Goal: Information Seeking & Learning: Check status

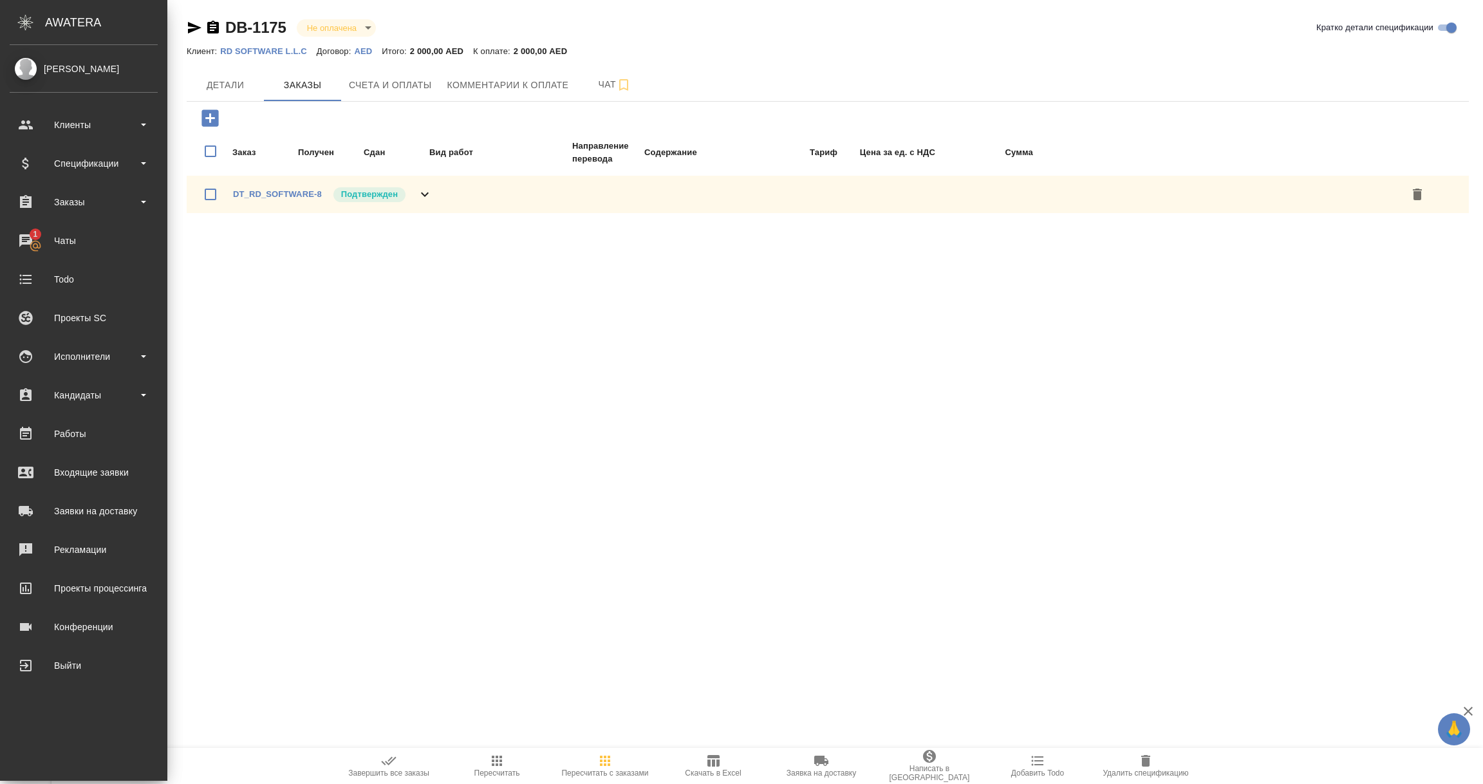
click at [92, 35] on div ".cls-1 fill:#fff; AWATERA" at bounding box center [83, 22] width 167 height 45
click at [84, 160] on div "Спецификации" at bounding box center [84, 163] width 148 height 19
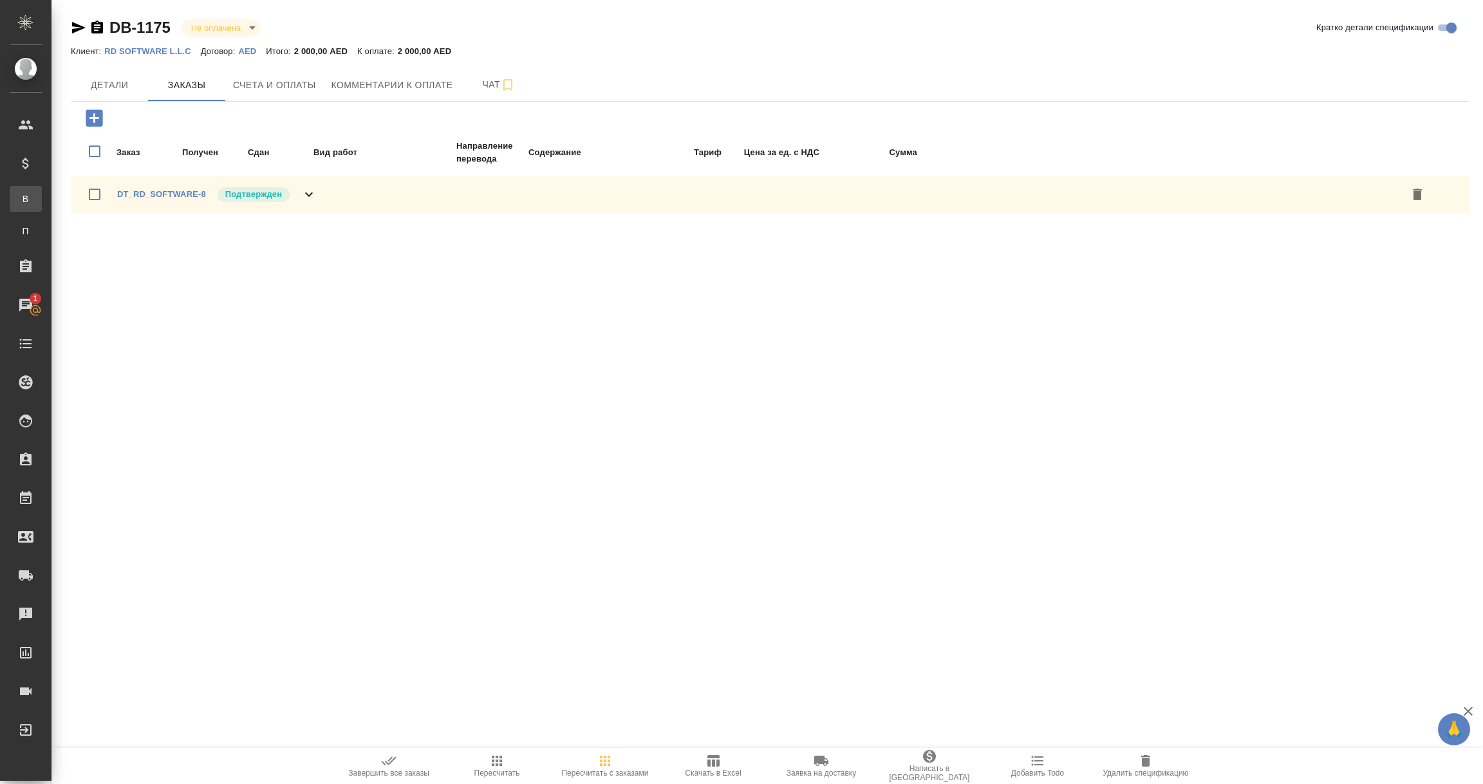
click at [19, 196] on div "Все спецификации" at bounding box center [9, 198] width 19 height 13
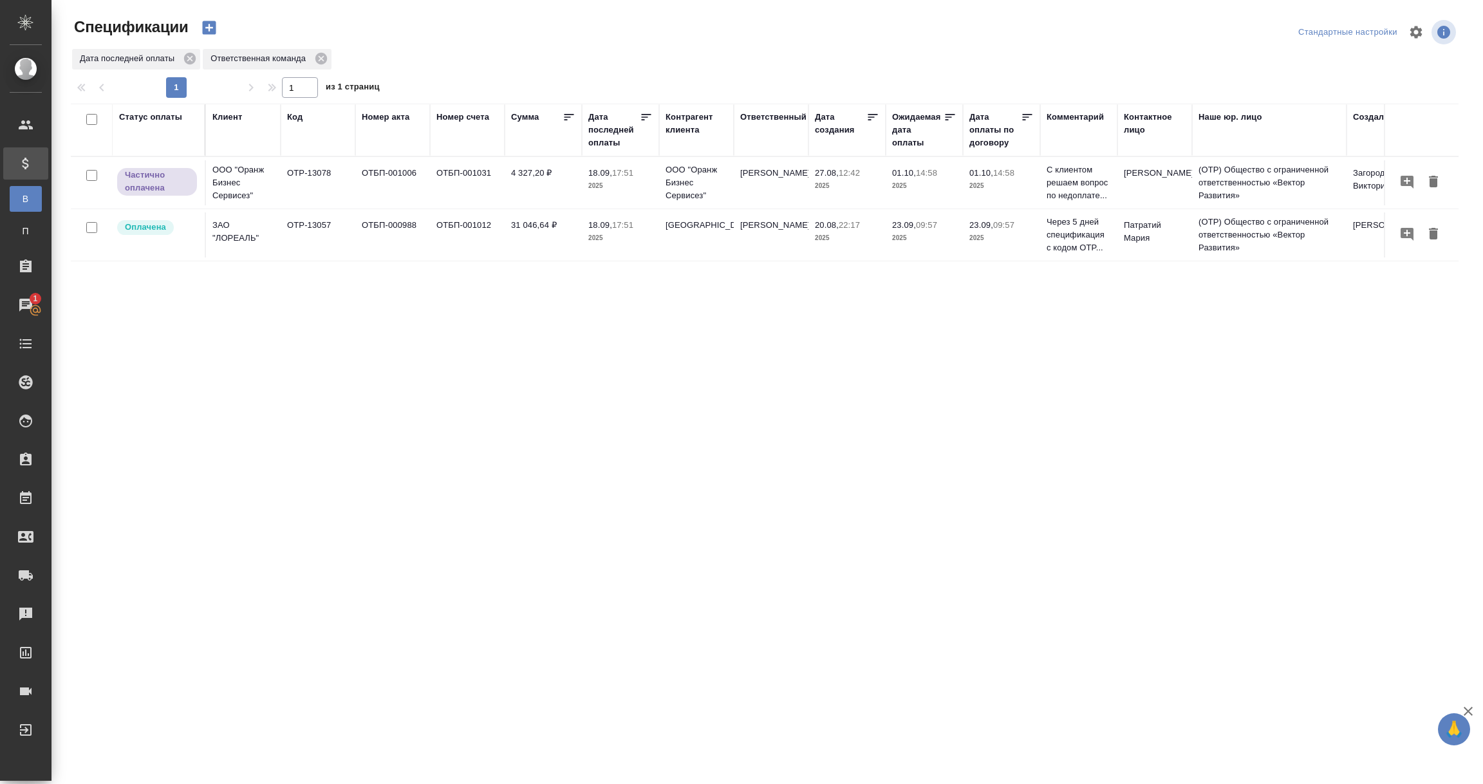
click at [619, 140] on div "Дата последней оплаты" at bounding box center [613, 130] width 51 height 39
select select "8"
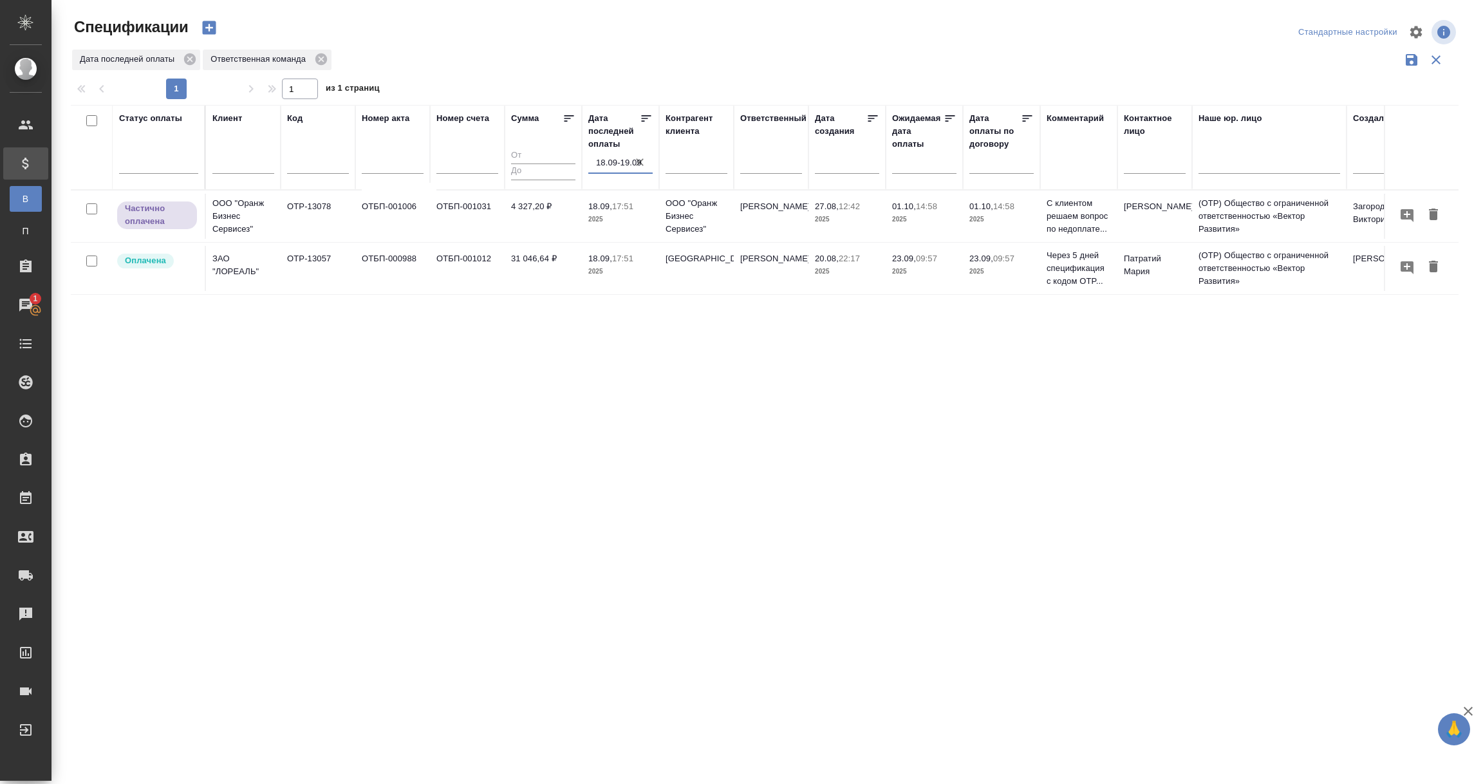
click at [621, 165] on input "18.09-19.09" at bounding box center [624, 163] width 57 height 18
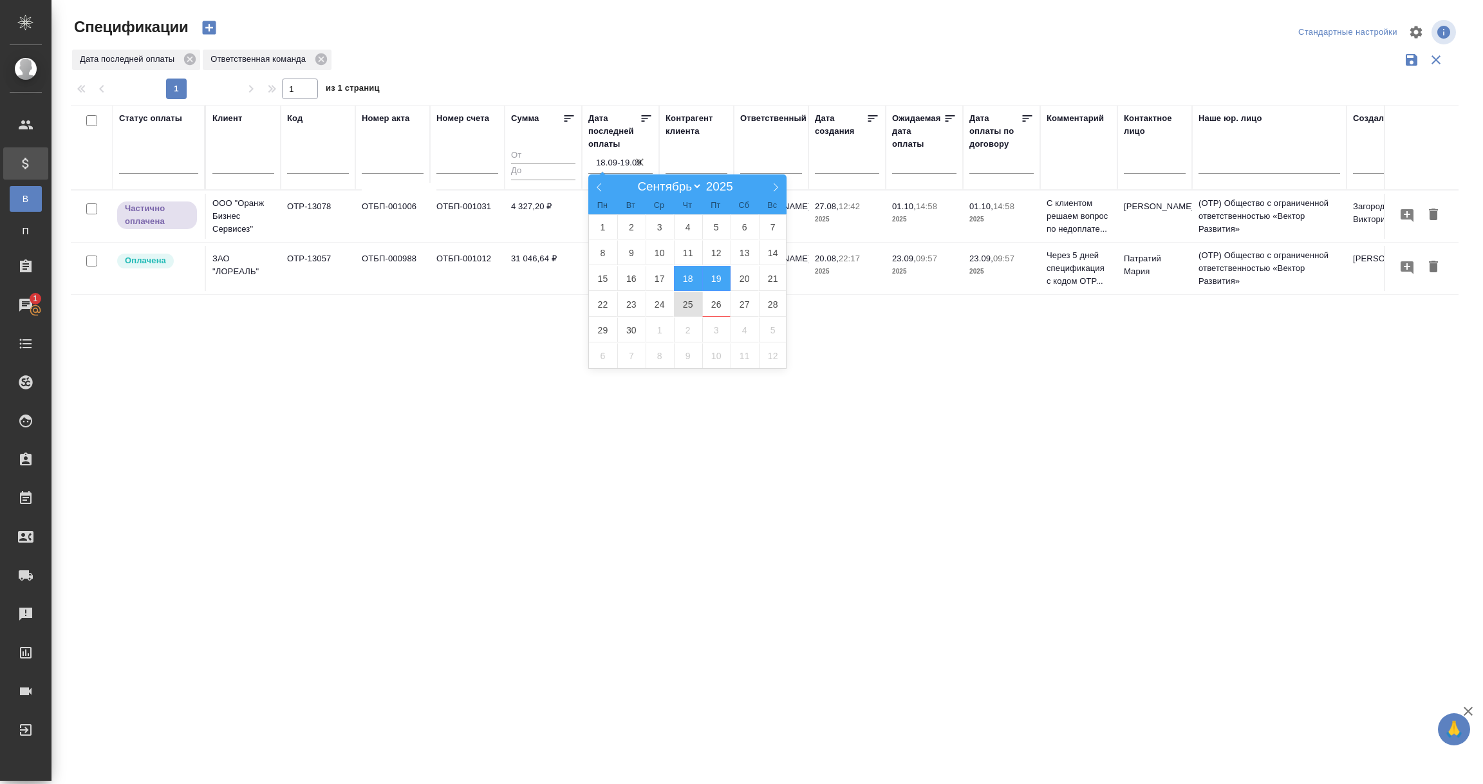
click at [685, 303] on span "25" at bounding box center [688, 304] width 28 height 25
click at [712, 303] on span "26" at bounding box center [716, 304] width 28 height 25
type div "2025-09-24T21:00:00.000Z — 2025-09-25T21:00:00.000Z"
type input "25.09-26.09"
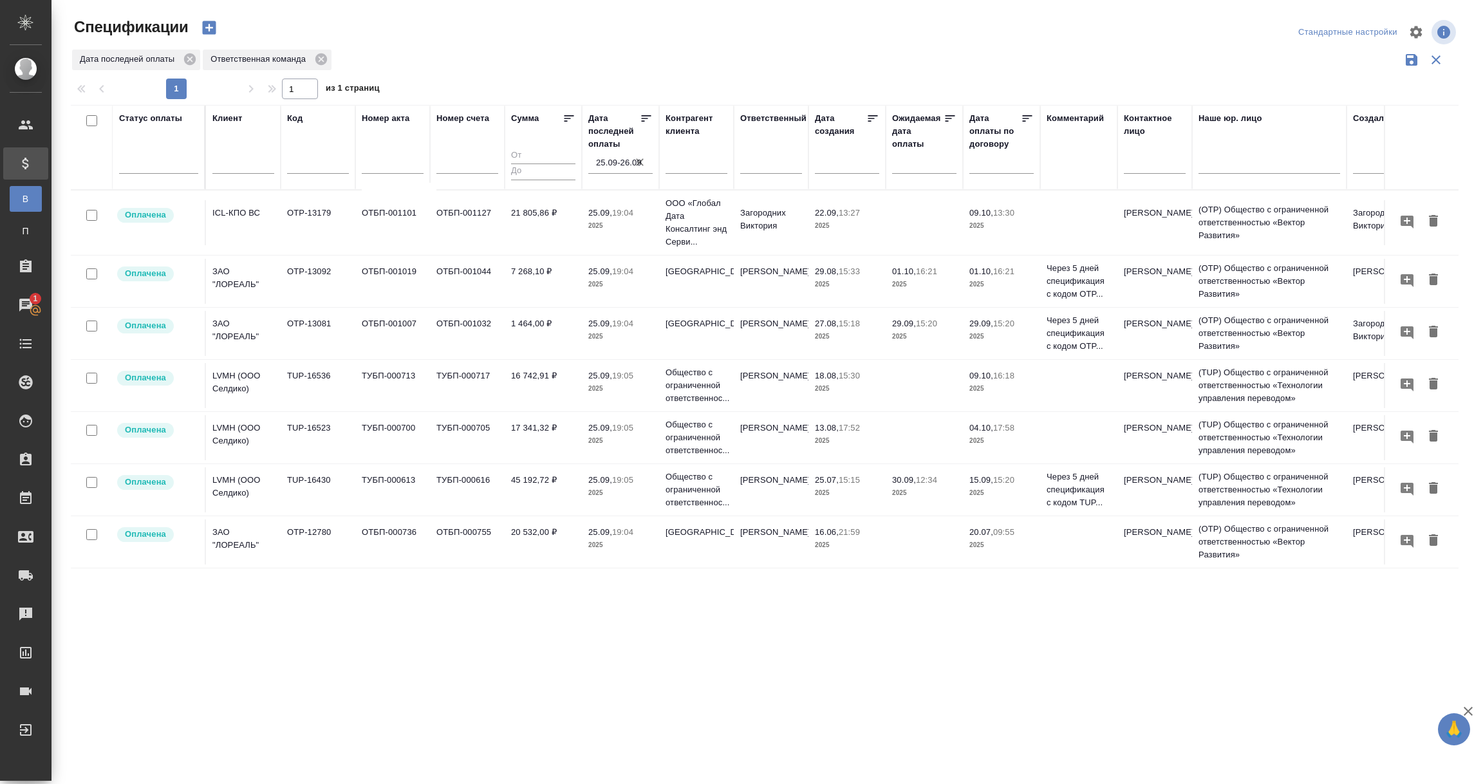
scroll to position [0, 297]
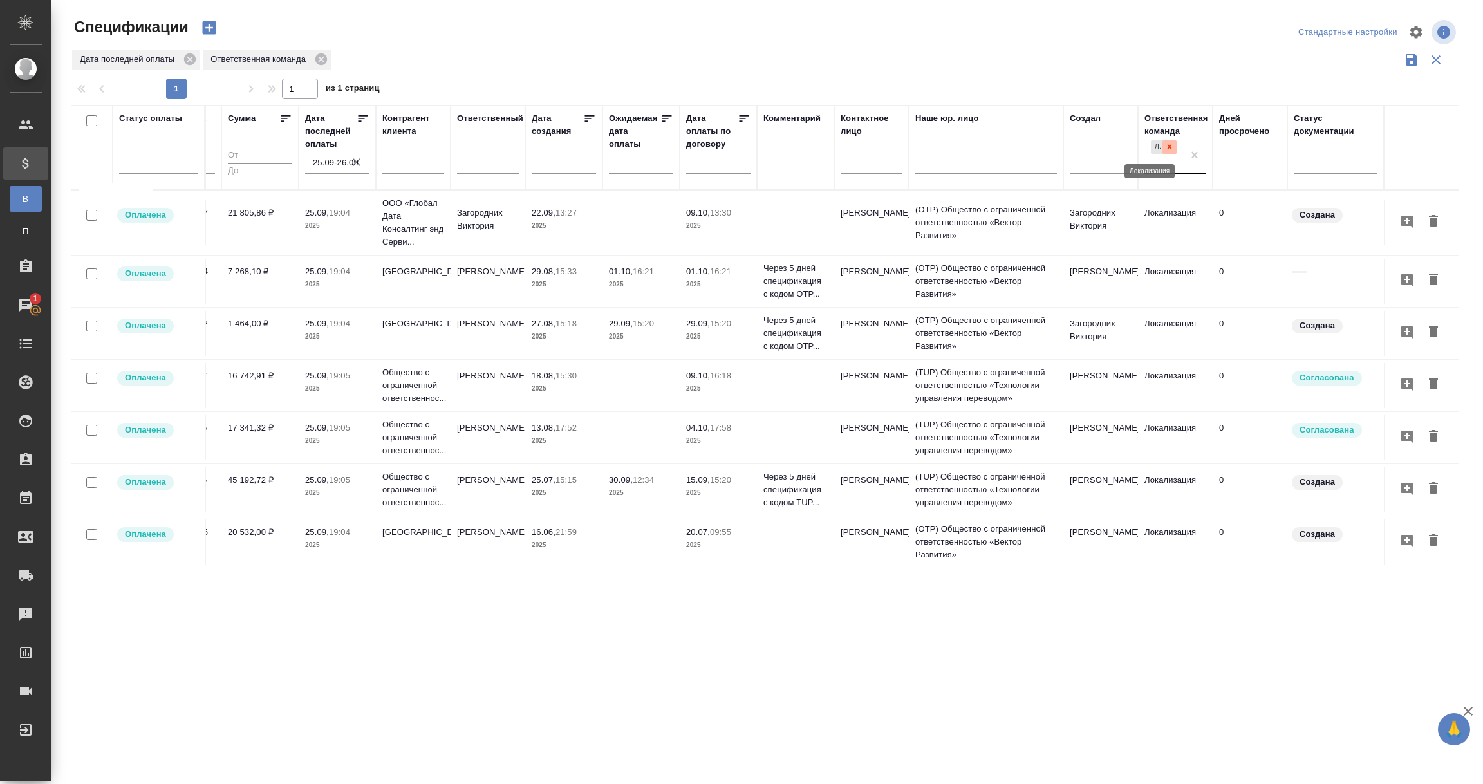
click at [1165, 149] on icon at bounding box center [1169, 146] width 9 height 9
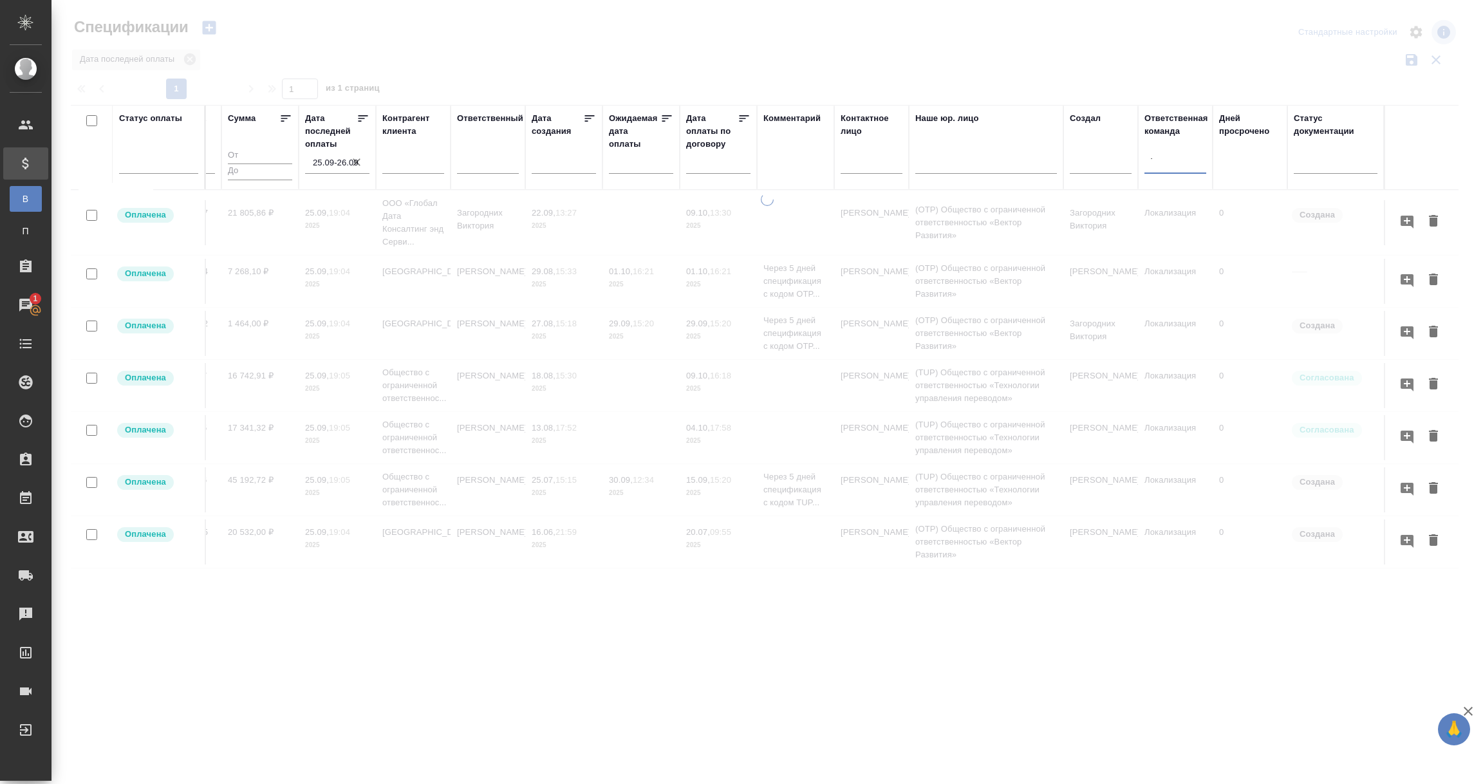
type input "тех"
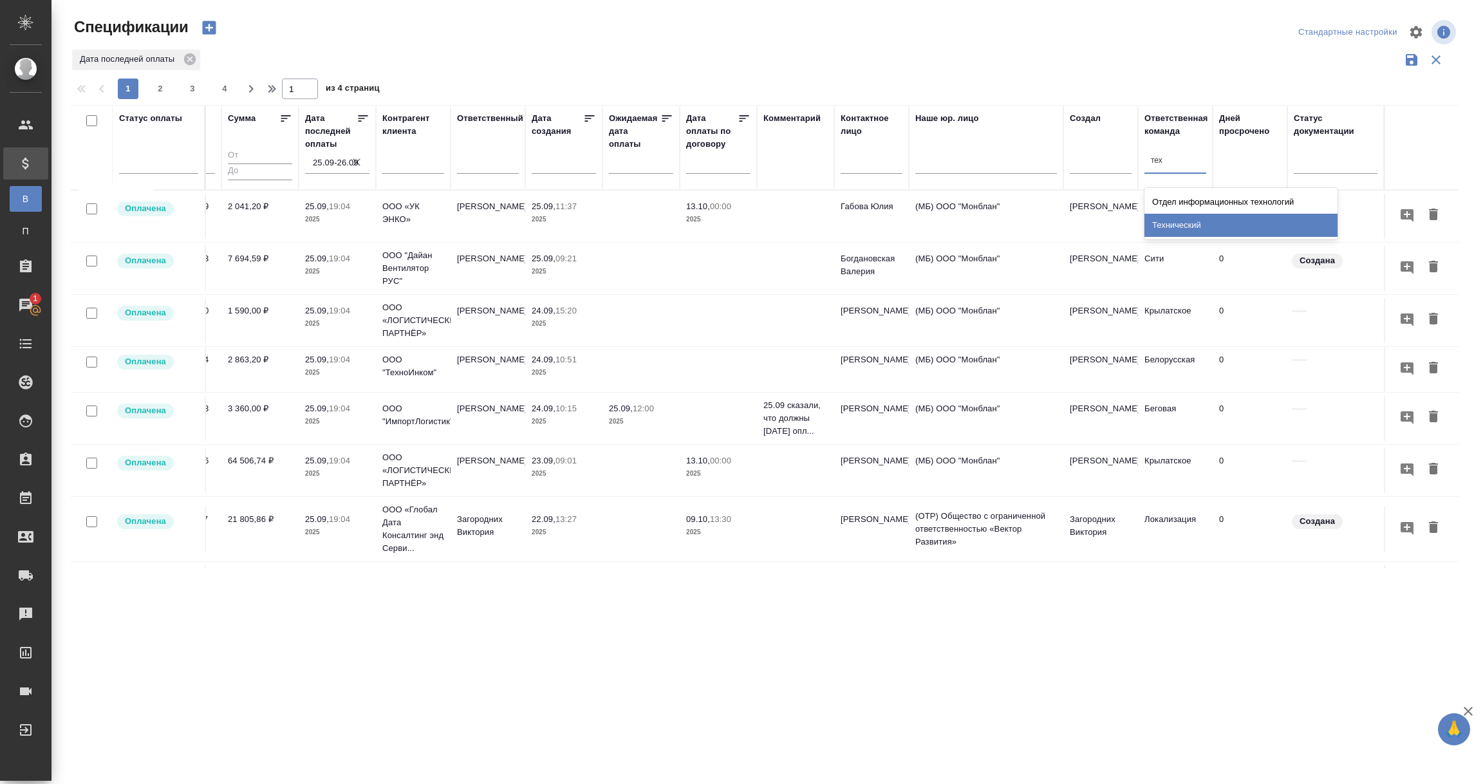
click at [1179, 221] on div "Технический" at bounding box center [1241, 225] width 193 height 23
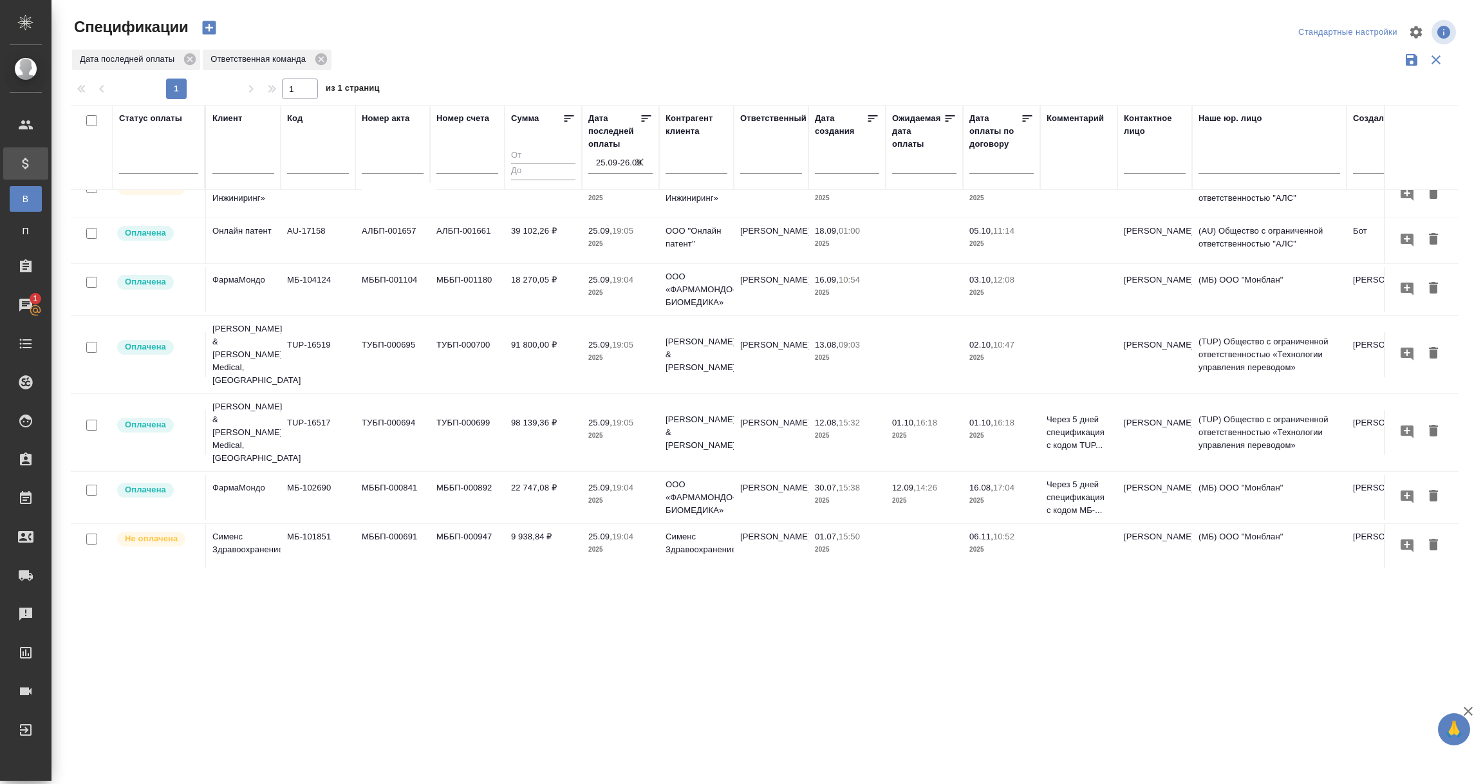
scroll to position [0, 0]
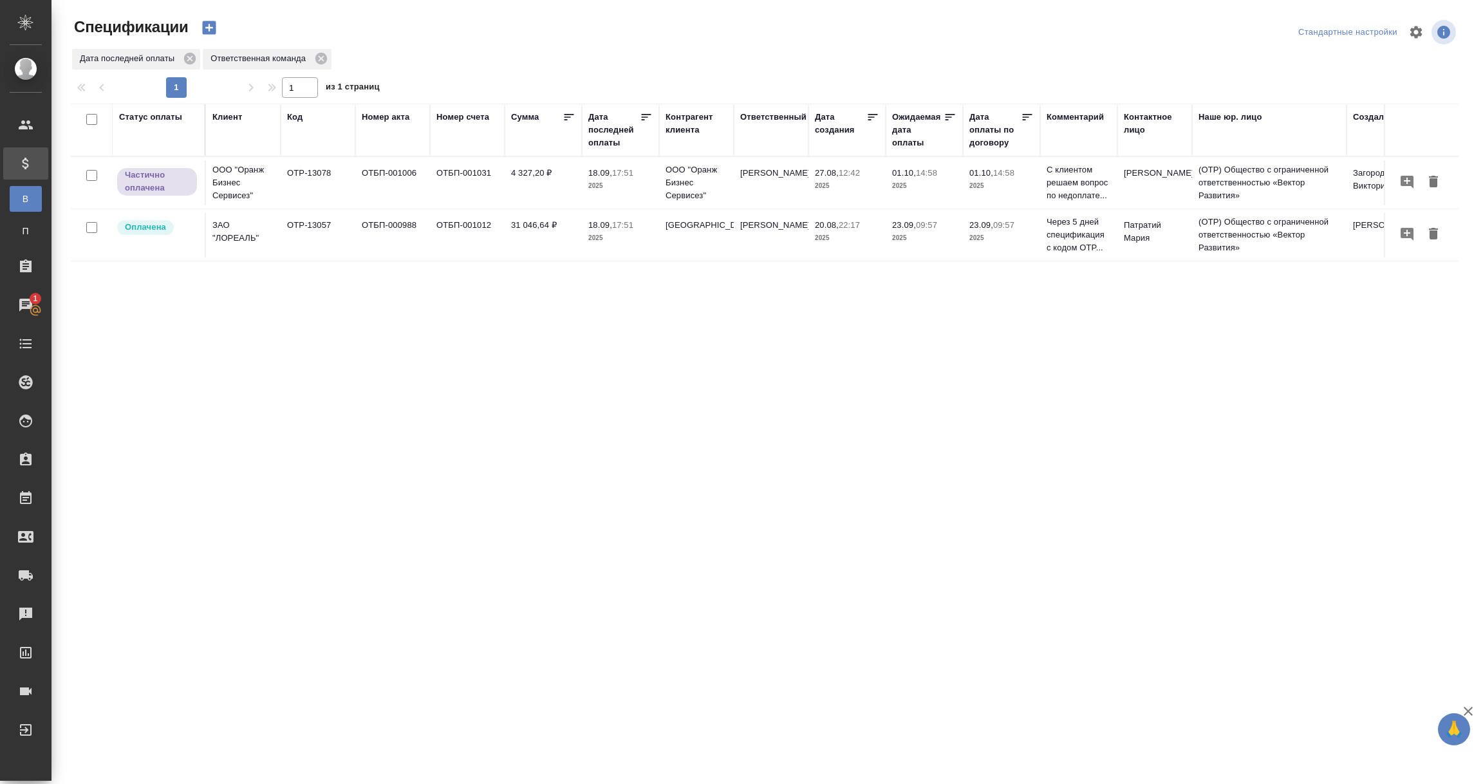
click at [607, 132] on div "Дата последней оплаты" at bounding box center [613, 130] width 51 height 39
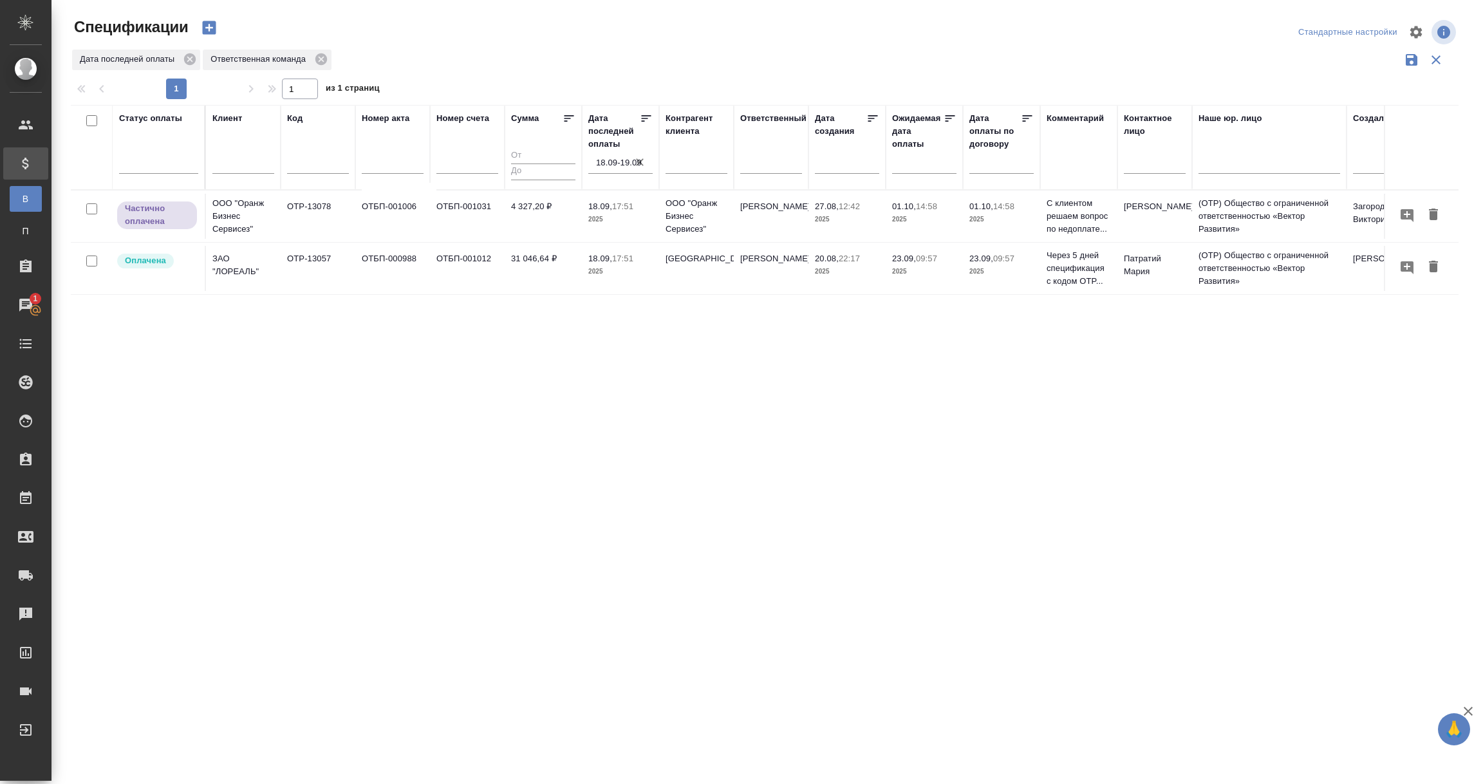
click at [602, 157] on input "18.09-19.09" at bounding box center [624, 163] width 57 height 18
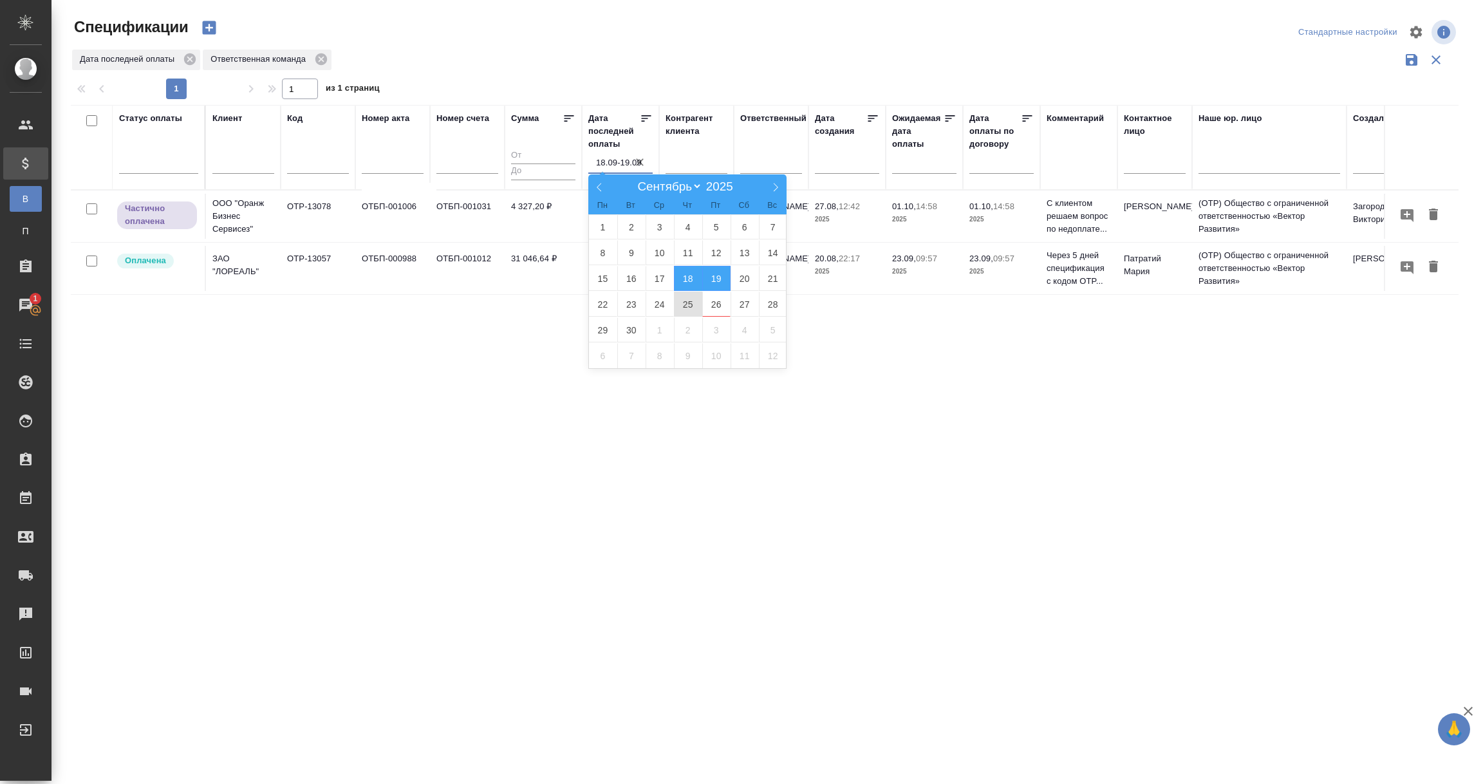
click at [692, 301] on span "25" at bounding box center [688, 304] width 28 height 25
click at [716, 310] on span "26" at bounding box center [716, 304] width 28 height 25
type div "[DATE]T21:00:00.000Z — [DATE]T21:00:00.000Z"
type input "25.09-26.09"
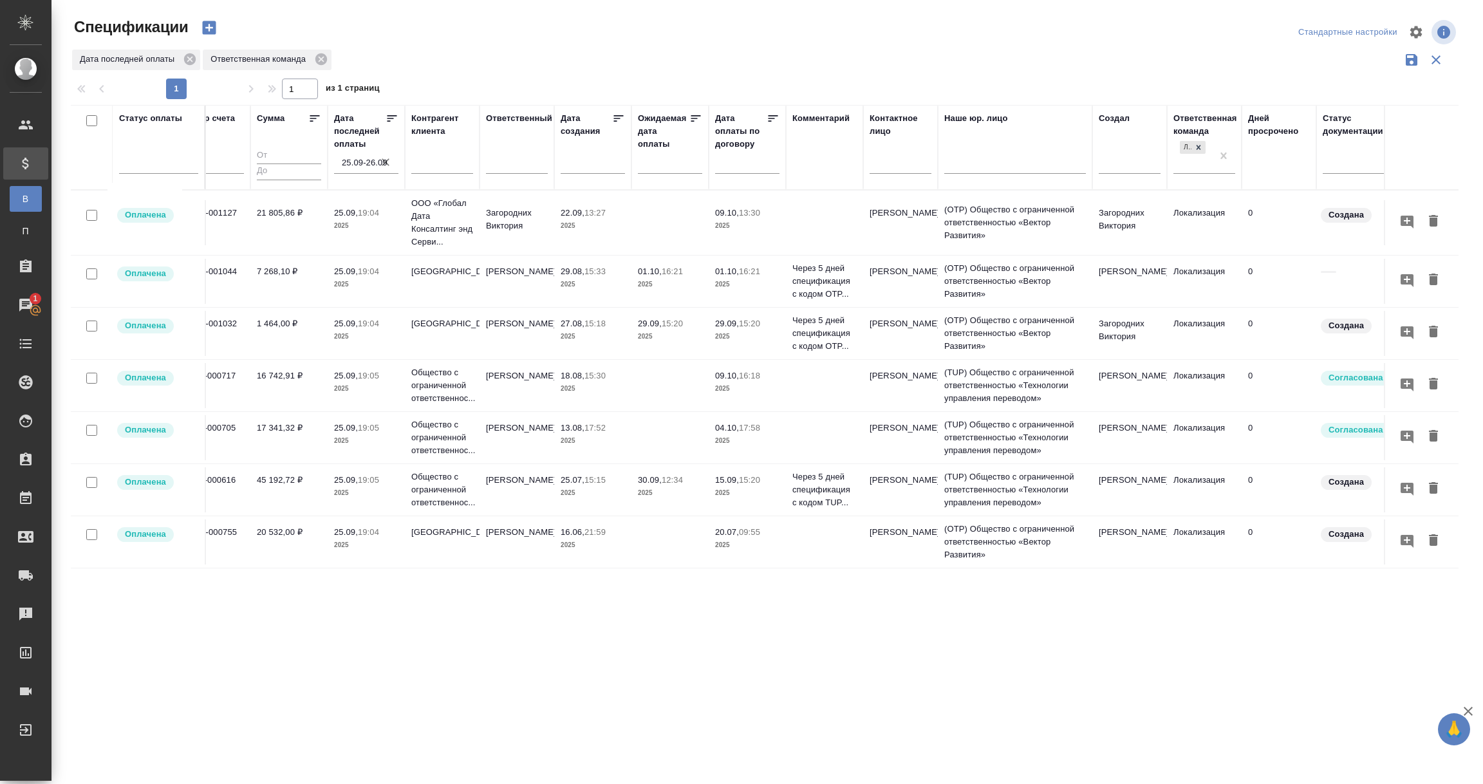
scroll to position [0, 297]
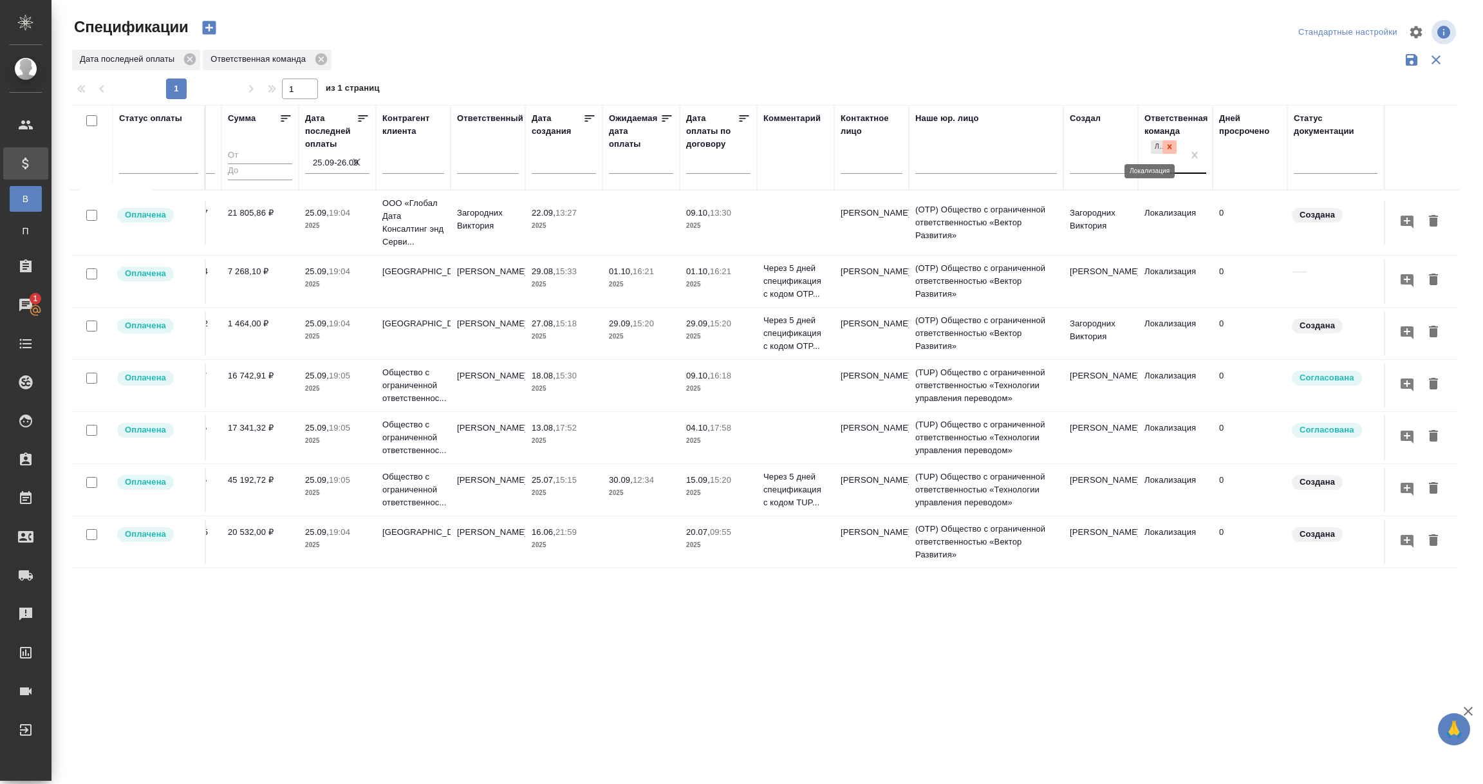
click at [727, 147] on icon at bounding box center [1169, 146] width 9 height 9
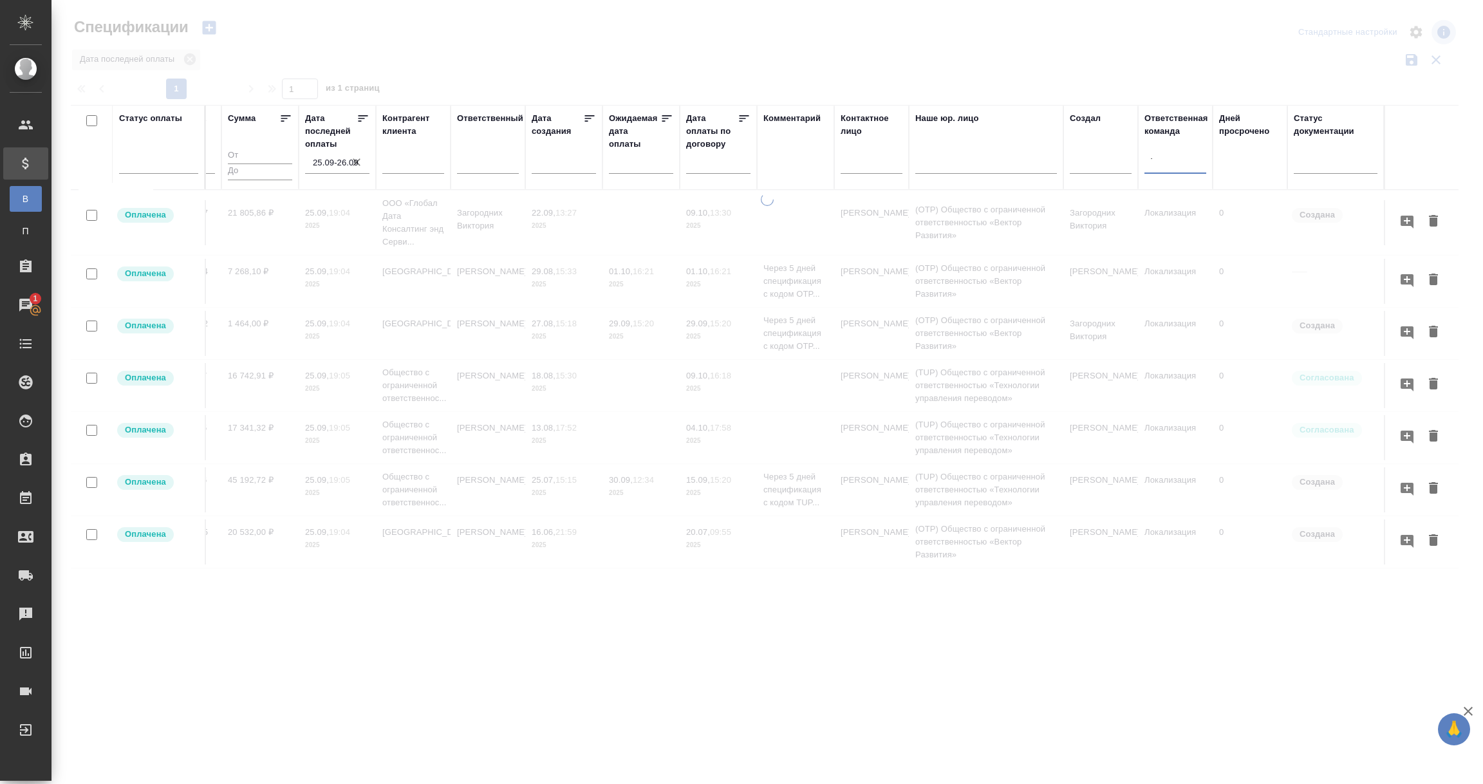
type input "тех"
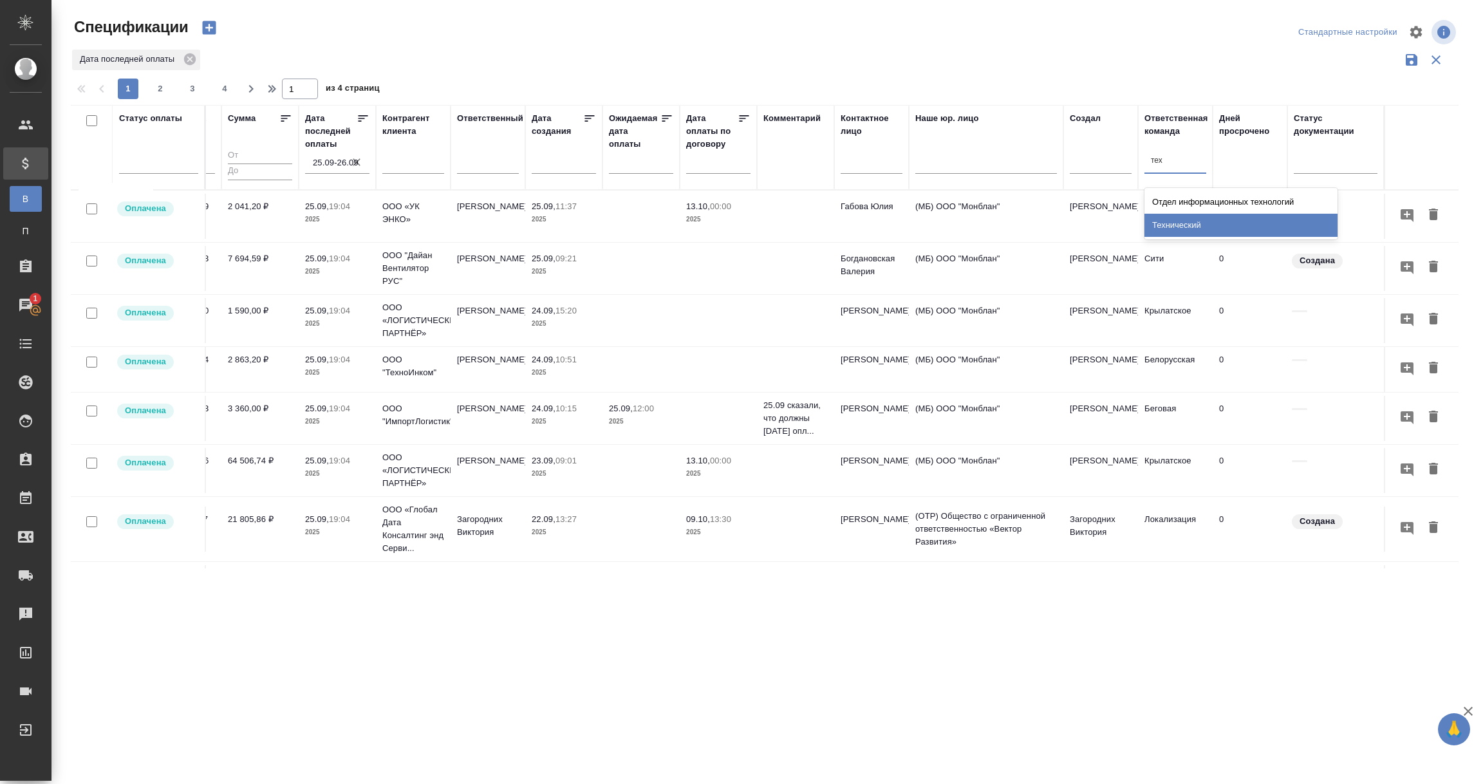
click at [727, 220] on div "Технический" at bounding box center [1241, 225] width 193 height 23
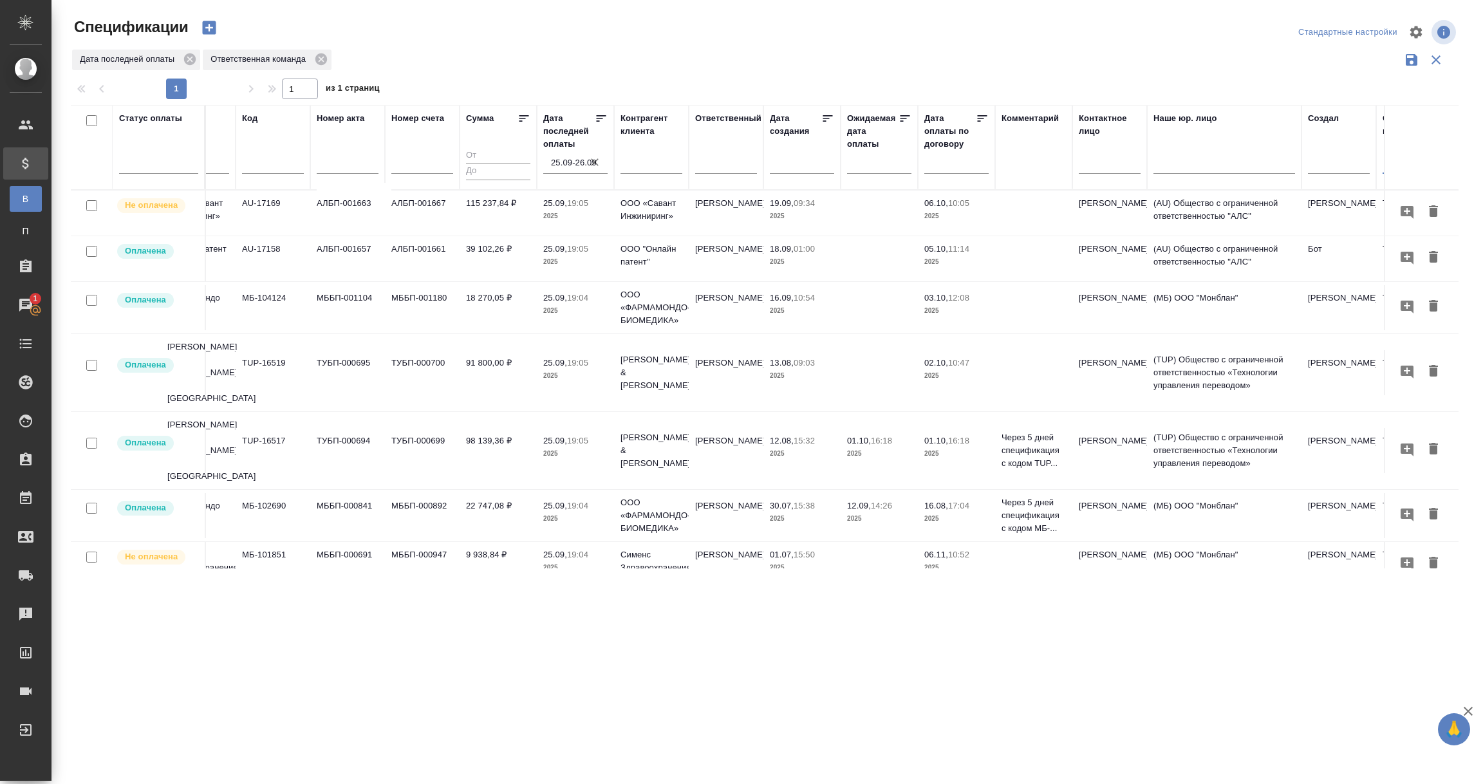
scroll to position [0, 0]
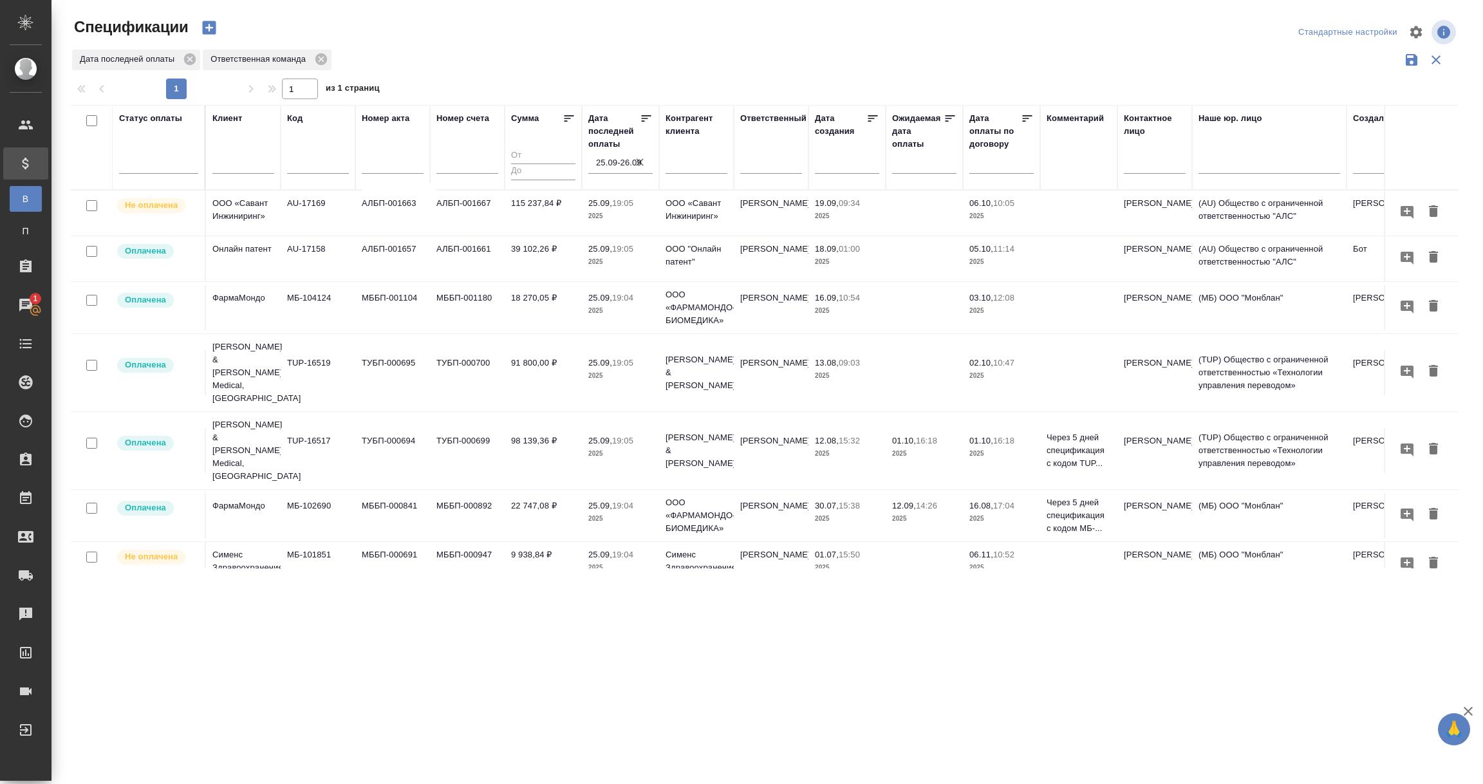
click at [511, 220] on td "115 237,84 ₽" at bounding box center [543, 213] width 77 height 45
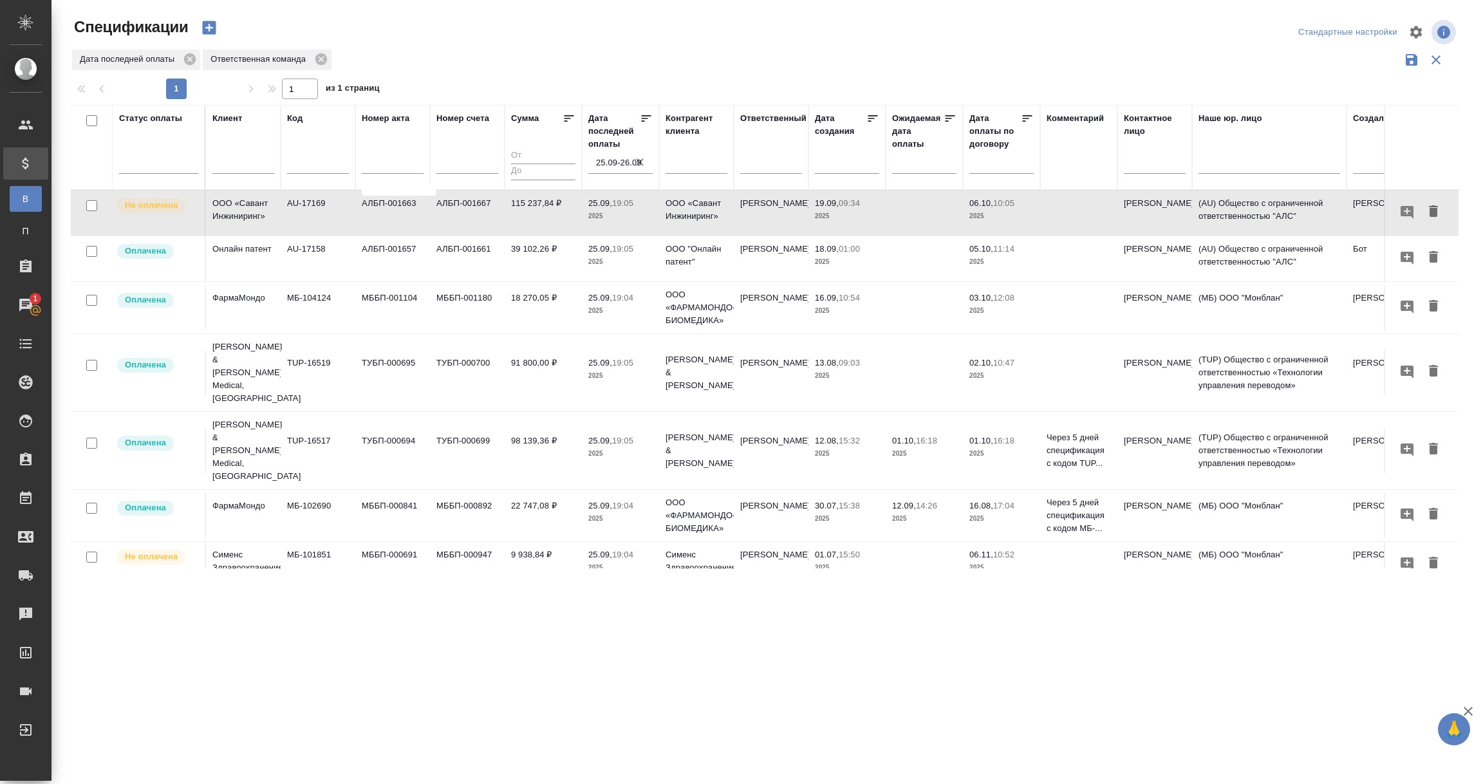
click at [511, 220] on td "115 237,84 ₽" at bounding box center [543, 213] width 77 height 45
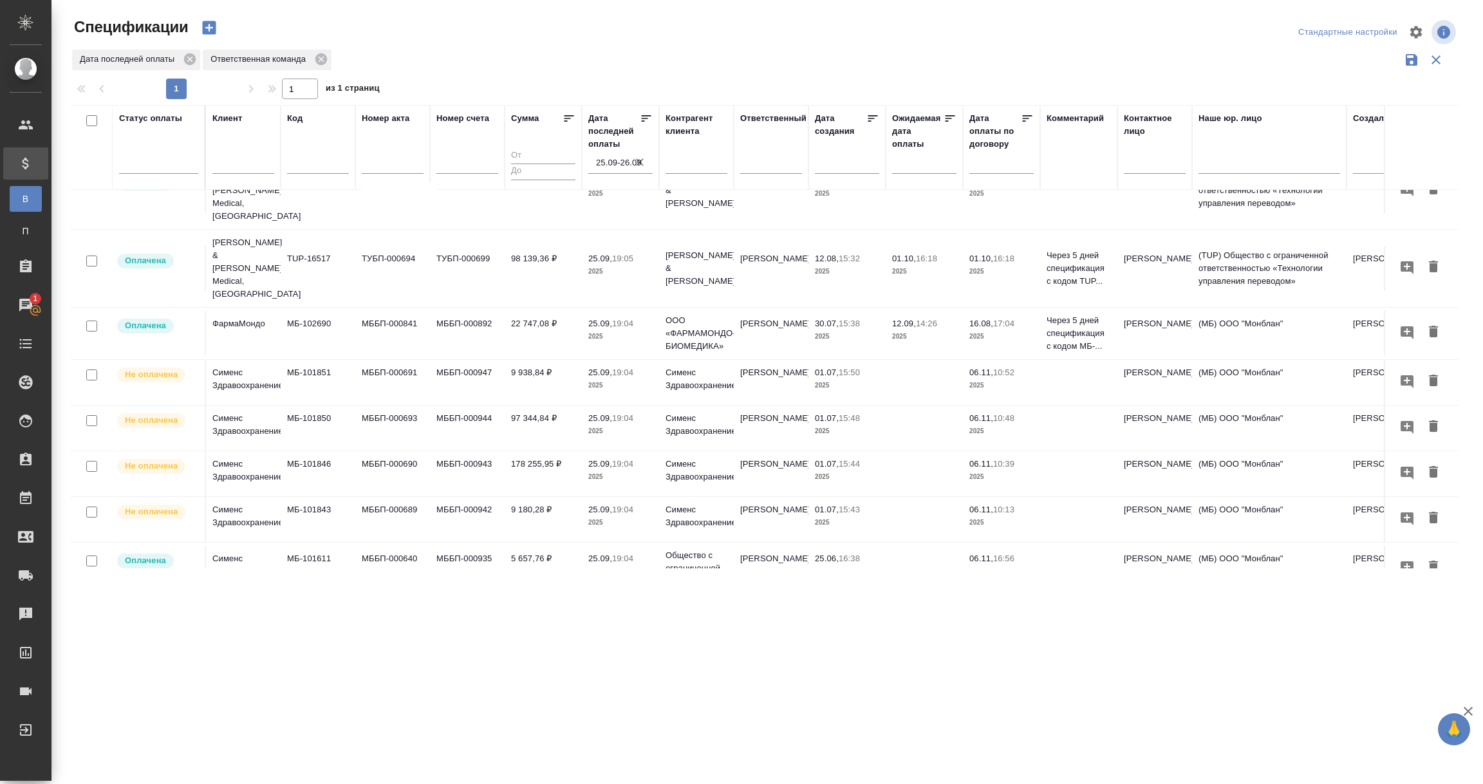
scroll to position [193, 0]
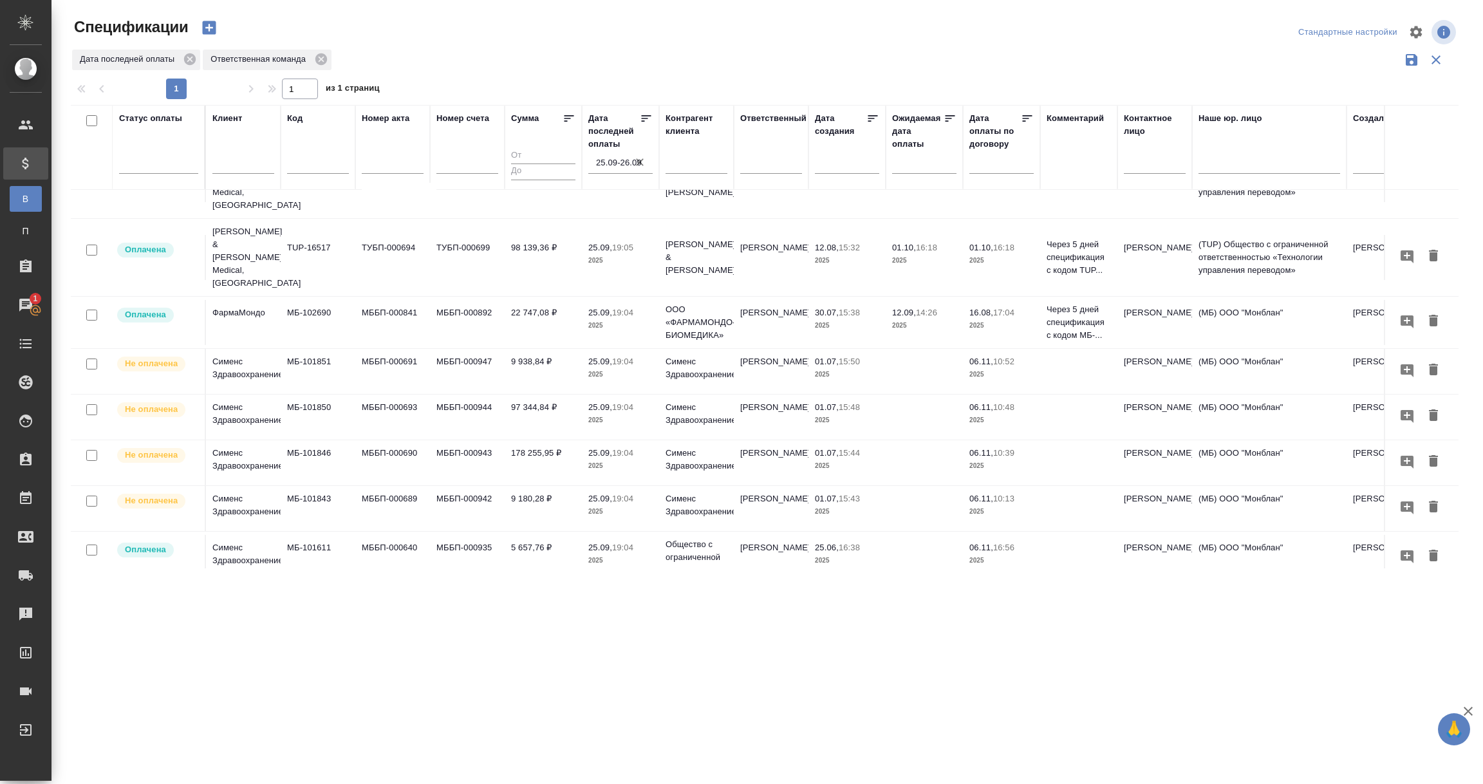
click at [518, 349] on td "9 938,84 ₽" at bounding box center [543, 371] width 77 height 45
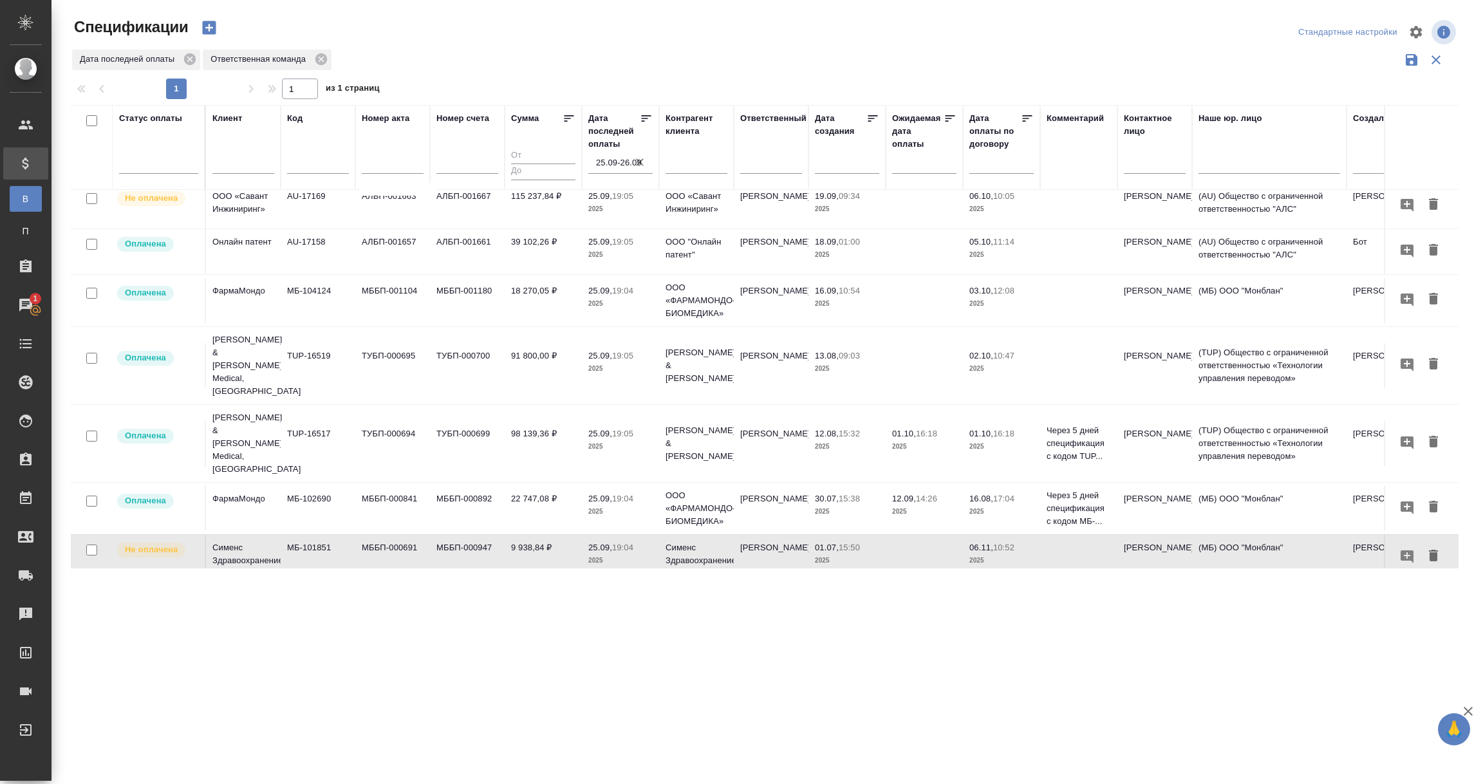
scroll to position [0, 0]
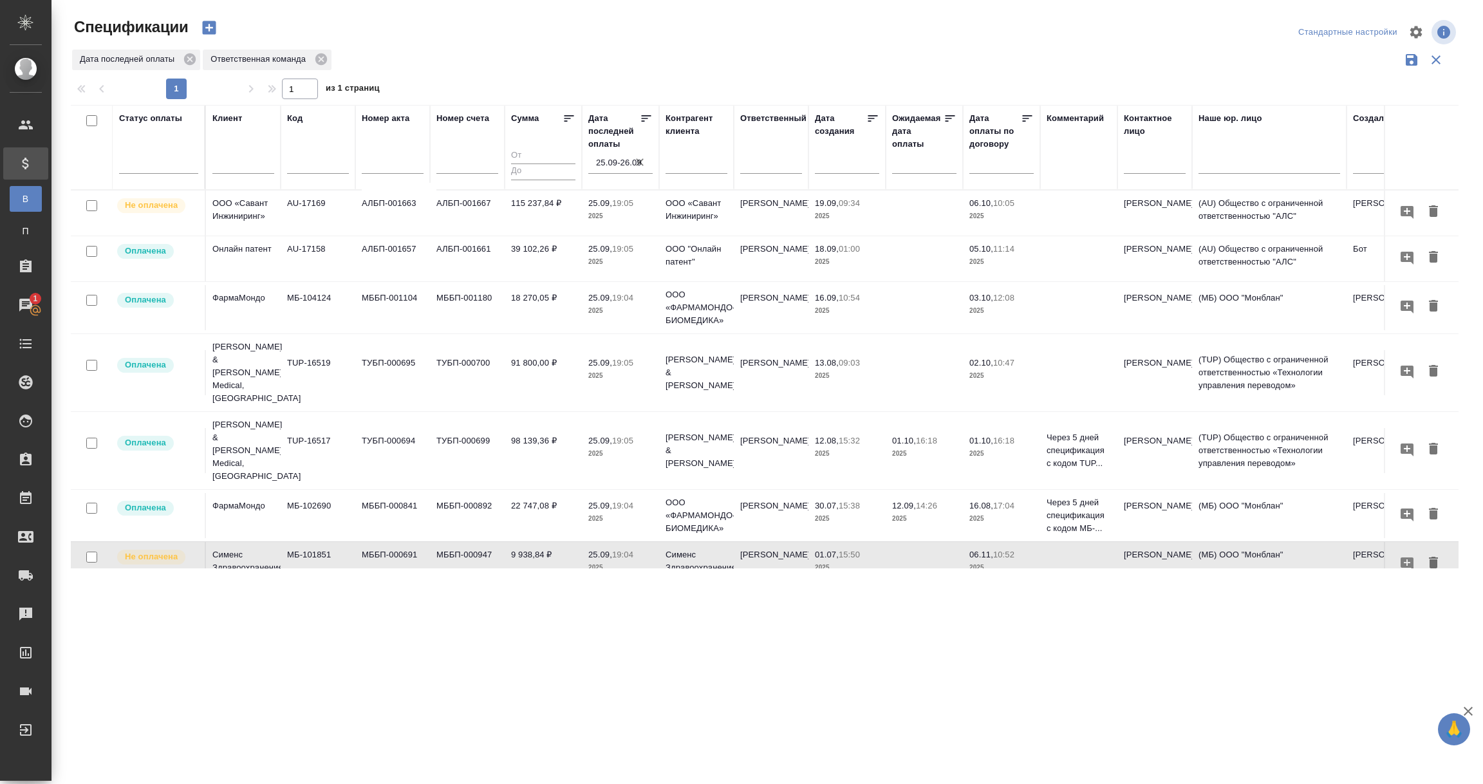
click at [246, 210] on p "ООО «Савант Инжиниринг»" at bounding box center [243, 210] width 62 height 26
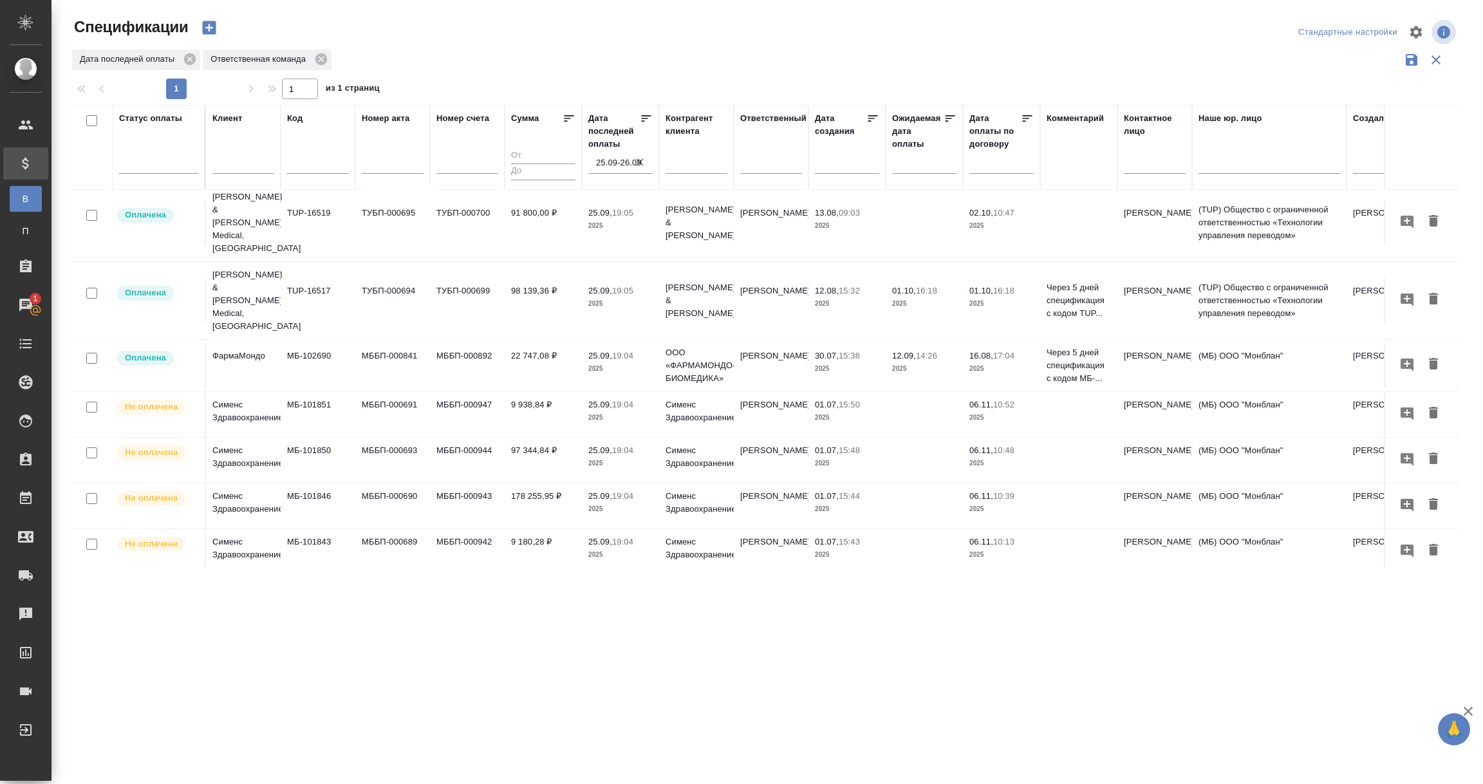
scroll to position [193, 0]
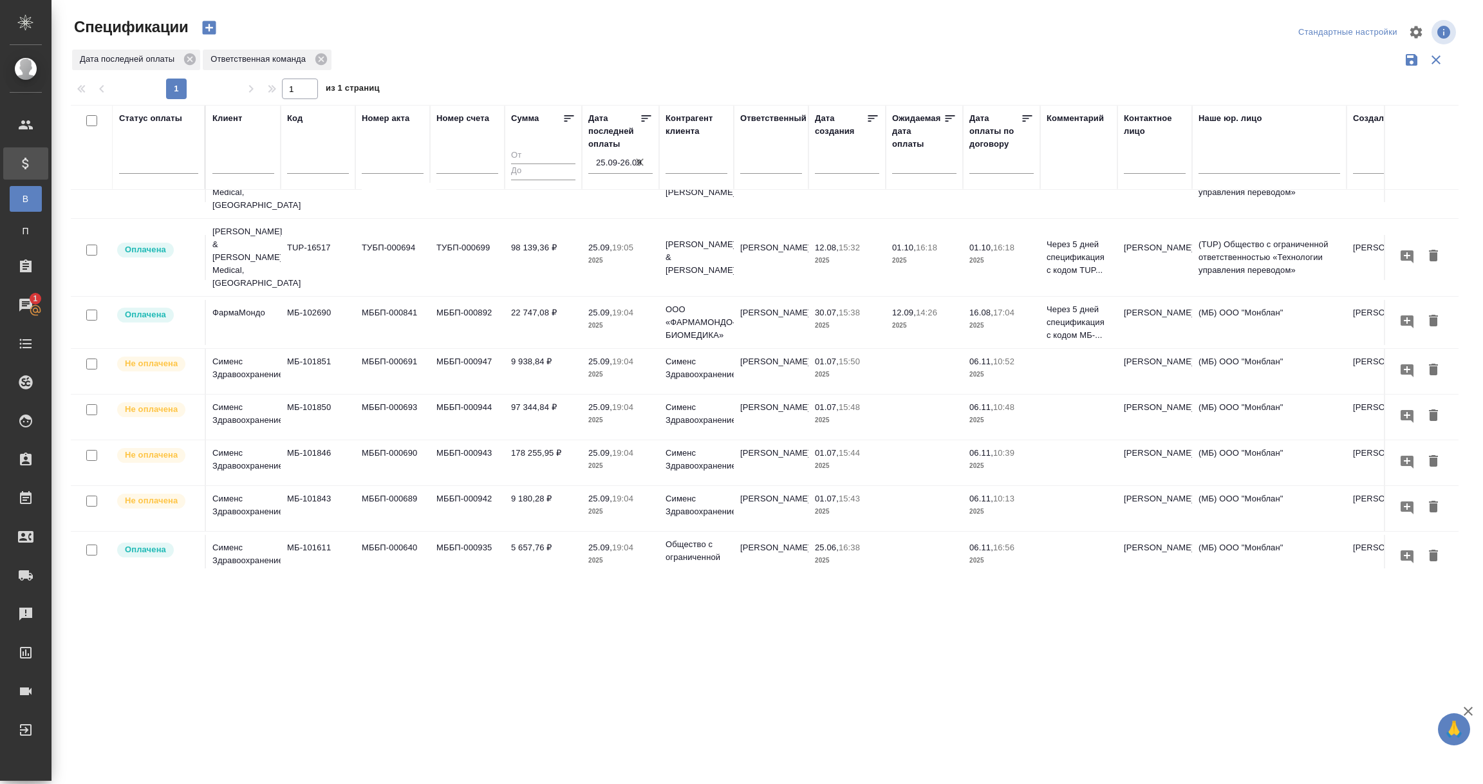
click at [527, 395] on td "97 344,84 ₽" at bounding box center [543, 417] width 77 height 45
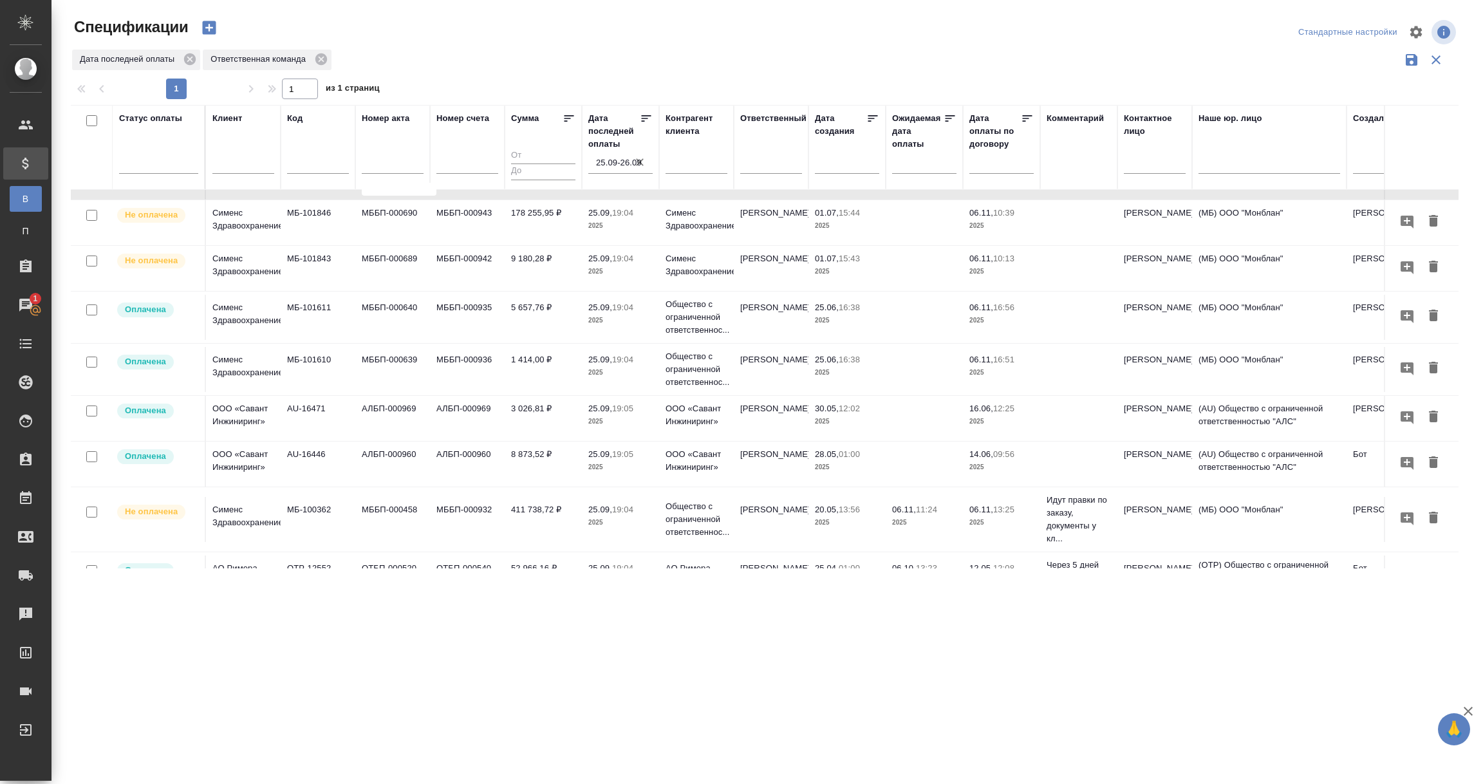
scroll to position [434, 0]
click at [257, 496] on td "Сименс Здравоохранение" at bounding box center [243, 518] width 75 height 45
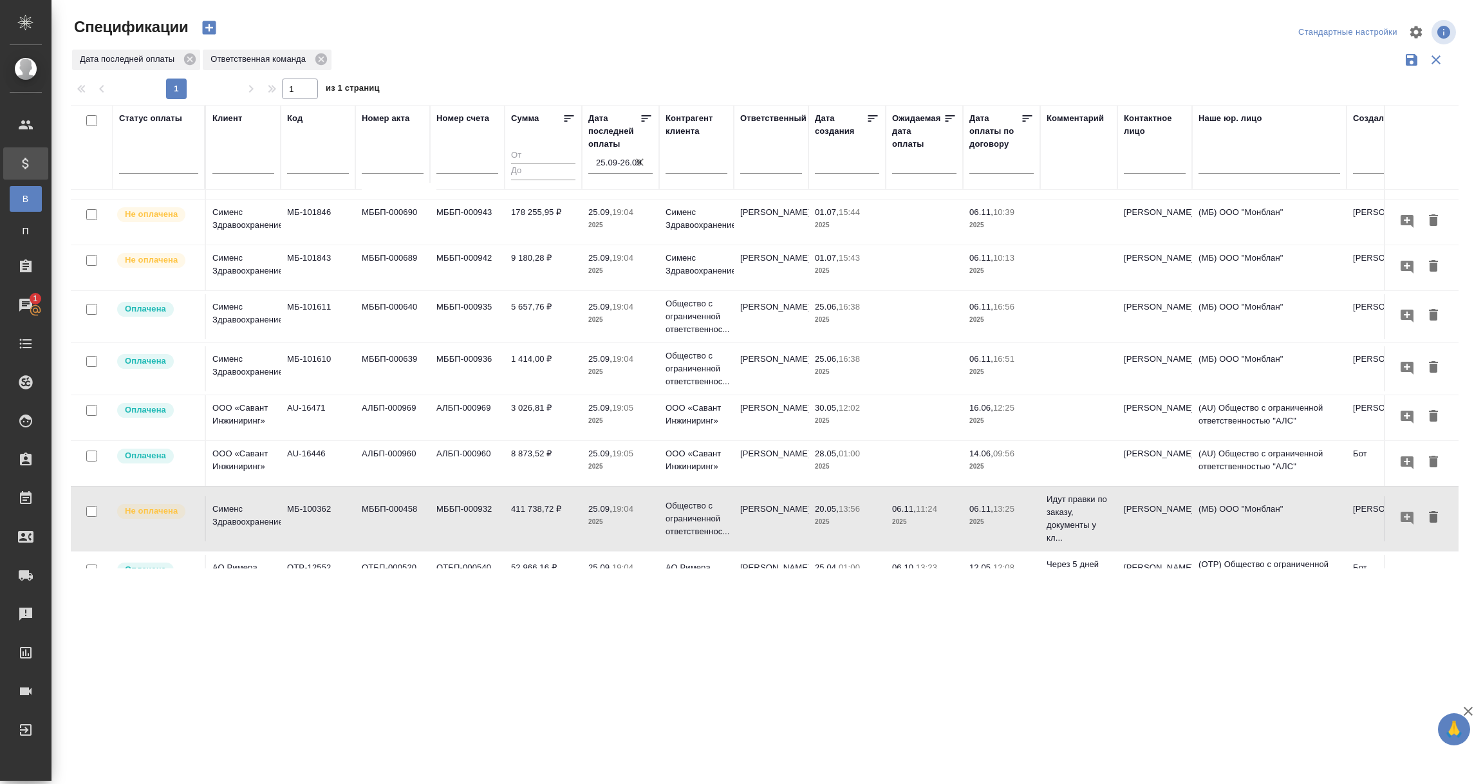
click at [257, 496] on td "Сименс Здравоохранение" at bounding box center [243, 518] width 75 height 45
click at [249, 503] on p "Сименс Здравоохранение" at bounding box center [243, 516] width 62 height 26
click at [393, 496] on td "МББП-000458" at bounding box center [392, 518] width 75 height 45
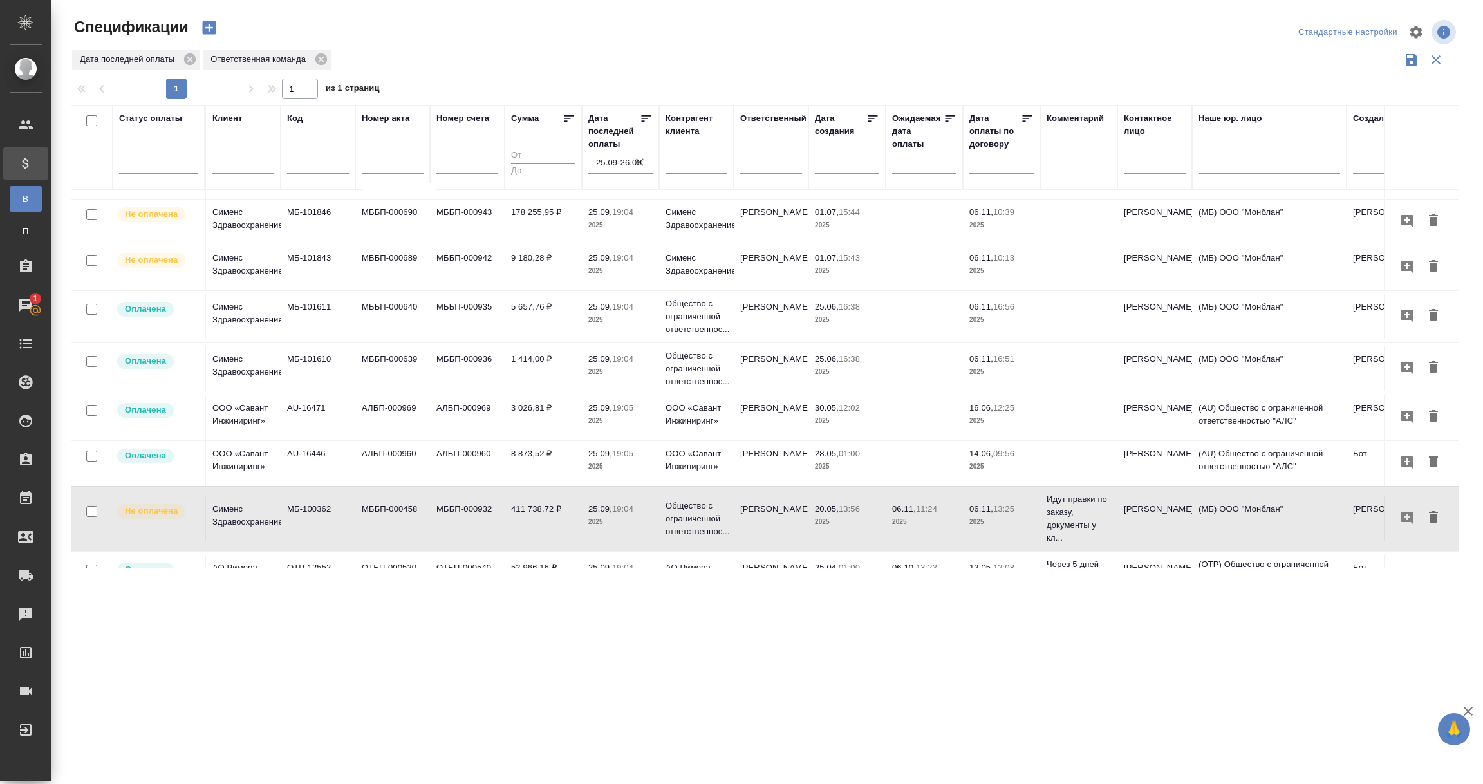
click at [393, 496] on td "МББП-000458" at bounding box center [392, 518] width 75 height 45
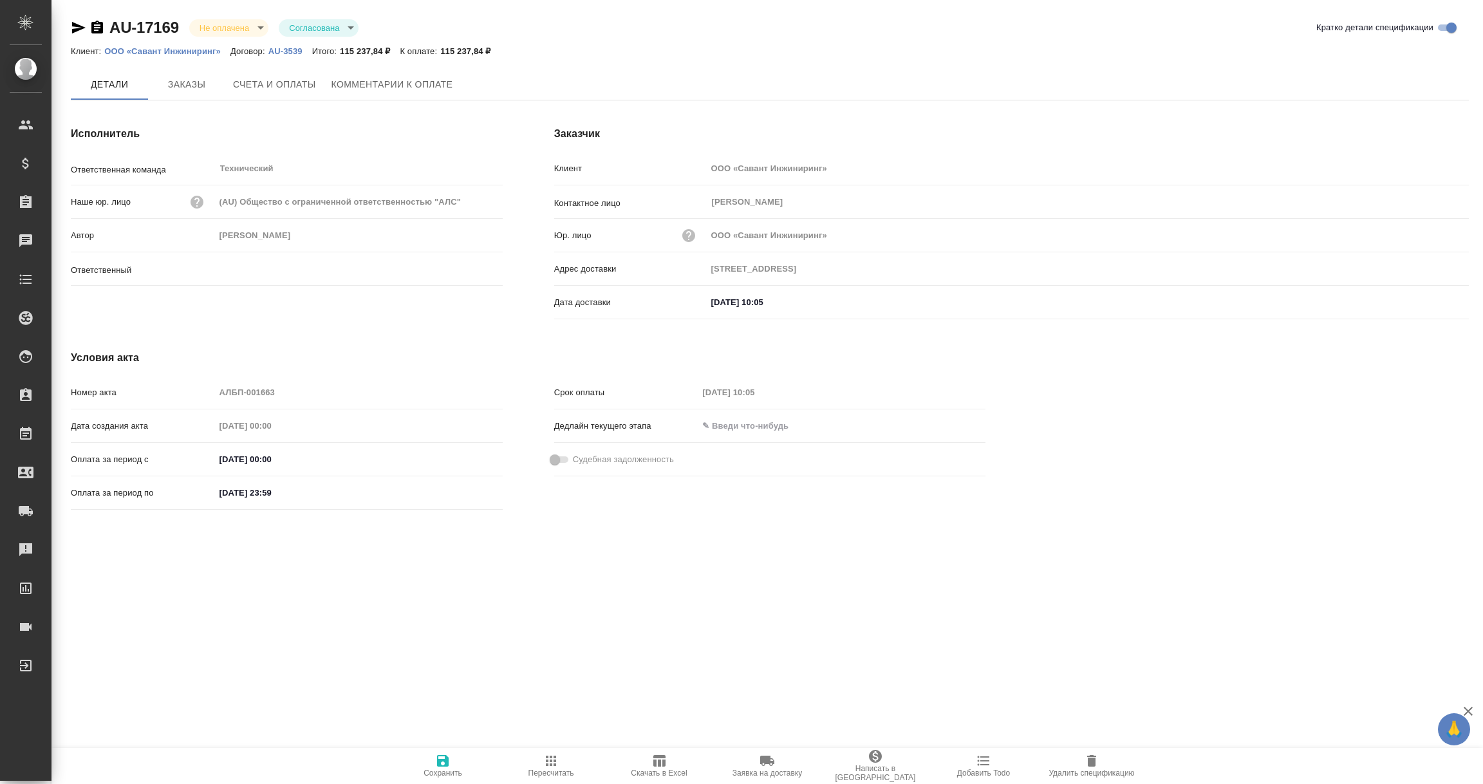
type input "[PERSON_NAME]"
click at [246, 84] on span "Счета и оплаты" at bounding box center [274, 85] width 83 height 16
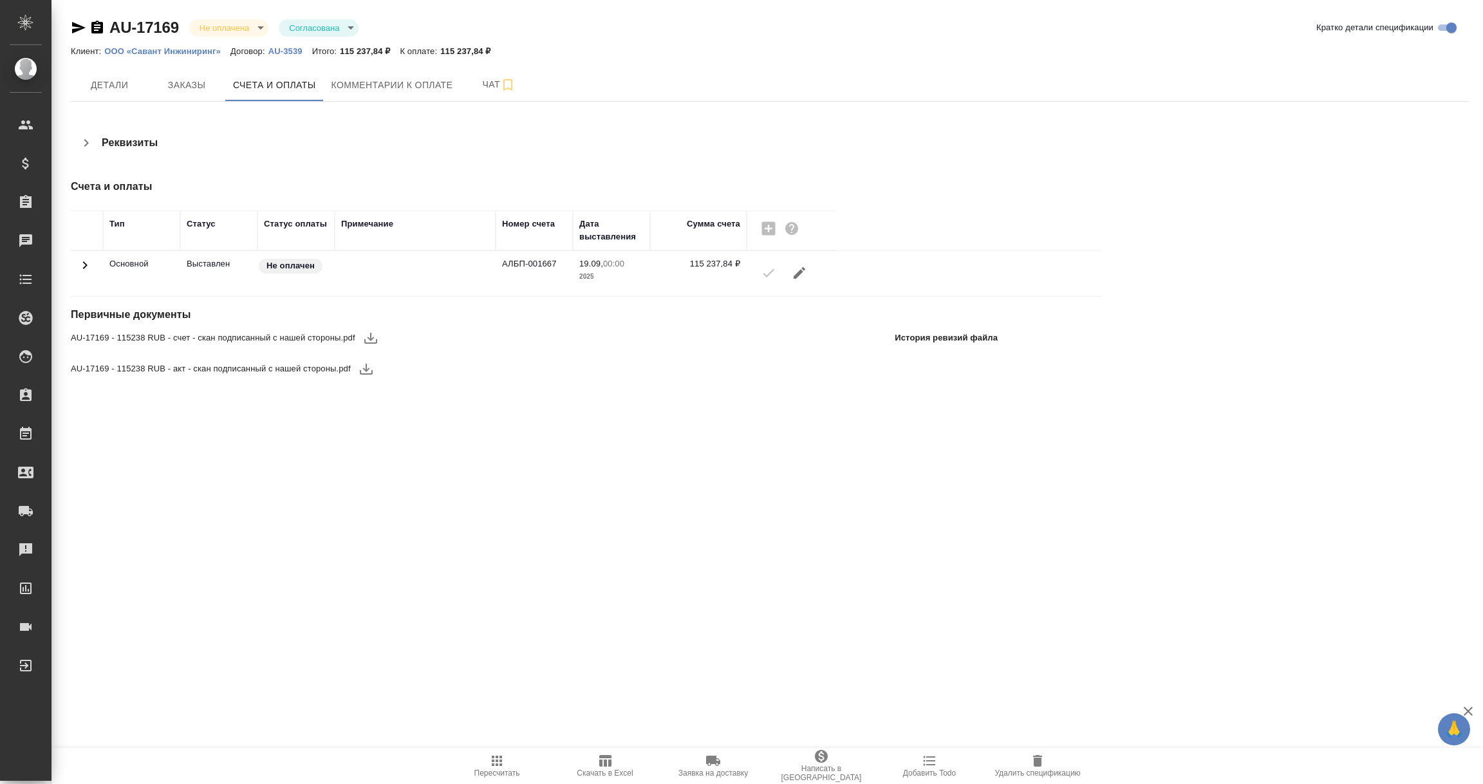
click at [86, 268] on icon at bounding box center [84, 264] width 15 height 15
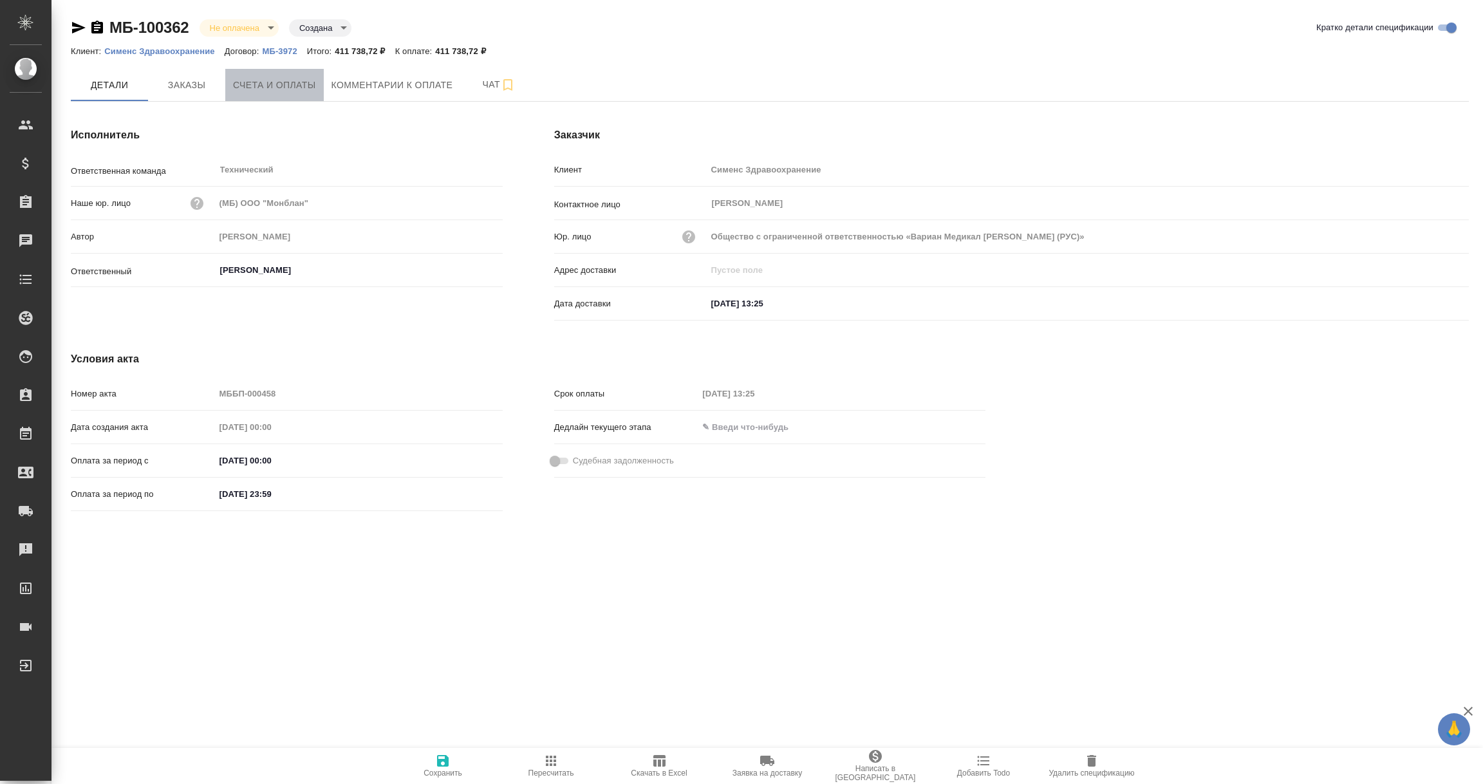
click at [283, 93] on button "Счета и оплаты" at bounding box center [274, 85] width 98 height 32
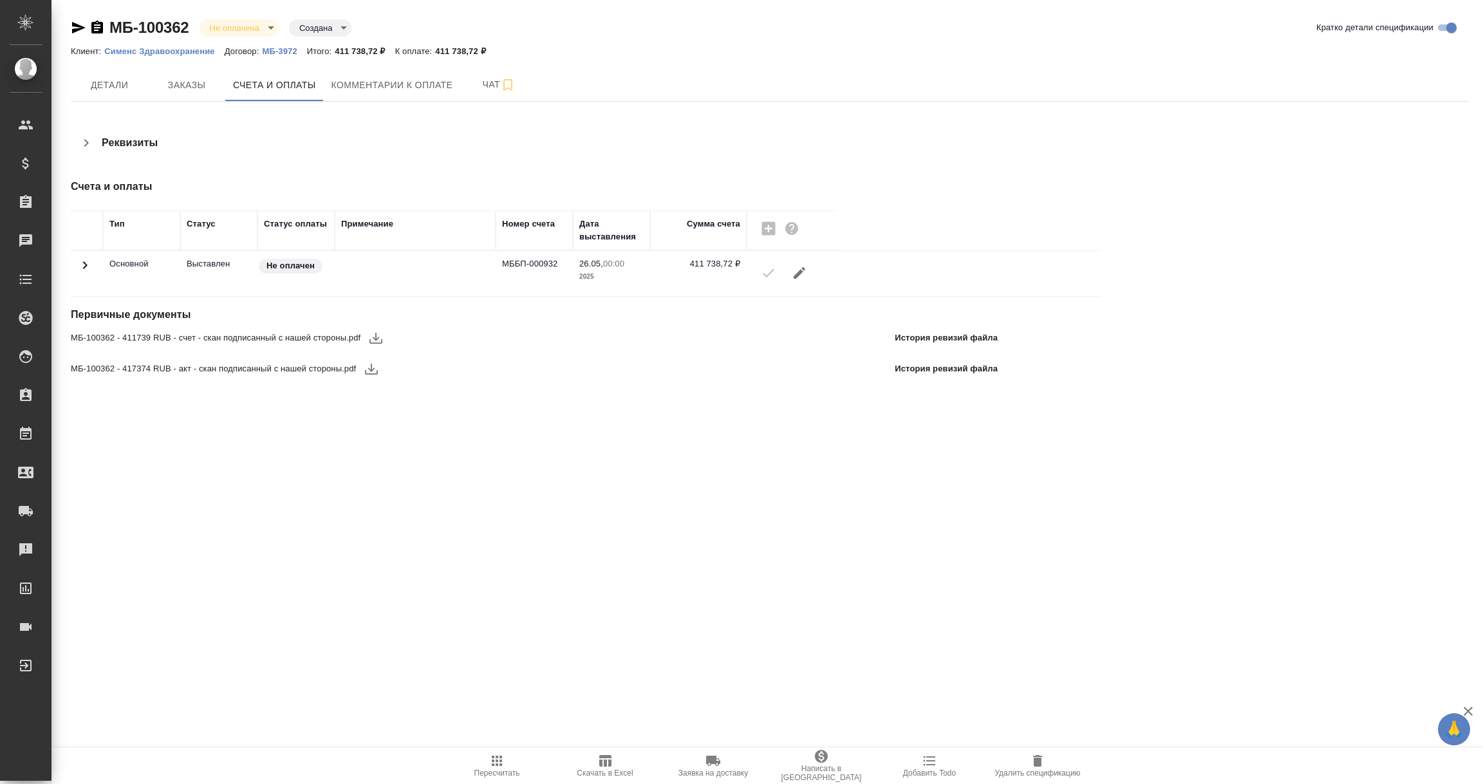
click at [91, 272] on icon at bounding box center [84, 264] width 15 height 15
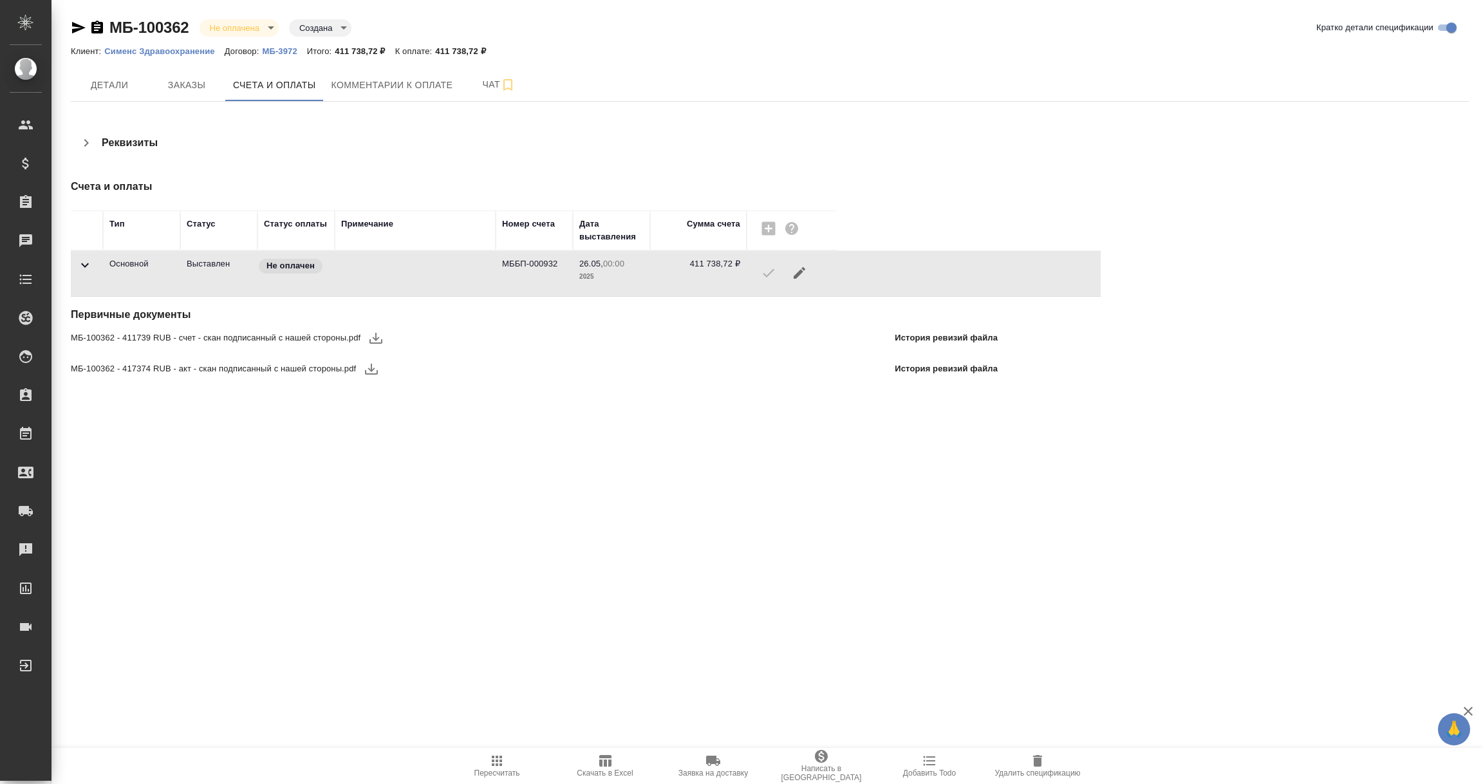
click at [88, 265] on icon at bounding box center [84, 264] width 15 height 15
click at [481, 522] on div ".cls-1 fill:#fff; AWATERA [PERSON_NAME] Спецификации Заказы Чаты Todo Проекты S…" at bounding box center [741, 392] width 1483 height 784
click at [95, 82] on span "Детали" at bounding box center [110, 85] width 62 height 16
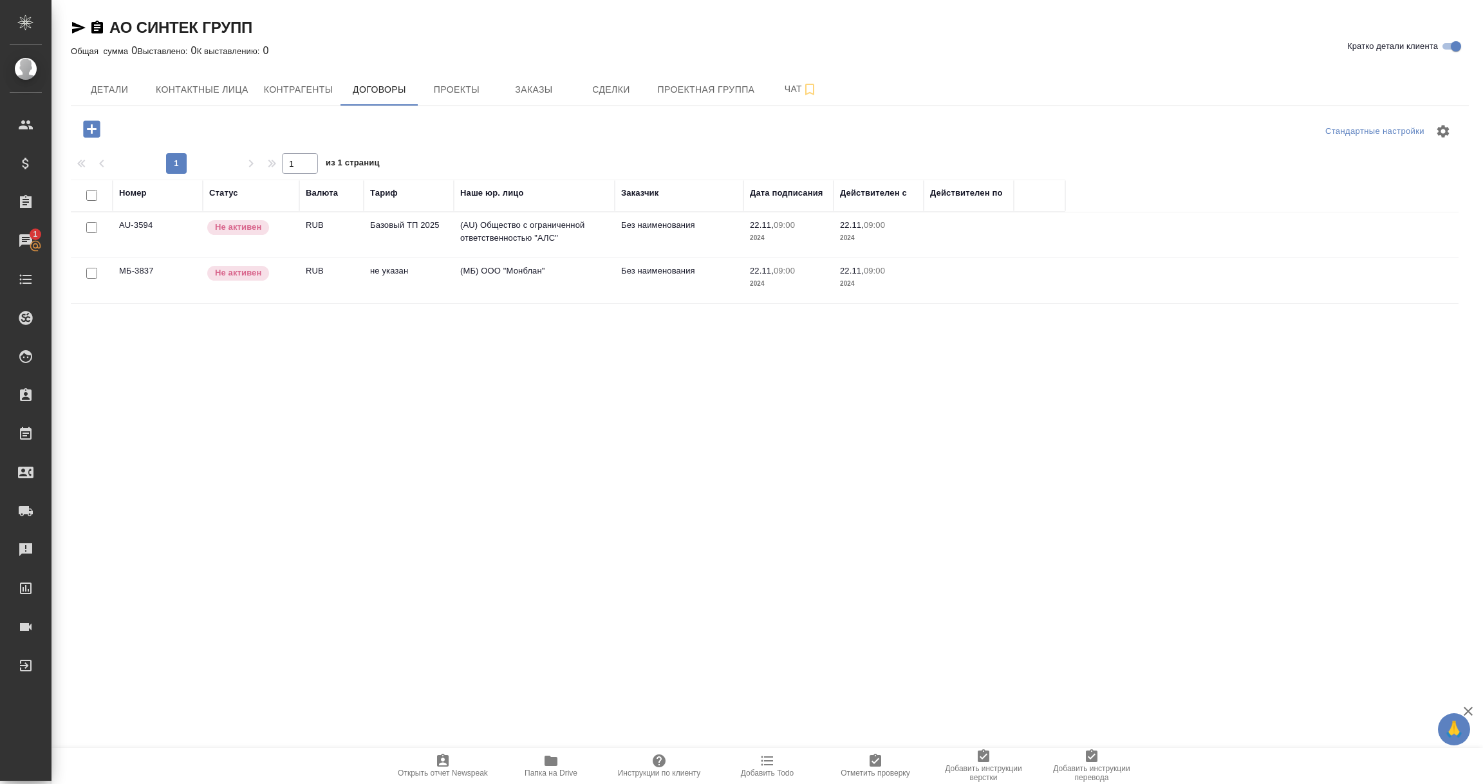
click at [173, 279] on td "МБ-3837" at bounding box center [158, 280] width 90 height 45
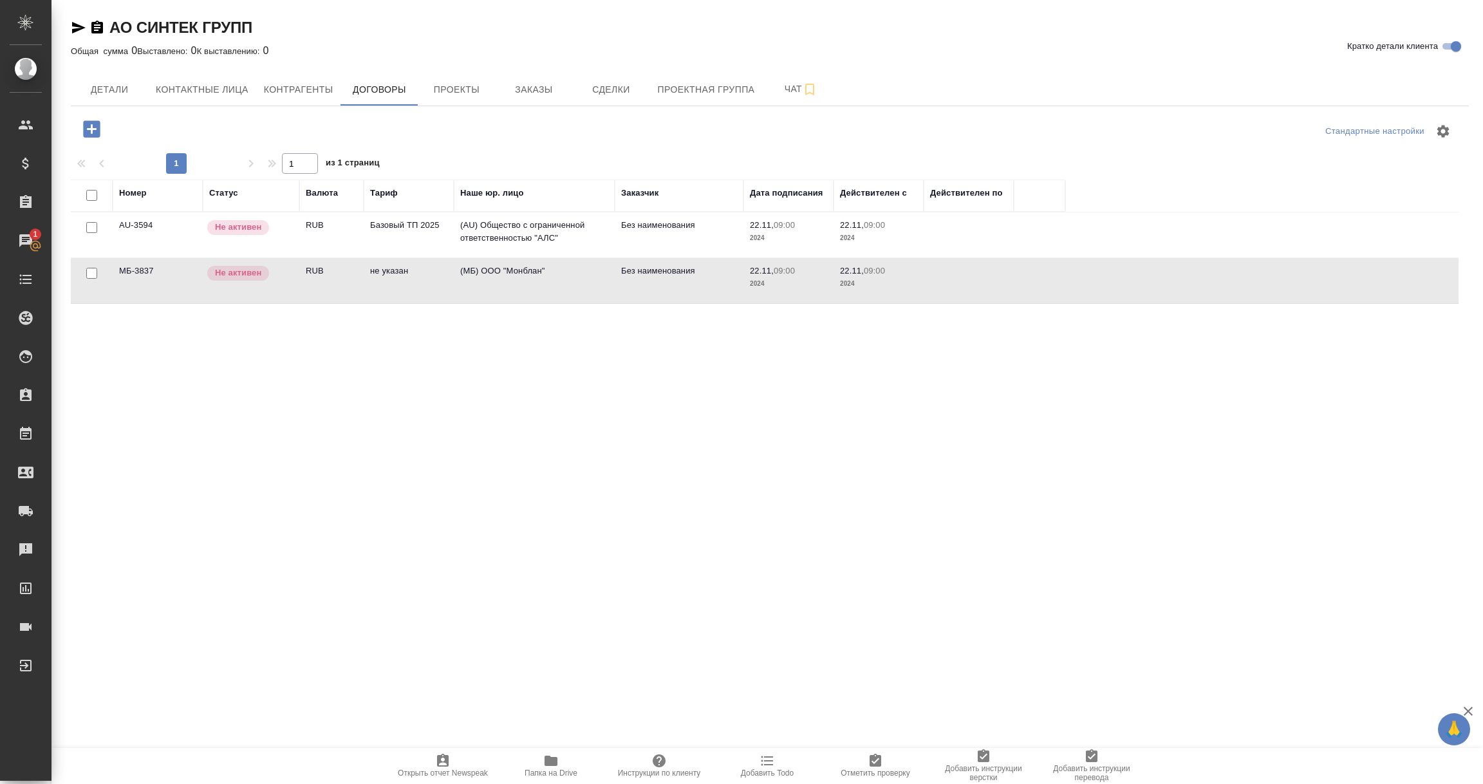
click at [173, 279] on td "МБ-3837" at bounding box center [158, 280] width 90 height 45
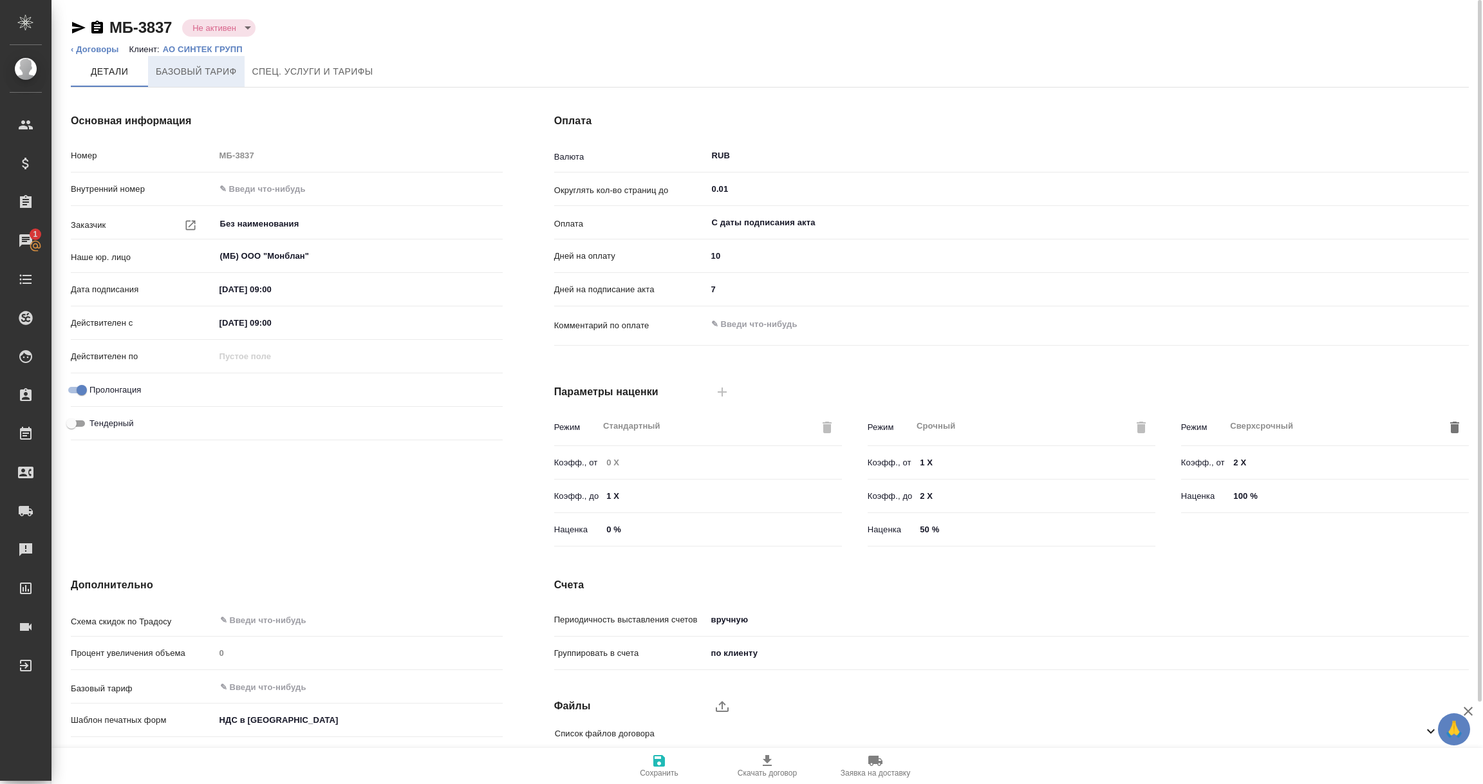
click at [192, 56] on button "Базовый тариф" at bounding box center [196, 71] width 97 height 31
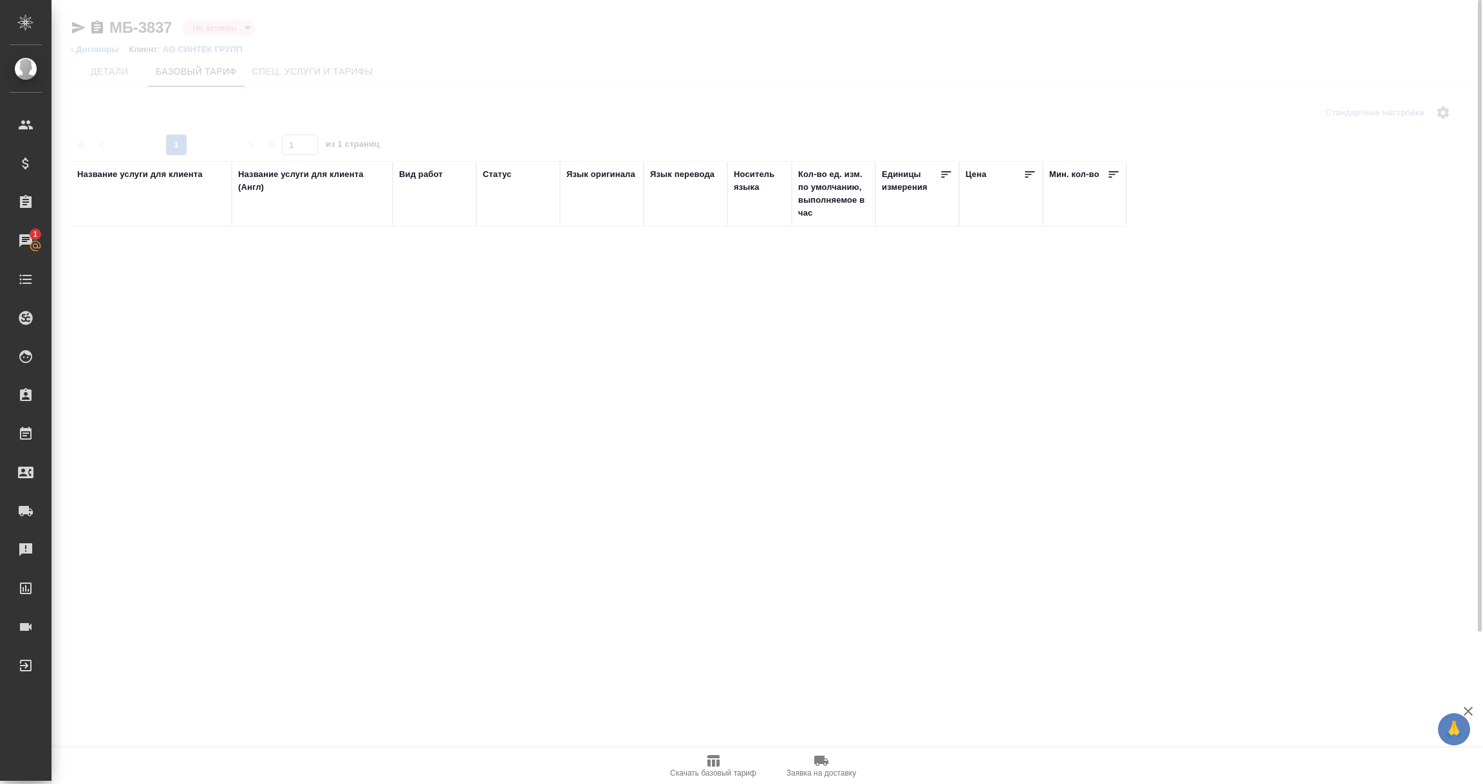
click at [194, 49] on div at bounding box center [767, 315] width 1432 height 631
click at [194, 49] on p "АО СИНТЕК ГРУПП" at bounding box center [207, 49] width 89 height 10
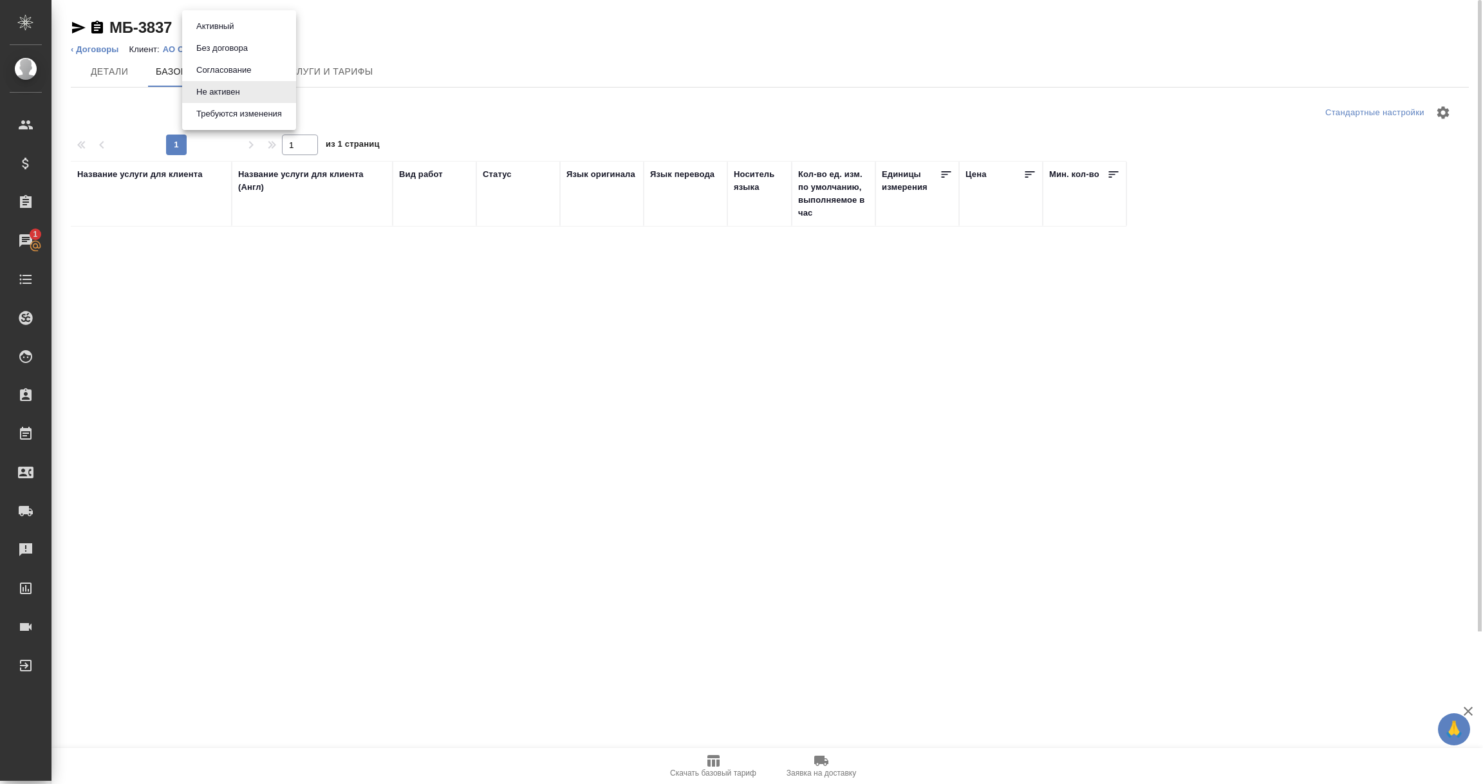
click at [249, 26] on body "🙏 .cls-1 fill:#fff; AWATERA Vorobyova Ekaterina Клиенты Спецификации Заказы 1 Ч…" at bounding box center [741, 392] width 1483 height 784
click at [212, 292] on div at bounding box center [741, 392] width 1483 height 784
click at [246, 26] on body "🙏 .cls-1 fill:#fff; AWATERA Vorobyova Ekaterina Клиенты Спецификации Заказы 1 Ч…" at bounding box center [741, 392] width 1483 height 784
click at [249, 44] on button "Без договора" at bounding box center [221, 48] width 59 height 14
click at [109, 72] on span "Детали" at bounding box center [110, 72] width 62 height 16
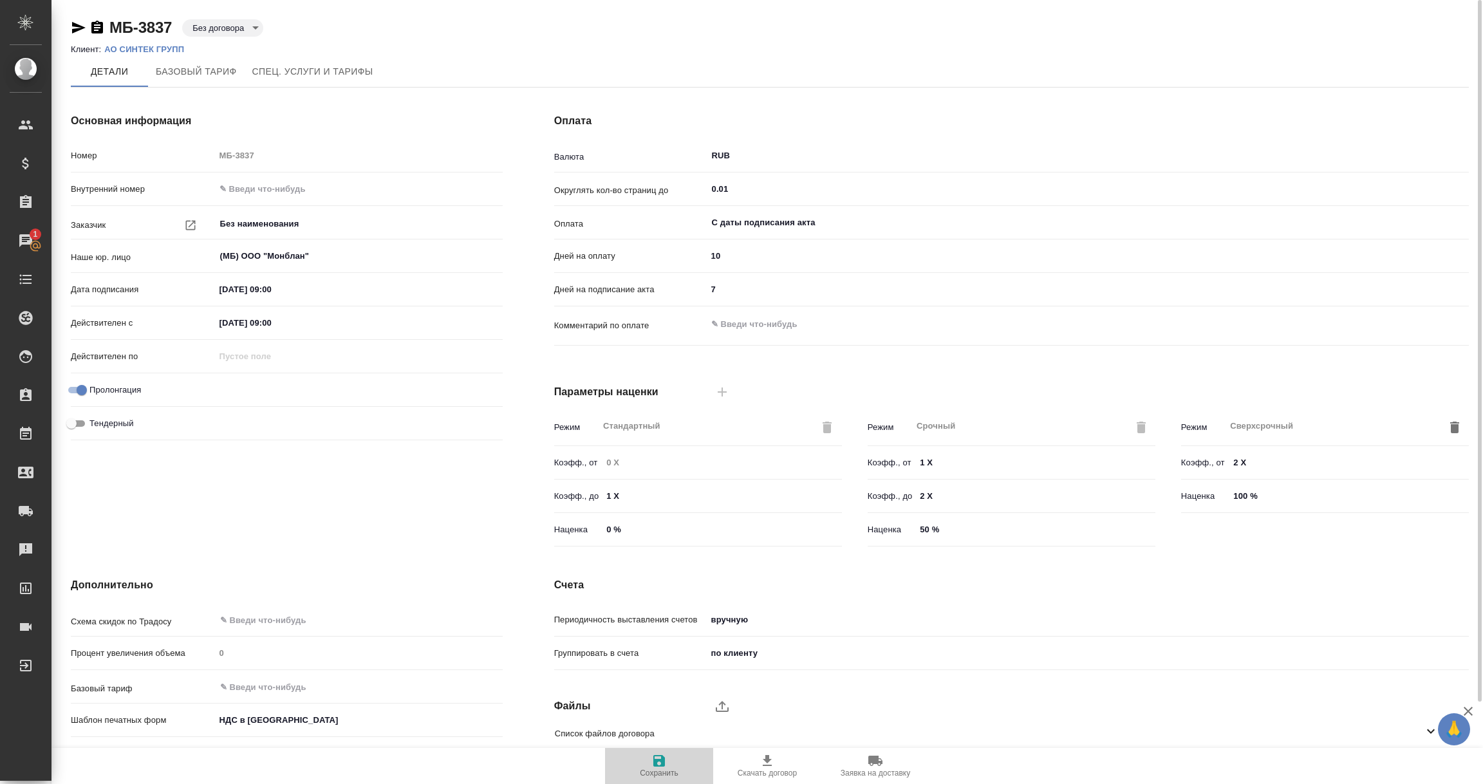
click at [657, 760] on icon "button" at bounding box center [659, 761] width 12 height 12
click at [159, 48] on p "АО СИНТЕК ГРУПП" at bounding box center [148, 49] width 89 height 10
click at [154, 39] on div "МБ-3837 Без договора draft" at bounding box center [770, 30] width 1398 height 26
click at [152, 48] on p "АО СИНТЕК ГРУПП" at bounding box center [148, 49] width 89 height 10
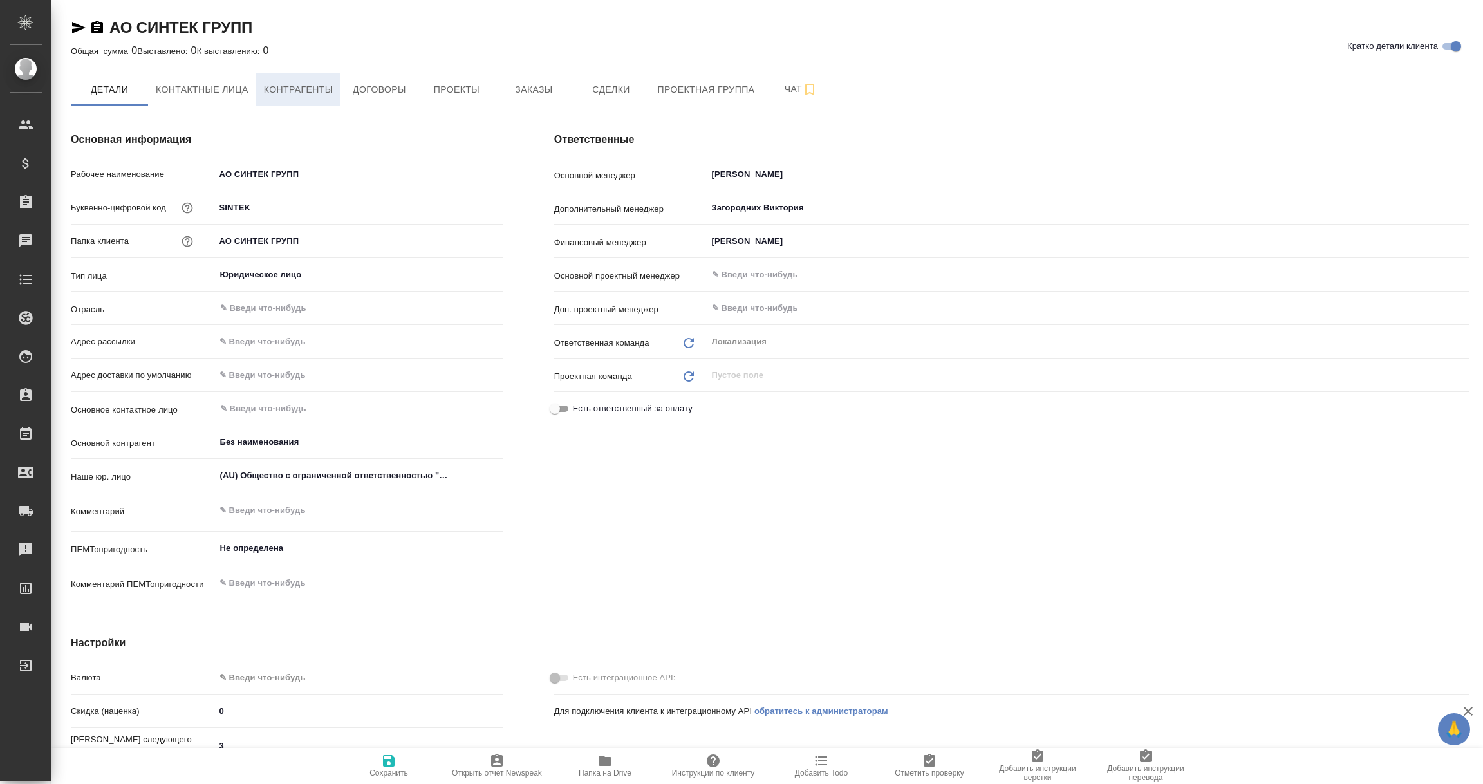
click at [304, 89] on span "Контрагенты" at bounding box center [299, 90] width 70 height 16
type textarea "x"
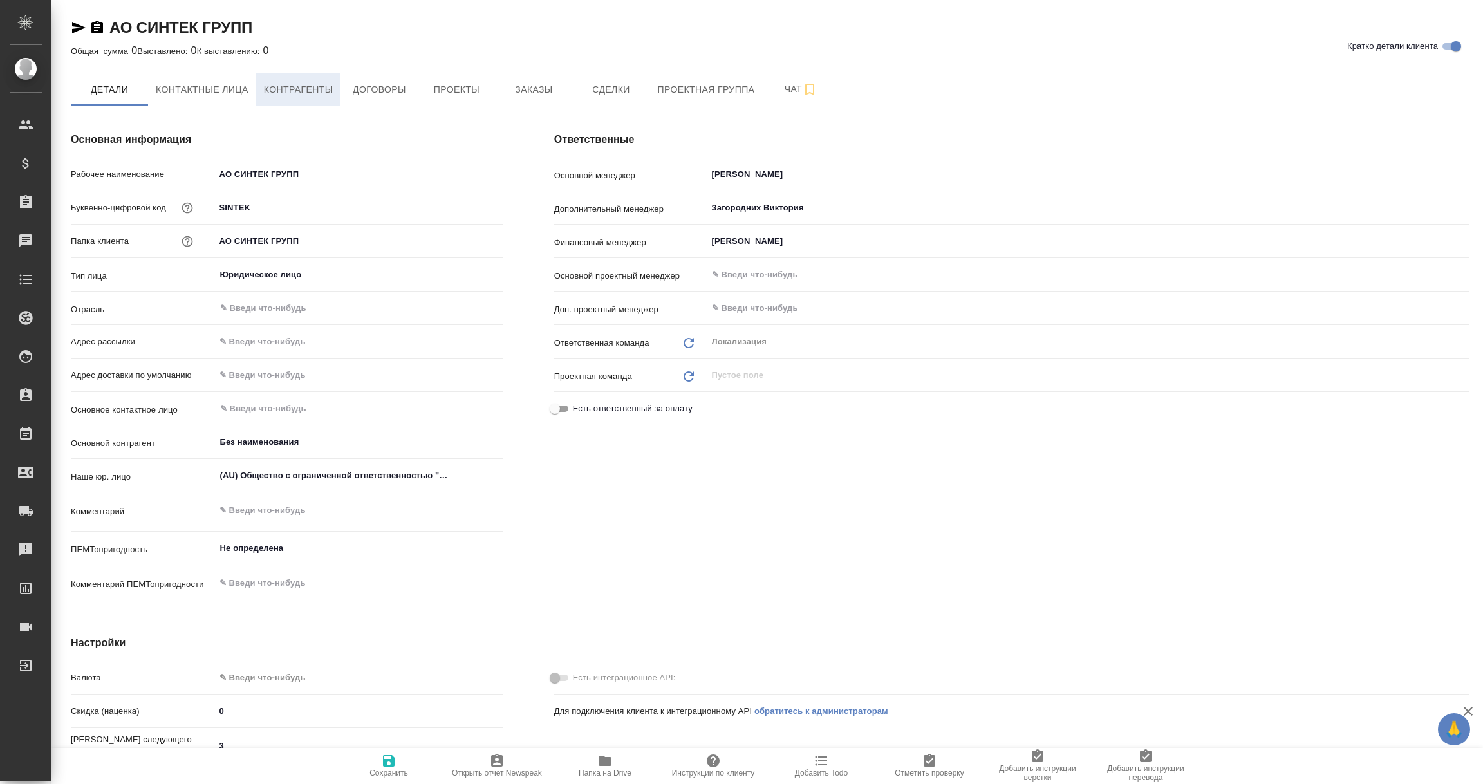
type textarea "x"
click at [302, 88] on span "Контрагенты" at bounding box center [299, 90] width 70 height 16
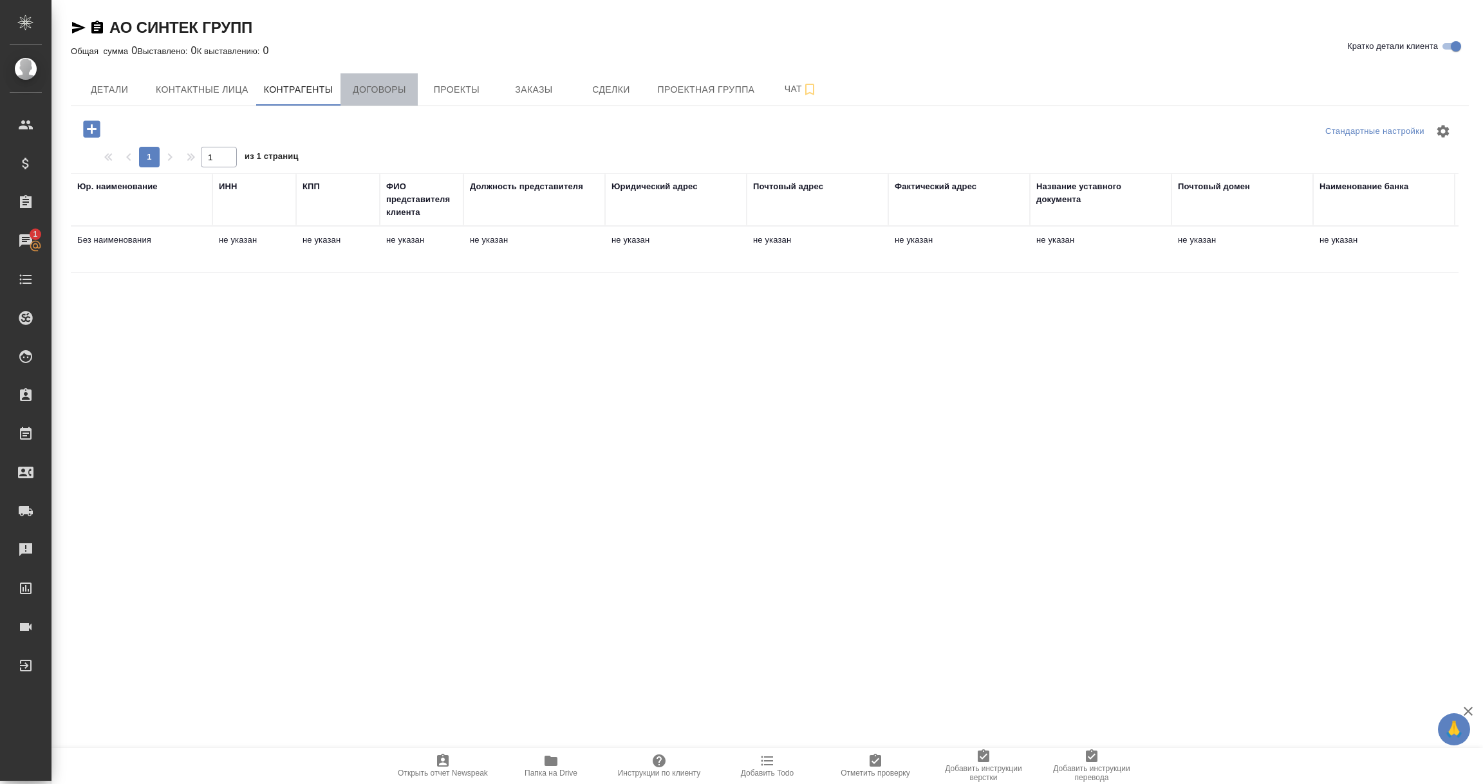
click at [368, 88] on span "Договоры" at bounding box center [379, 90] width 62 height 16
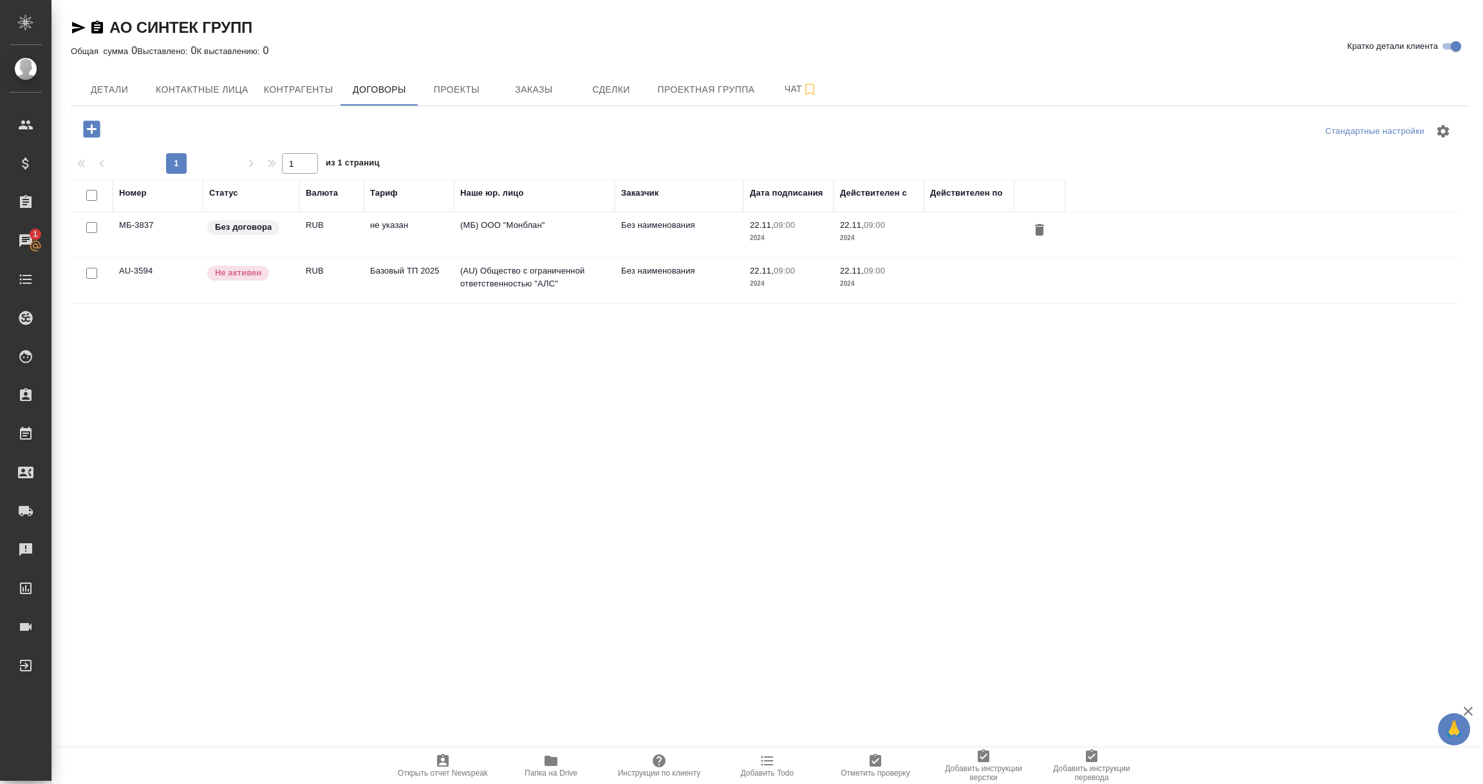
click at [96, 29] on icon "button" at bounding box center [97, 27] width 12 height 13
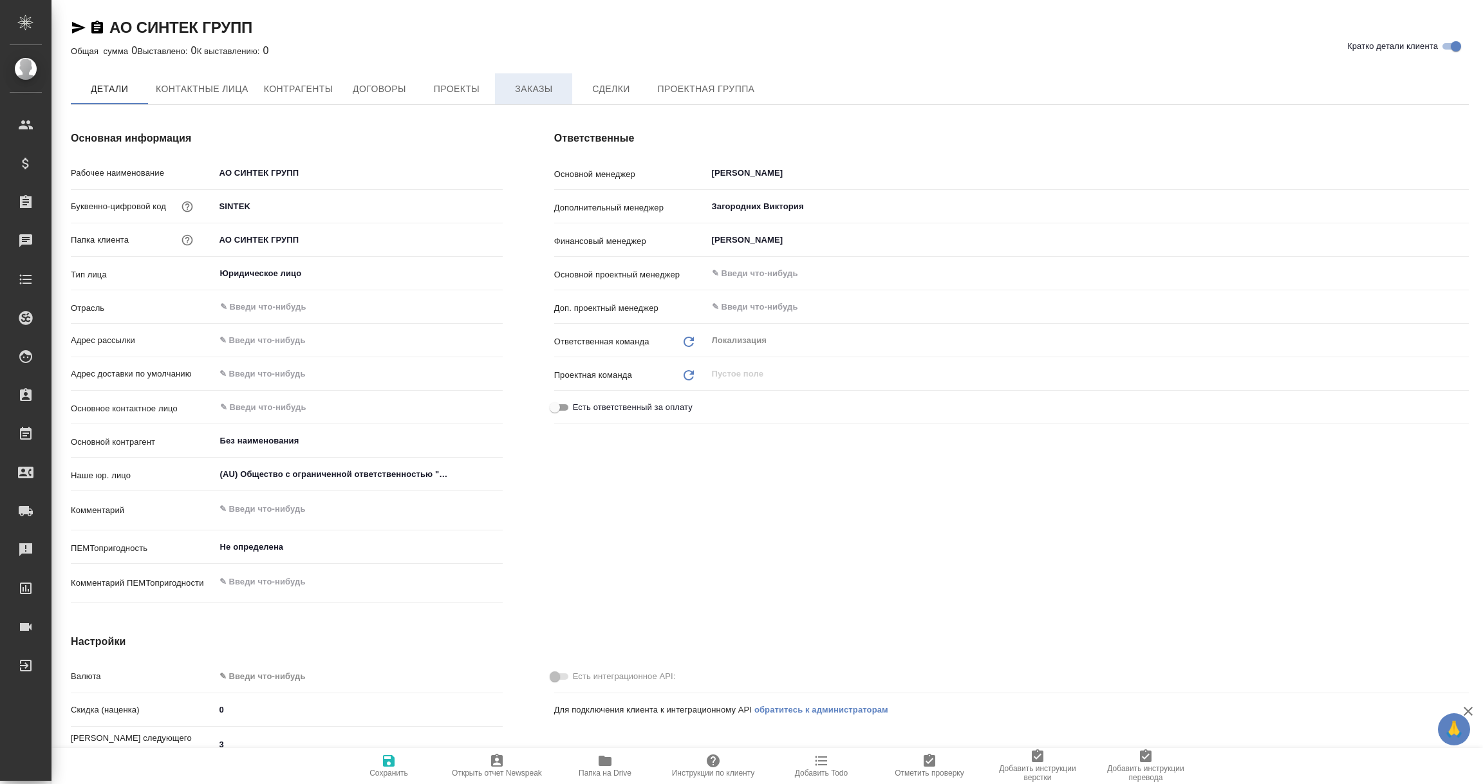
click at [546, 97] on button "Заказы" at bounding box center [533, 88] width 77 height 31
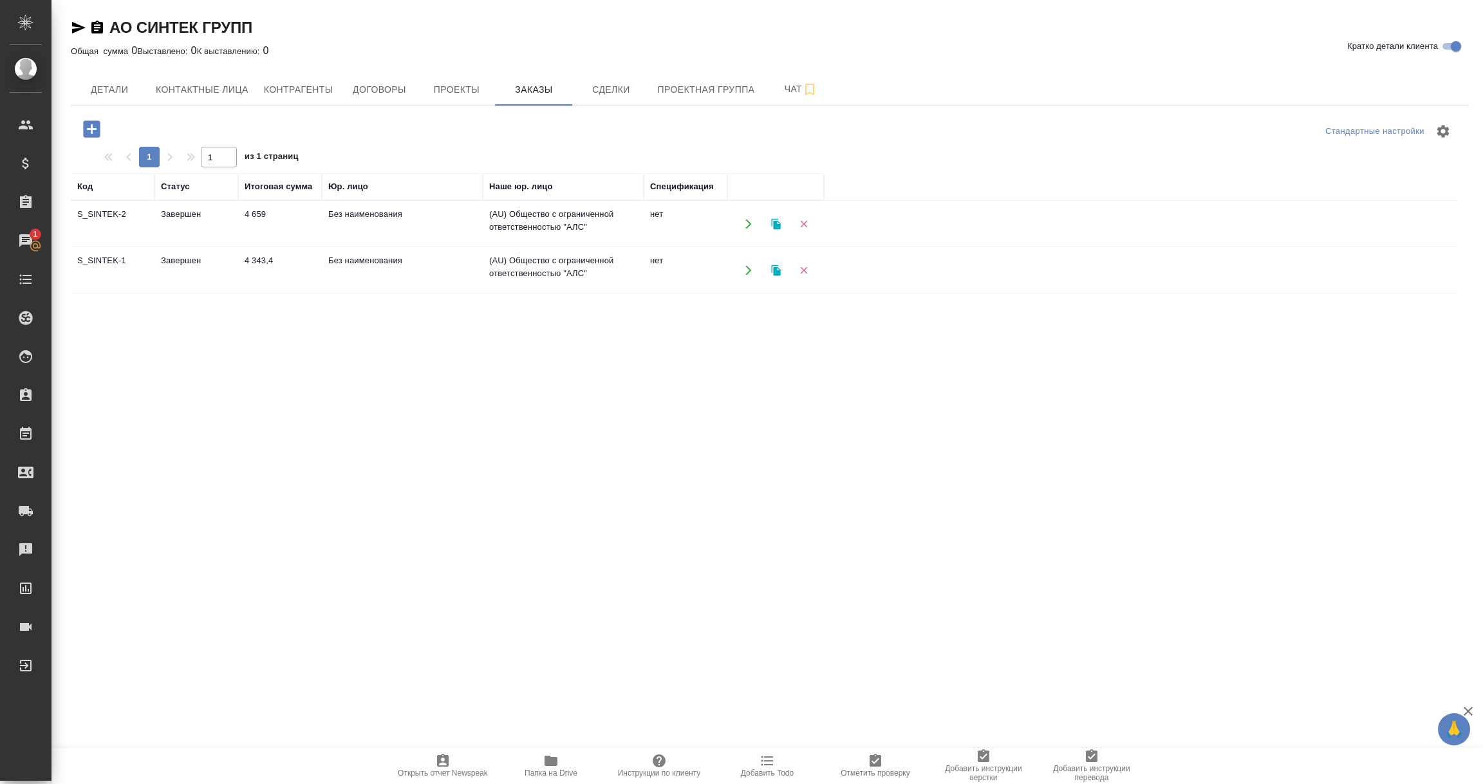
click at [183, 232] on td "Завершен" at bounding box center [196, 223] width 84 height 45
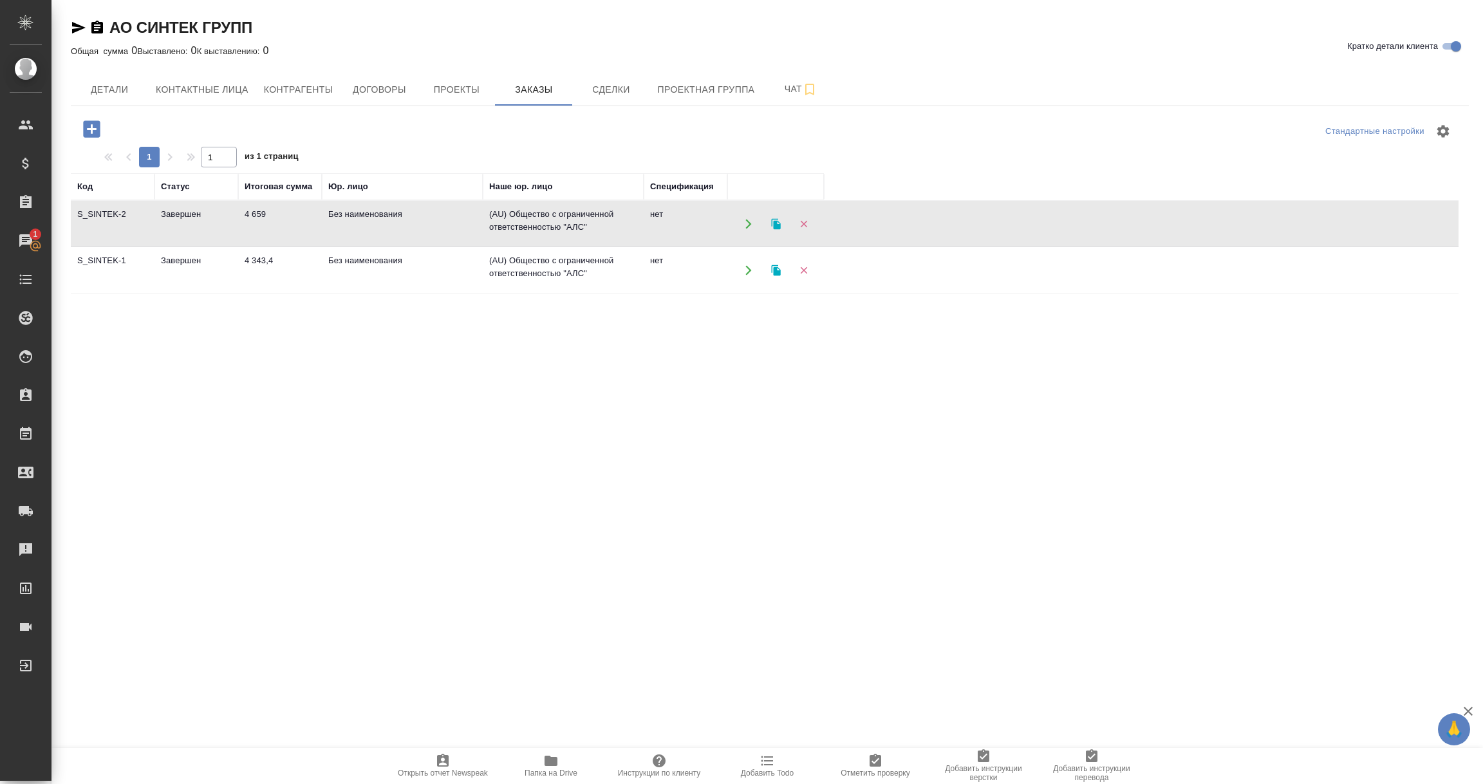
click at [183, 232] on td "Завершен" at bounding box center [196, 223] width 84 height 45
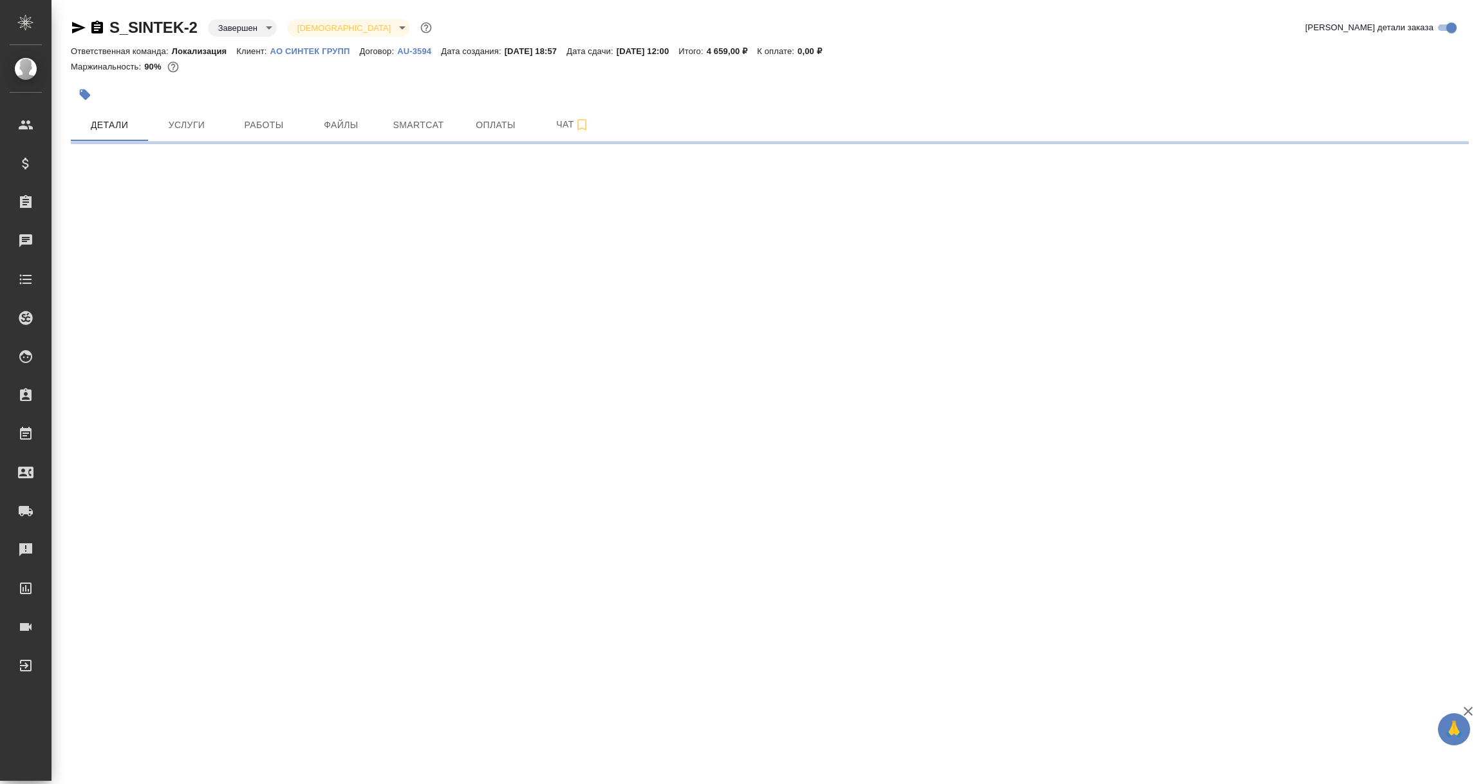
select select "RU"
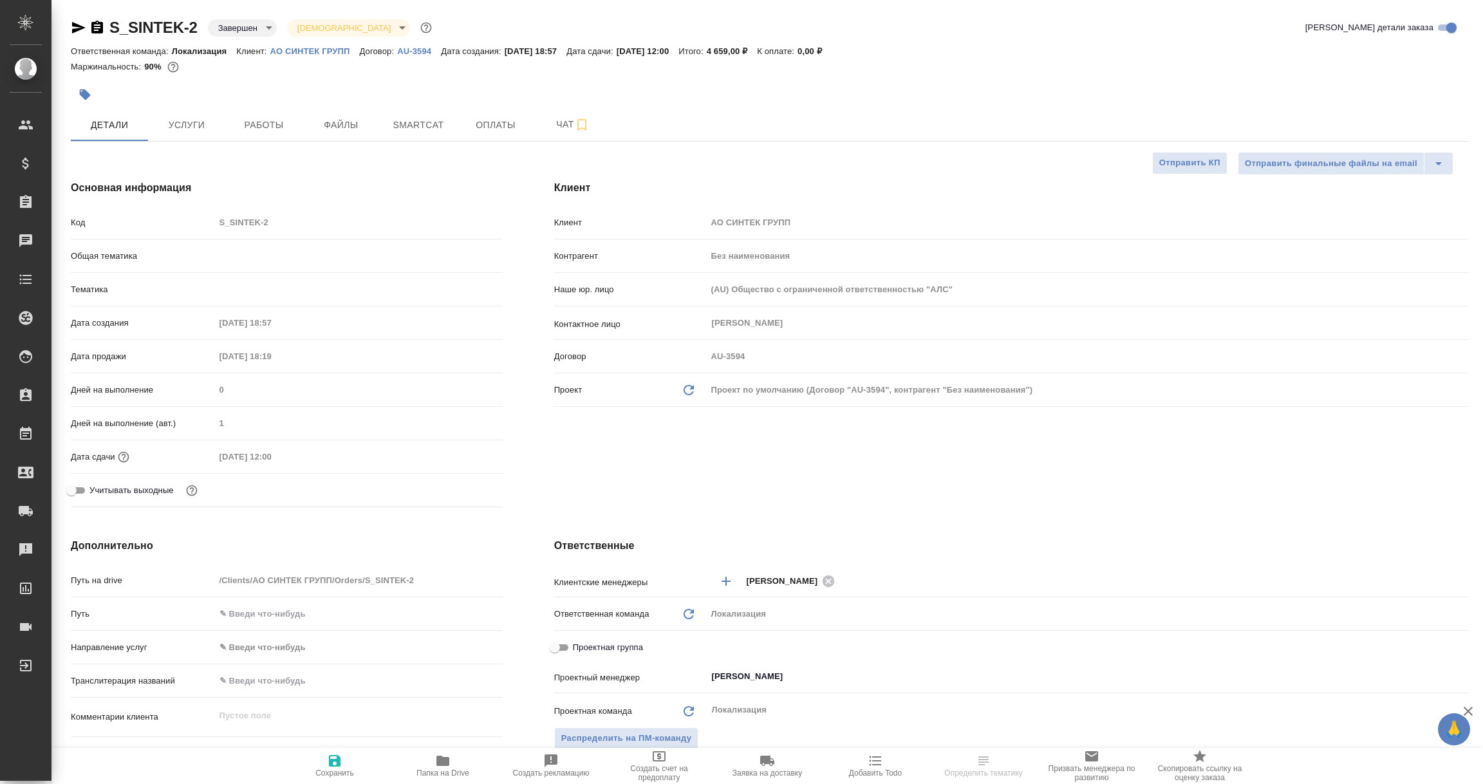
type textarea "x"
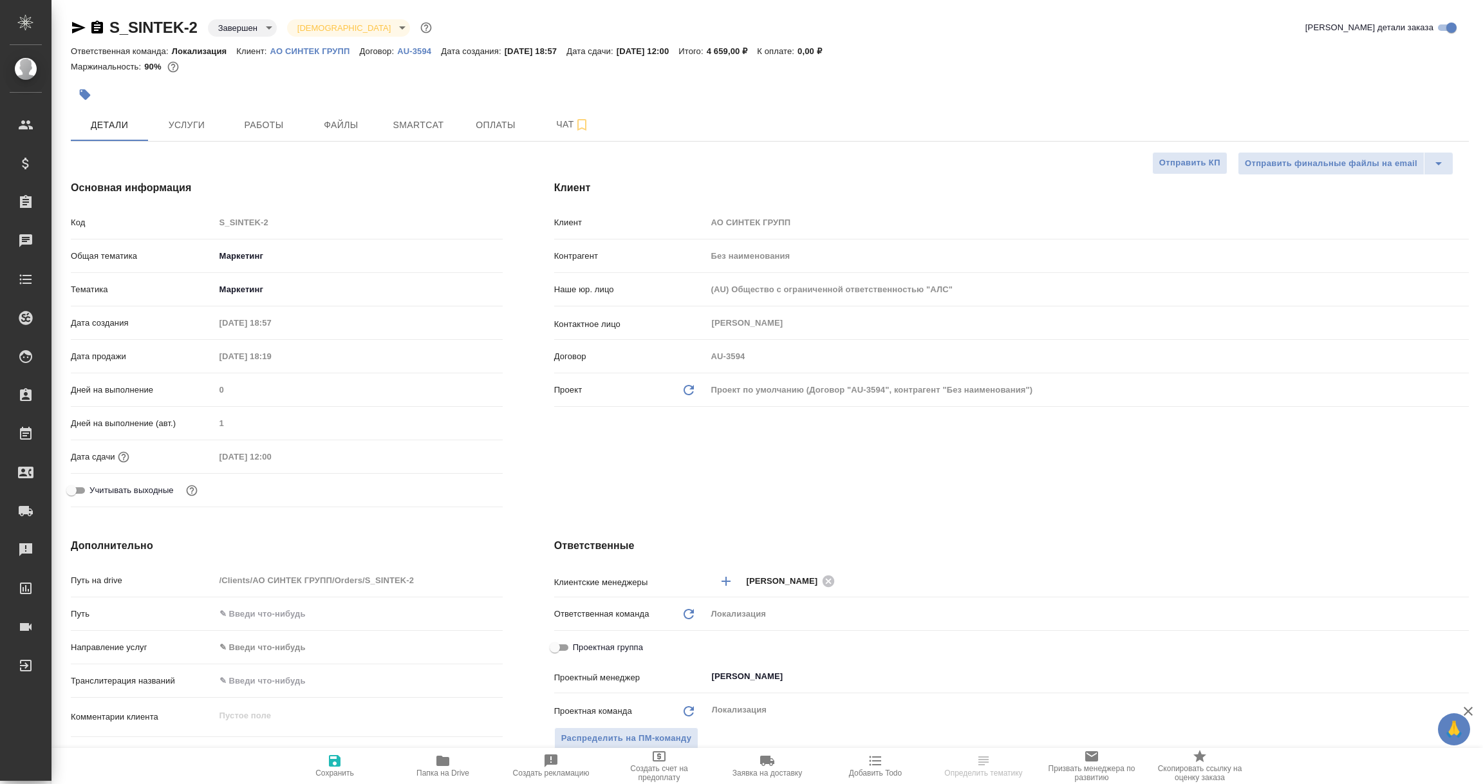
type textarea "x"
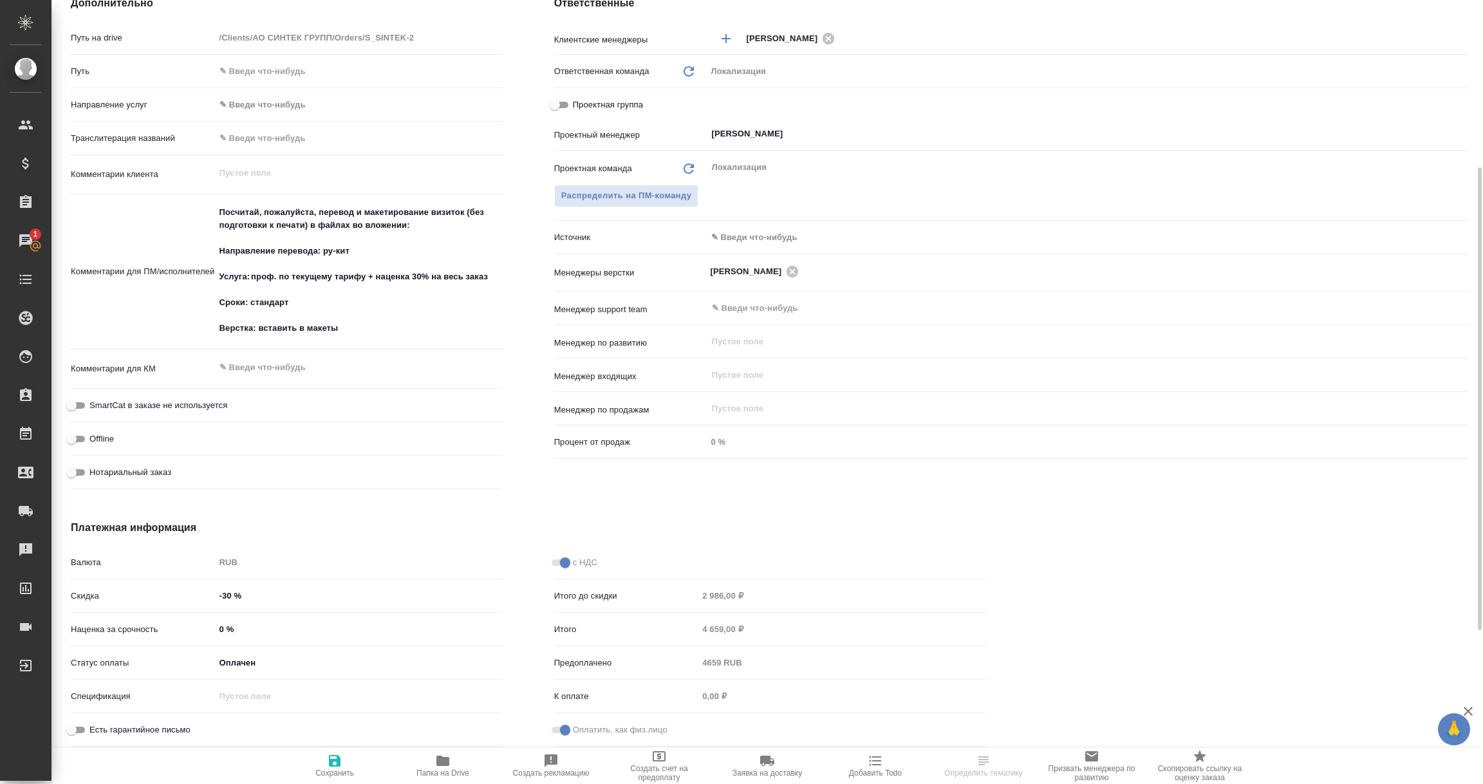
scroll to position [446, 0]
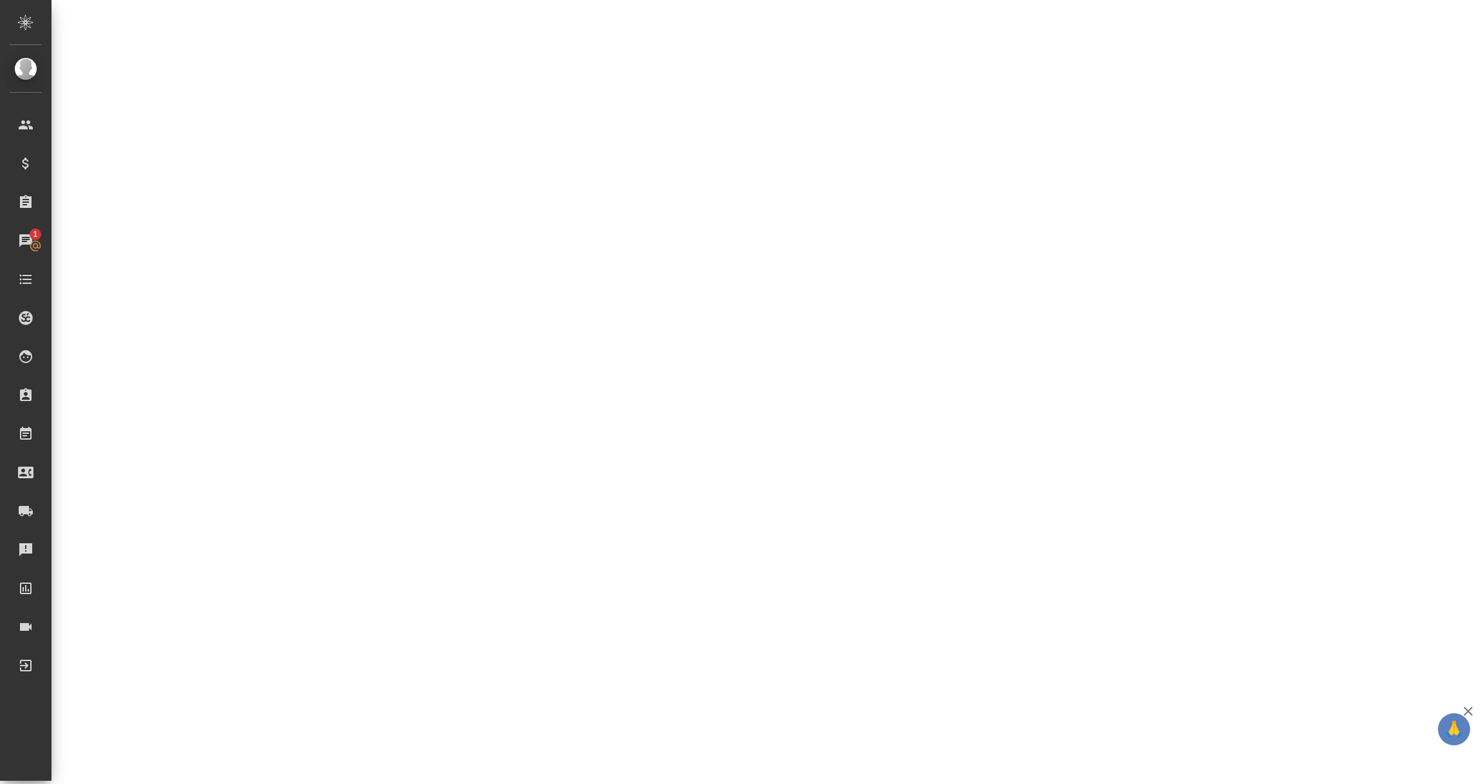
select select "RU"
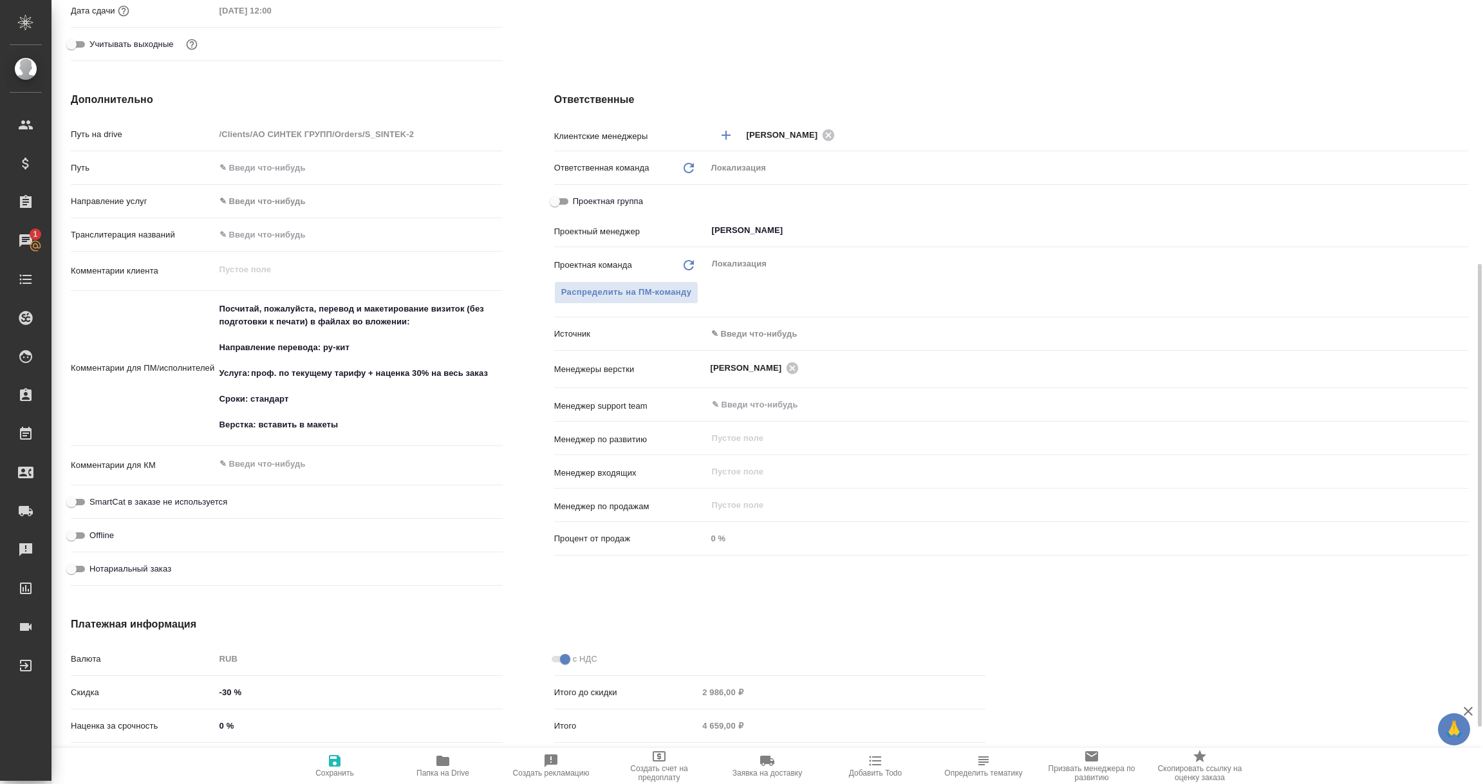
type textarea "x"
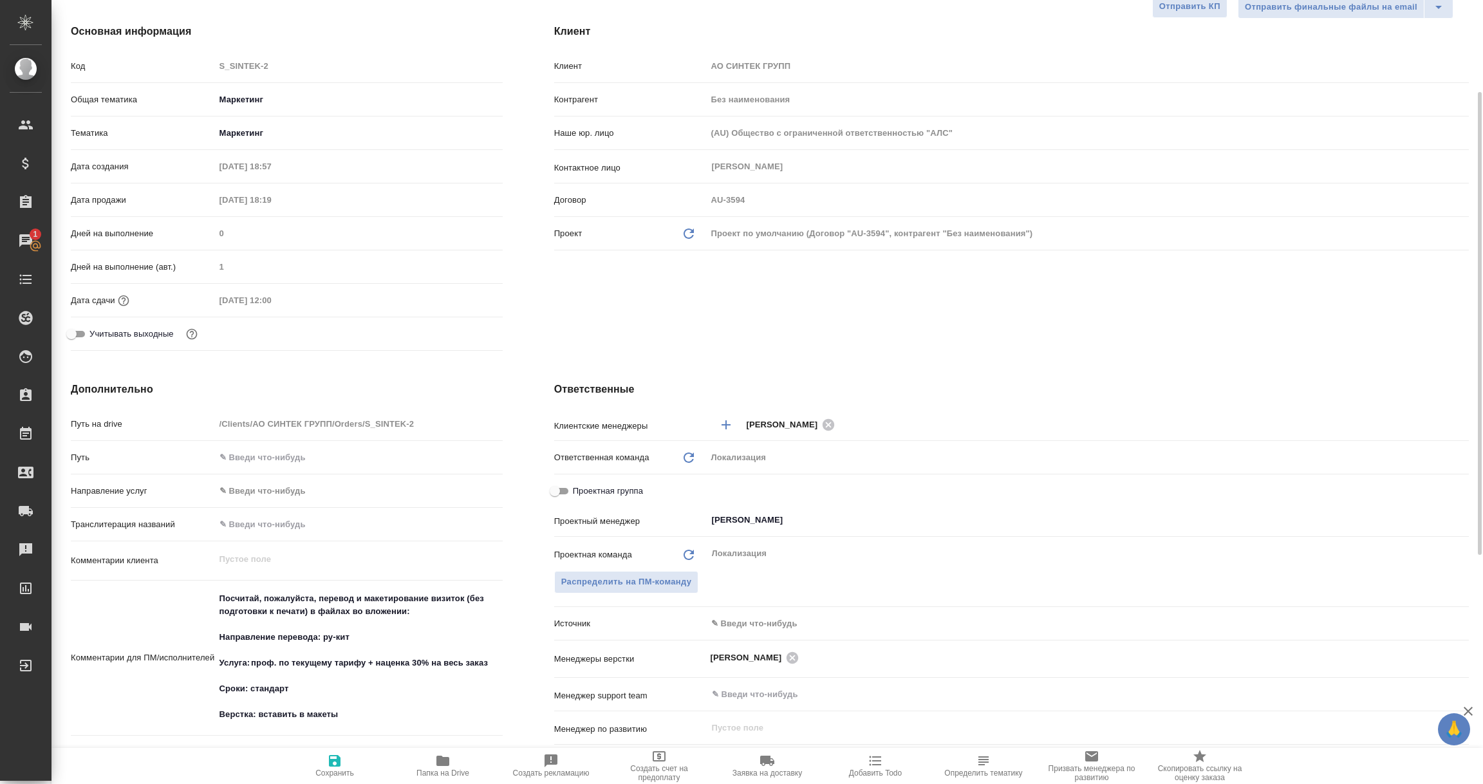
scroll to position [0, 0]
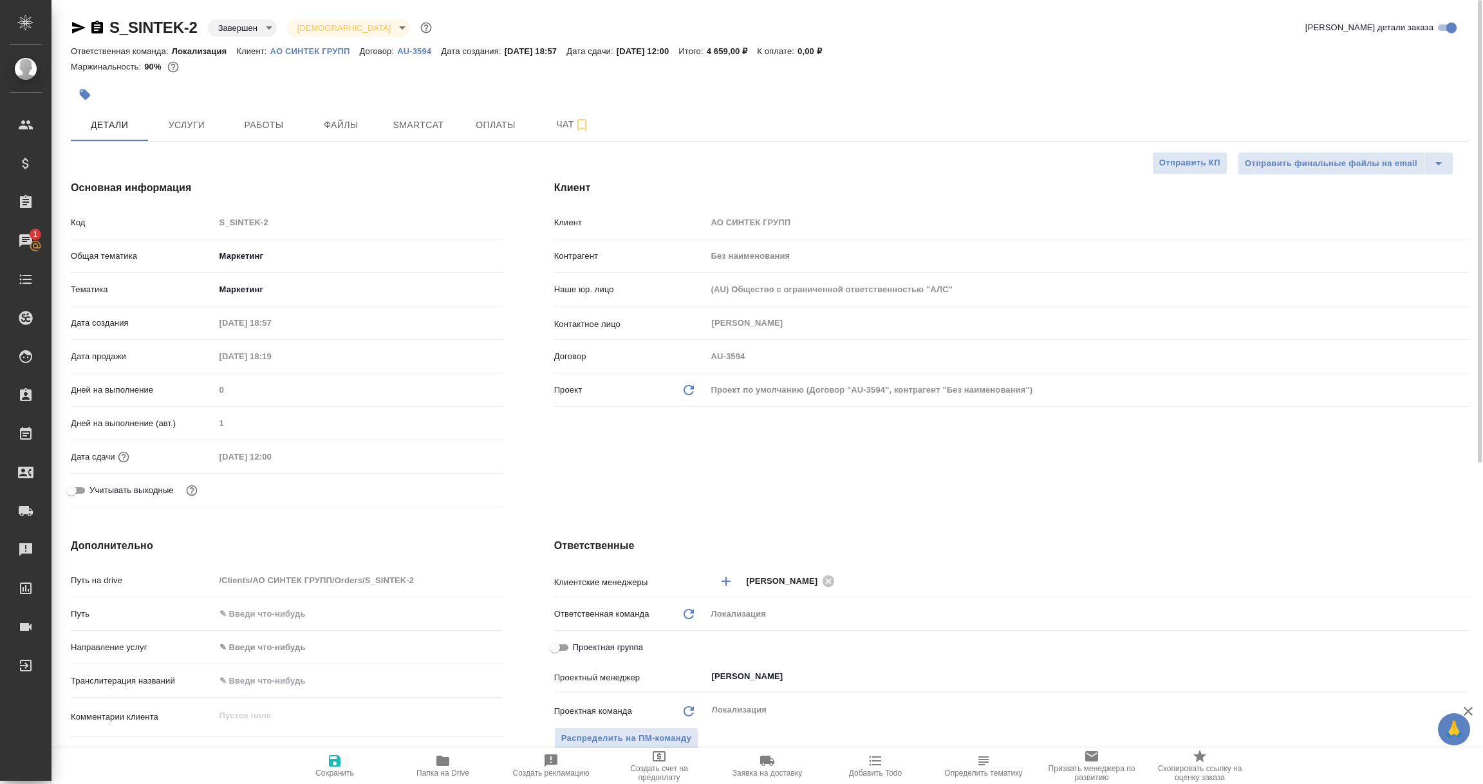
click at [706, 118] on div "Детали Услуги Работы Файлы Smartcat Оплаты Чат" at bounding box center [770, 125] width 1398 height 32
click at [507, 124] on span "Оплаты" at bounding box center [496, 125] width 62 height 16
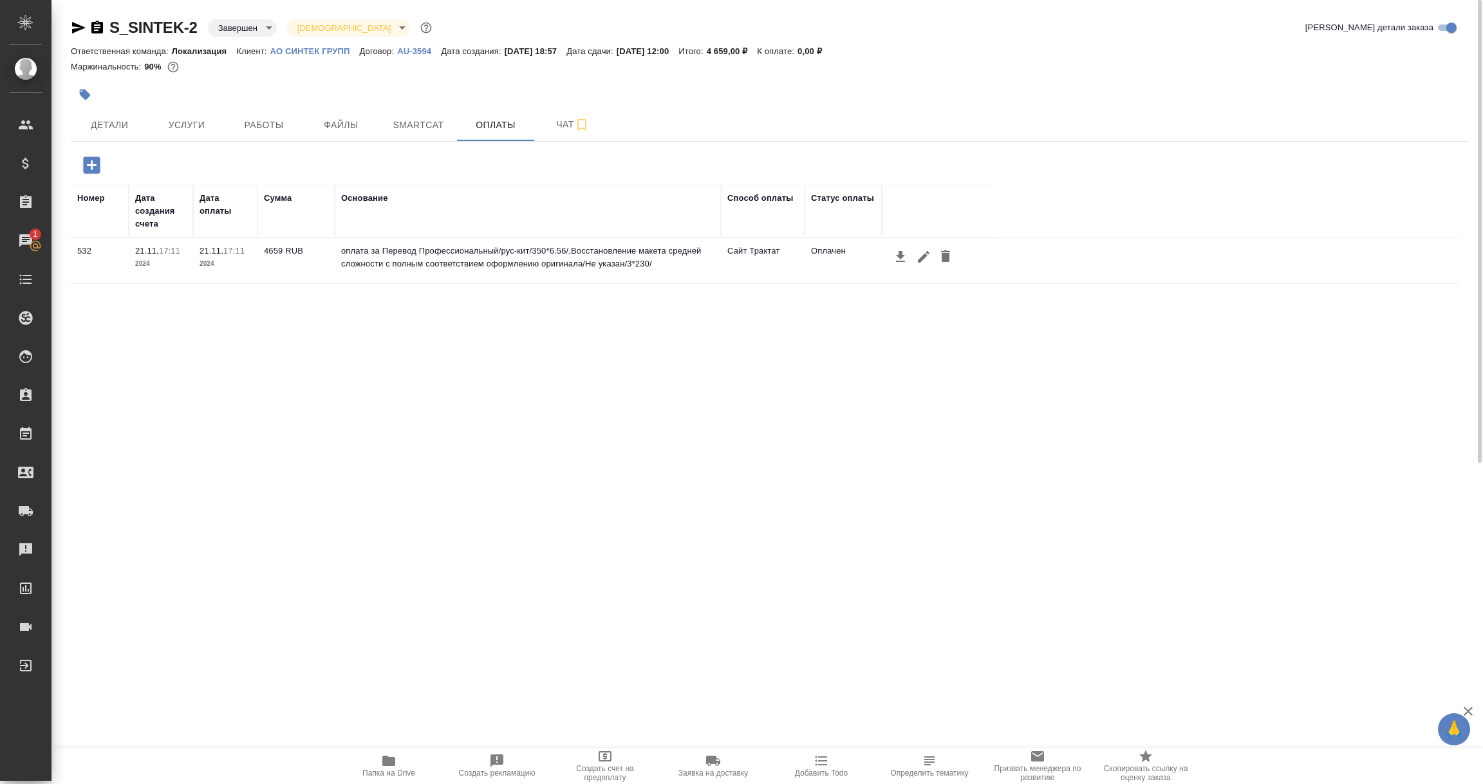
click at [306, 40] on div "S_SINTEK-2 Завершен closed Святая троица holyTrinity Кратко детали заказа" at bounding box center [770, 30] width 1398 height 26
click at [306, 50] on p "АО СИНТЕК ГРУПП" at bounding box center [314, 51] width 89 height 10
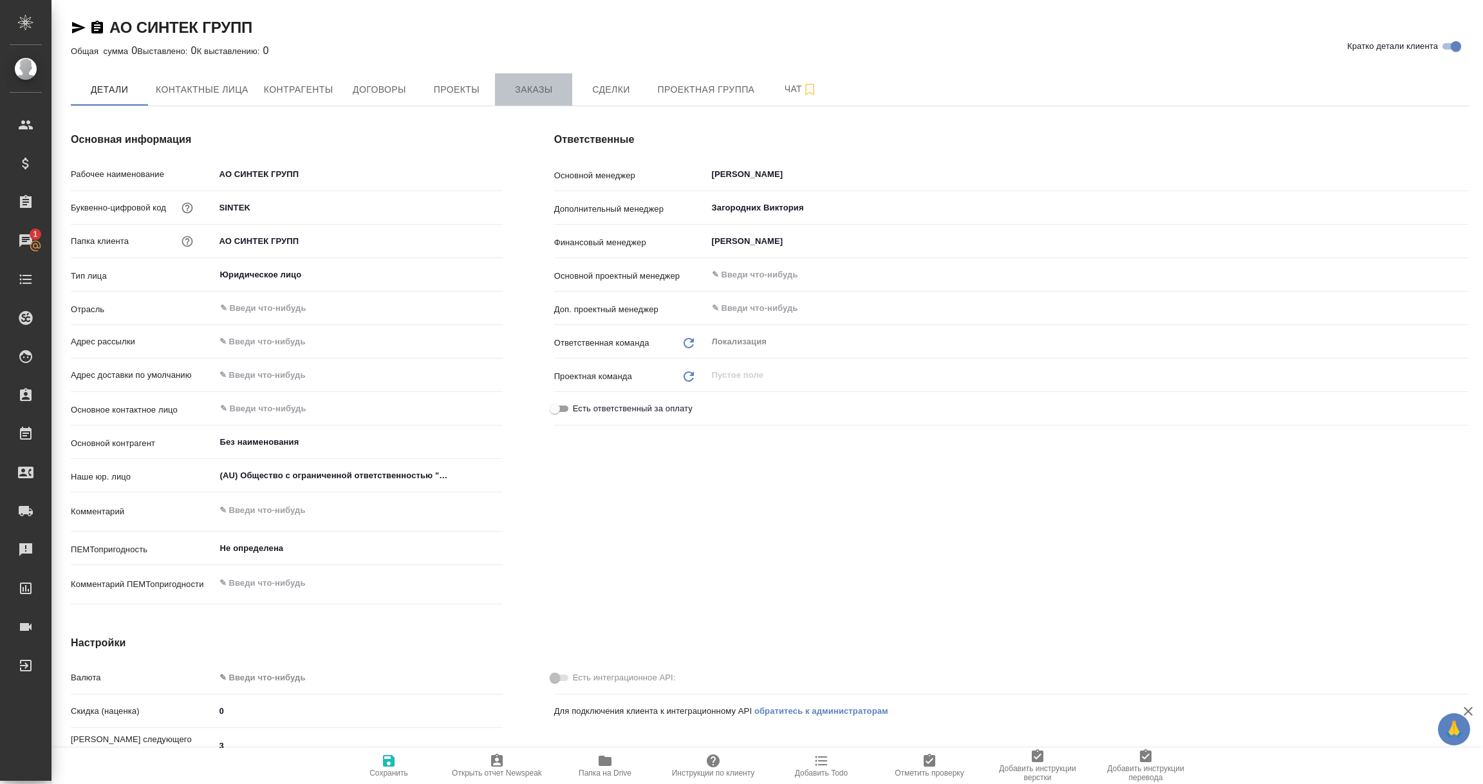
click at [534, 86] on span "Заказы" at bounding box center [534, 90] width 62 height 16
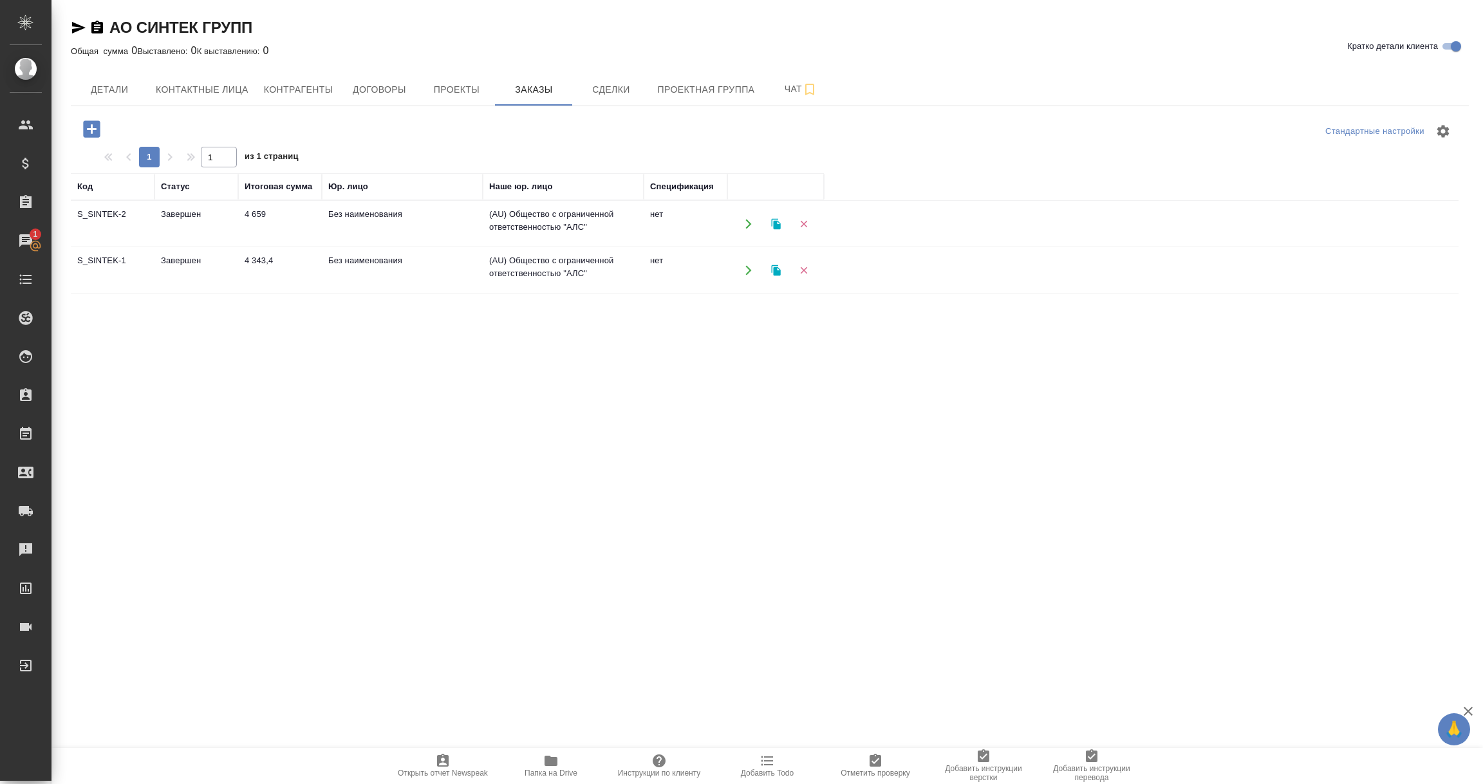
click at [414, 223] on td "Без наименования" at bounding box center [402, 223] width 161 height 45
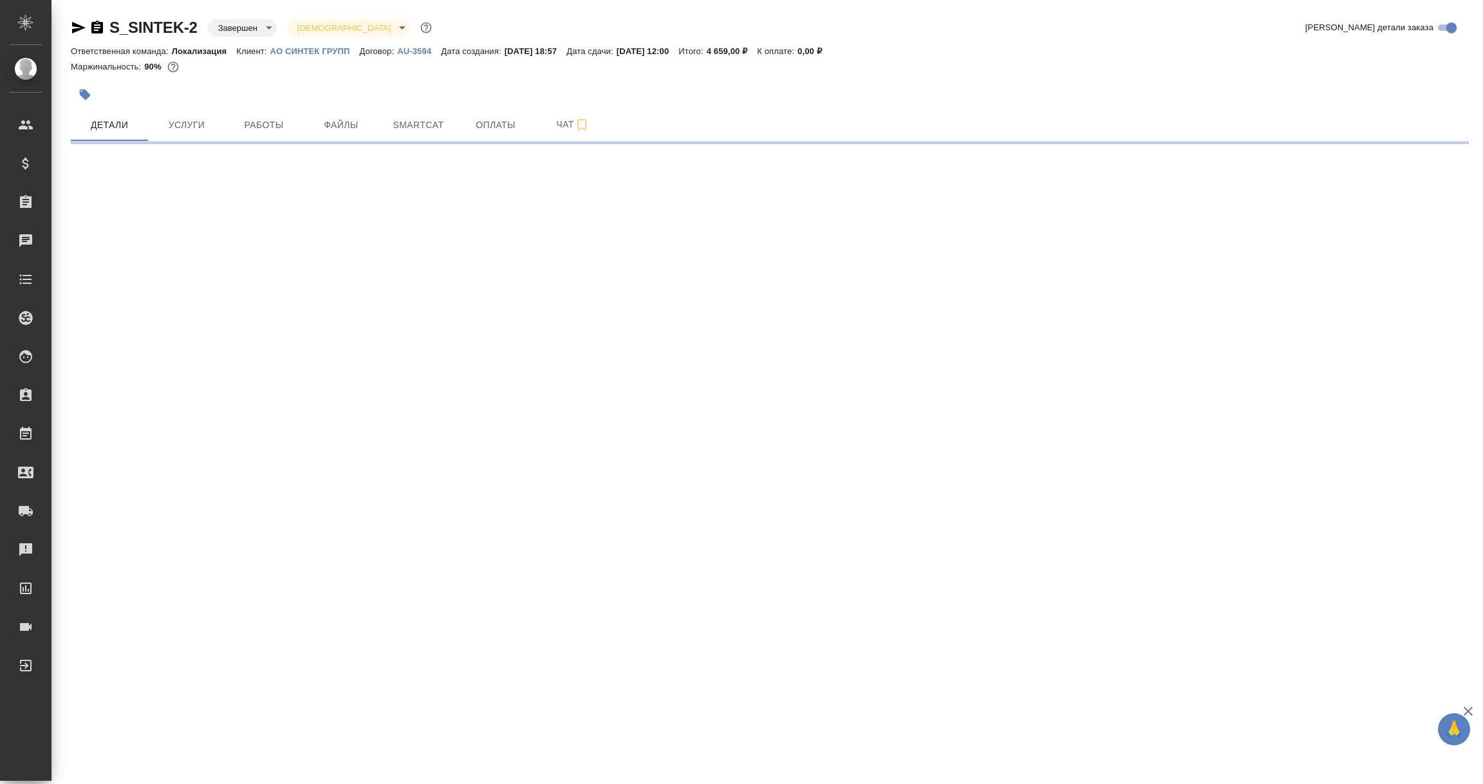
select select "RU"
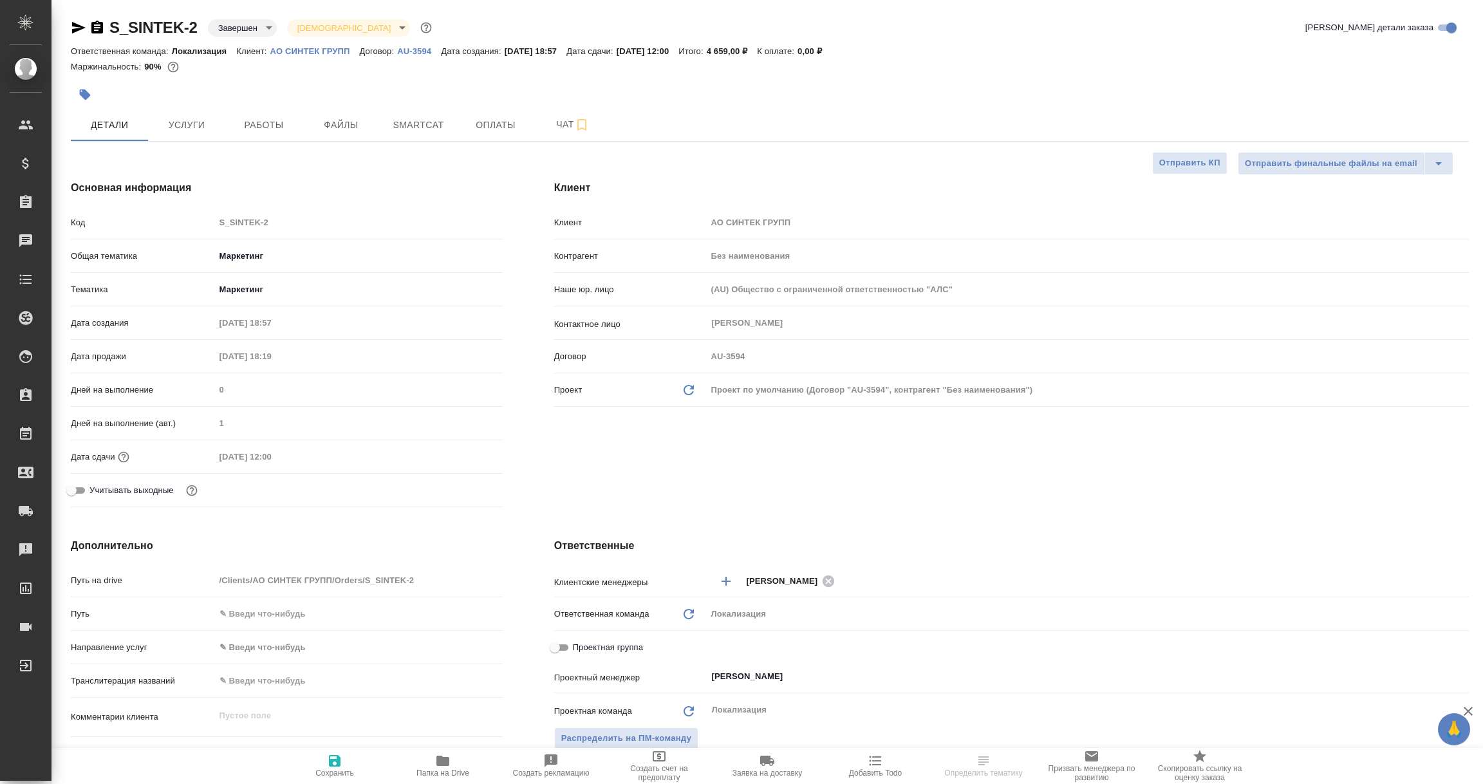
type textarea "x"
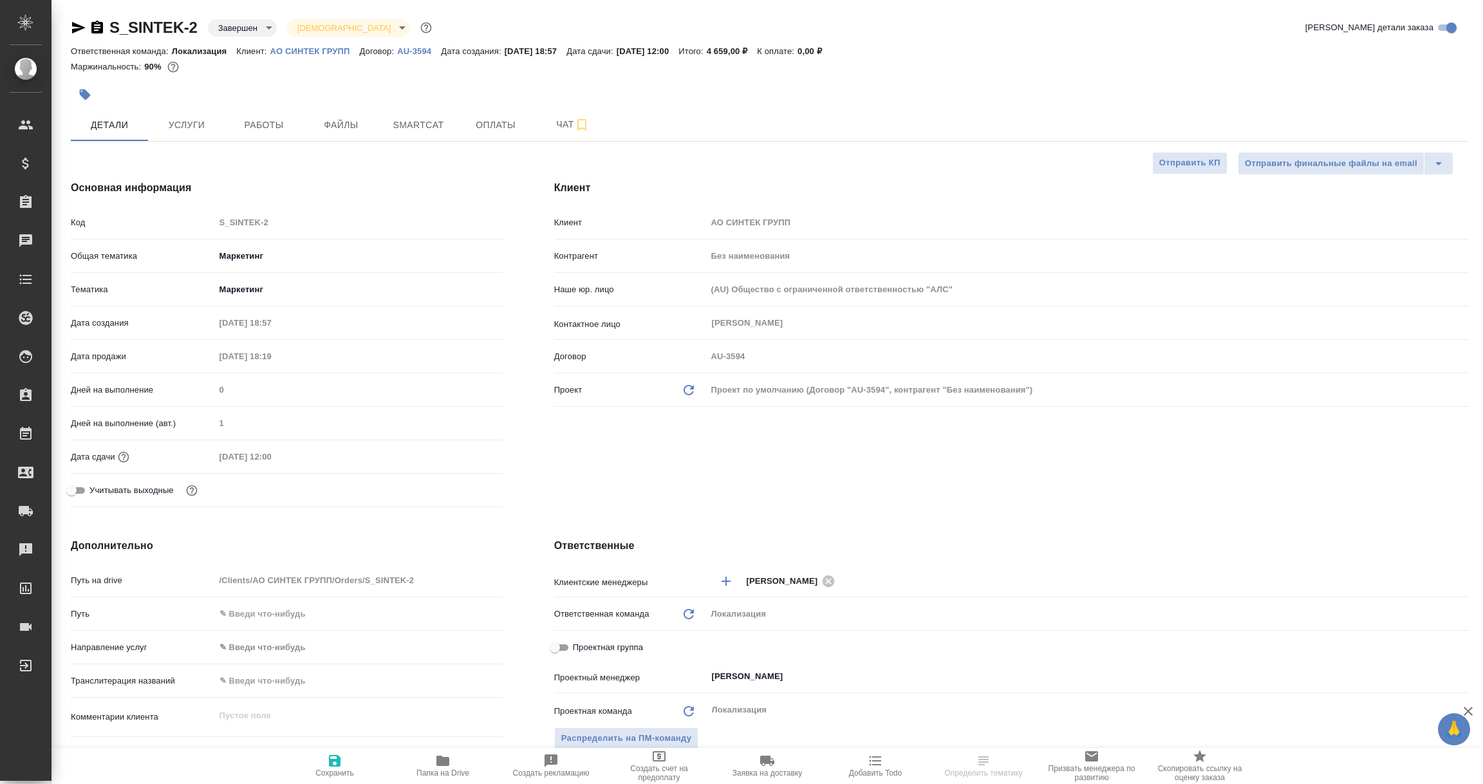
type textarea "x"
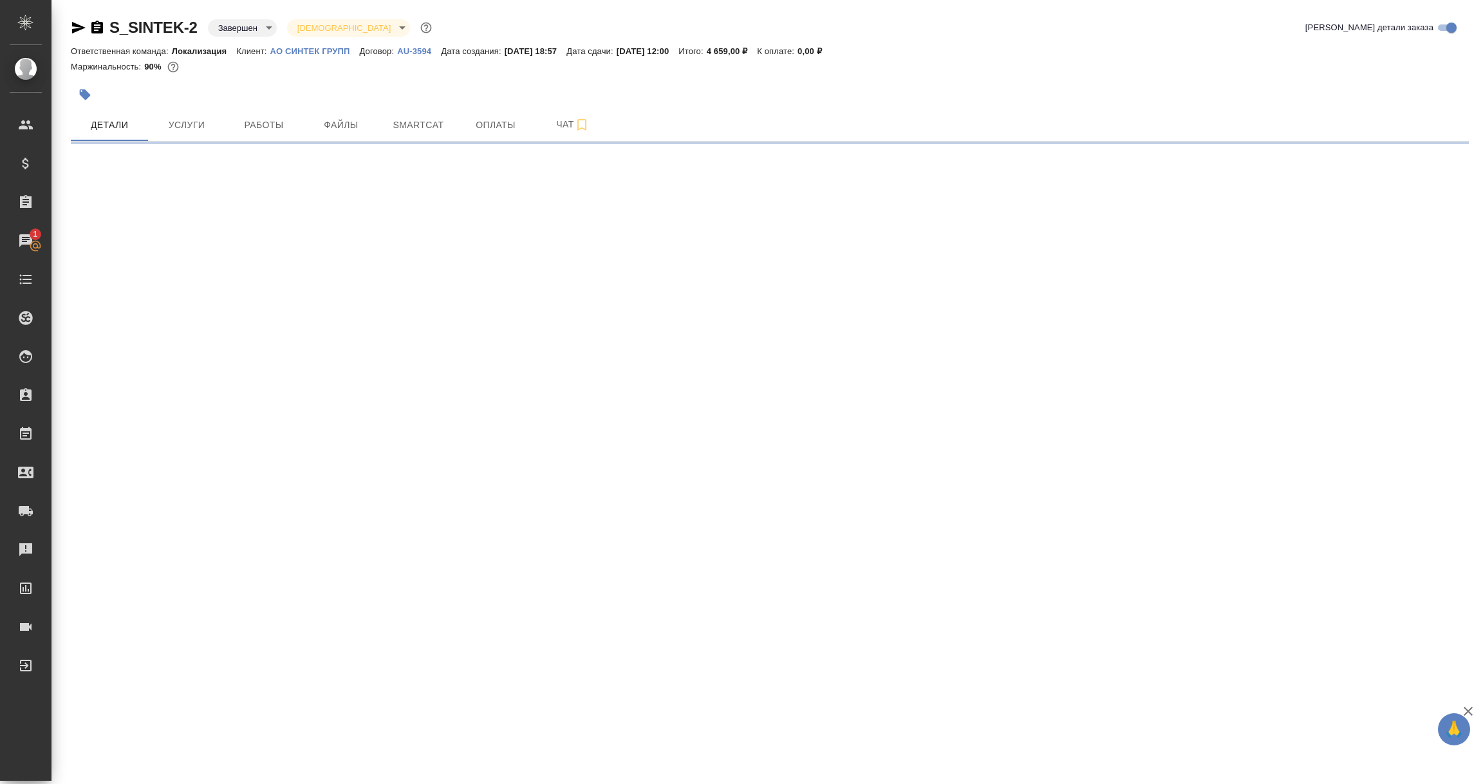
select select "RU"
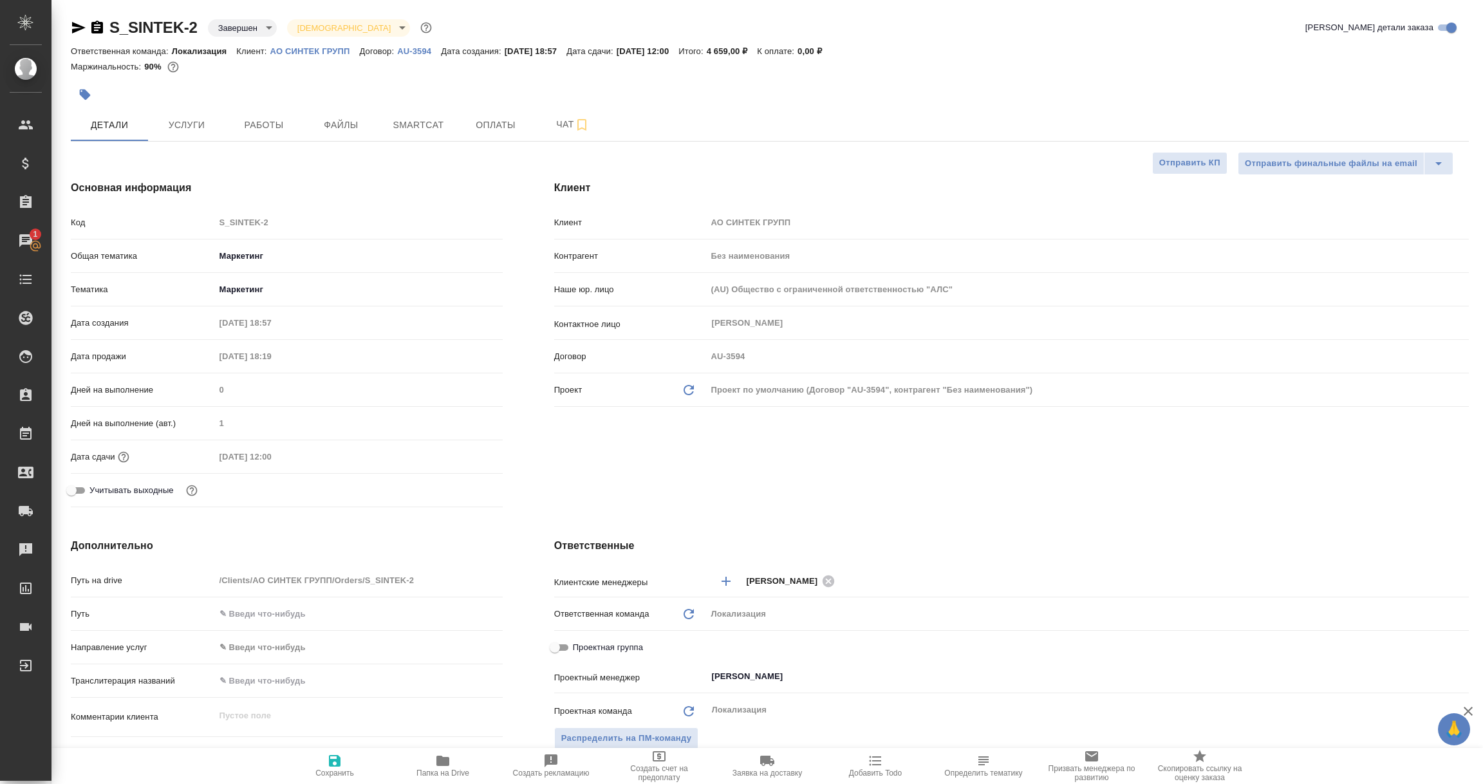
type textarea "x"
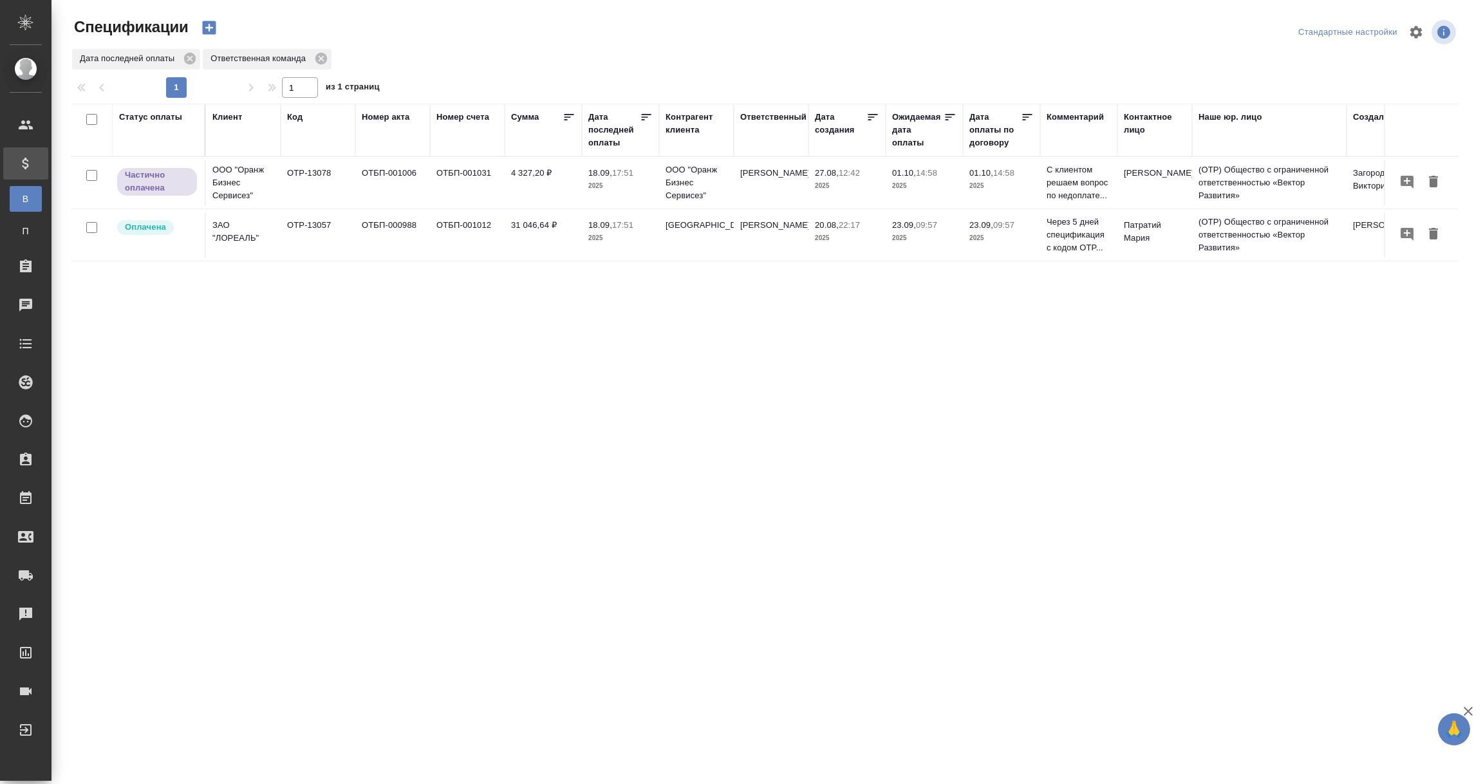
click at [602, 141] on div "Дата последней оплаты" at bounding box center [613, 130] width 51 height 39
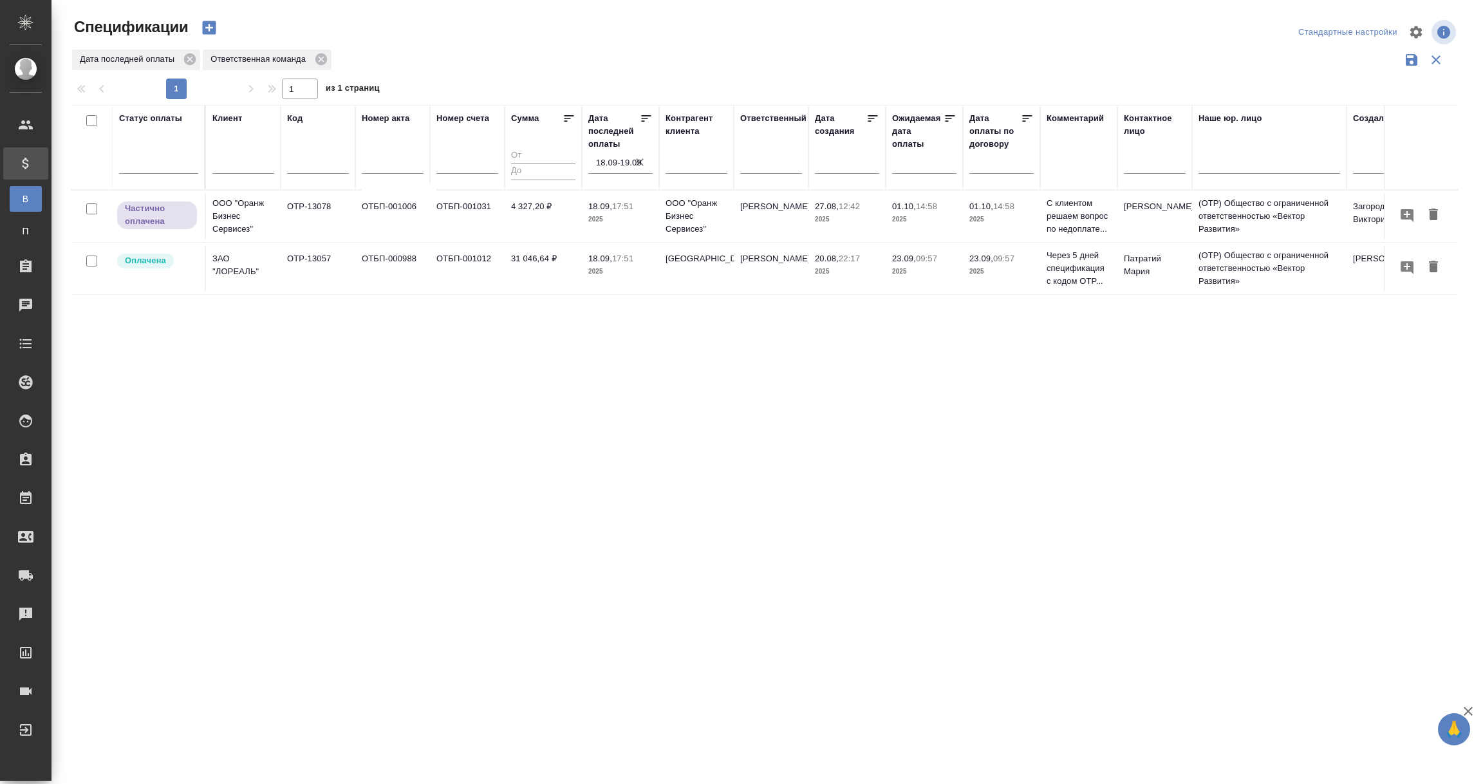
click at [621, 163] on input "18.09-19.09" at bounding box center [624, 163] width 57 height 18
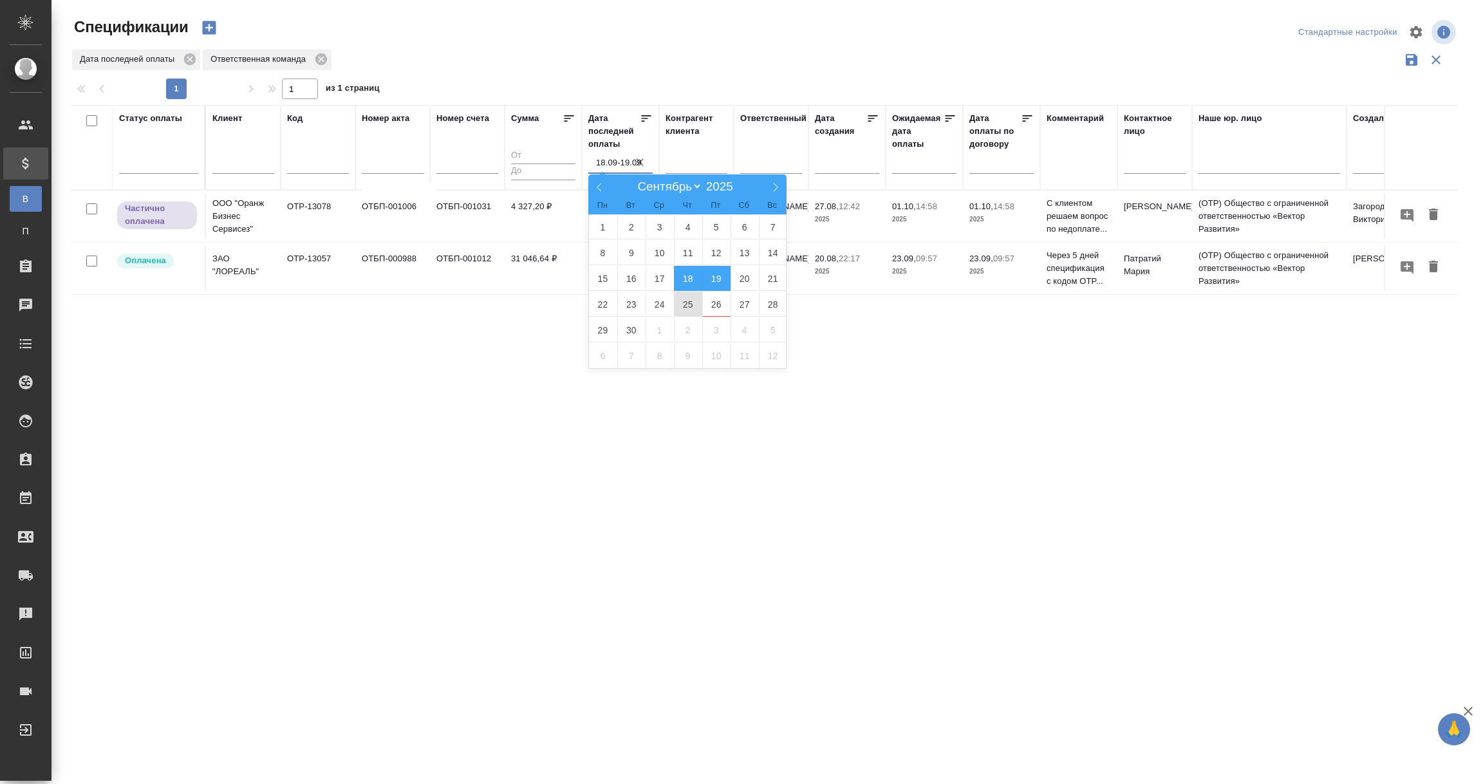
click at [690, 310] on span "25" at bounding box center [688, 304] width 28 height 25
click at [709, 303] on span "26" at bounding box center [716, 304] width 28 height 25
type div "2025-09-24T21:00:00.000Z — 2025-09-25T21:00:00.000Z"
type input "25.09-26.09"
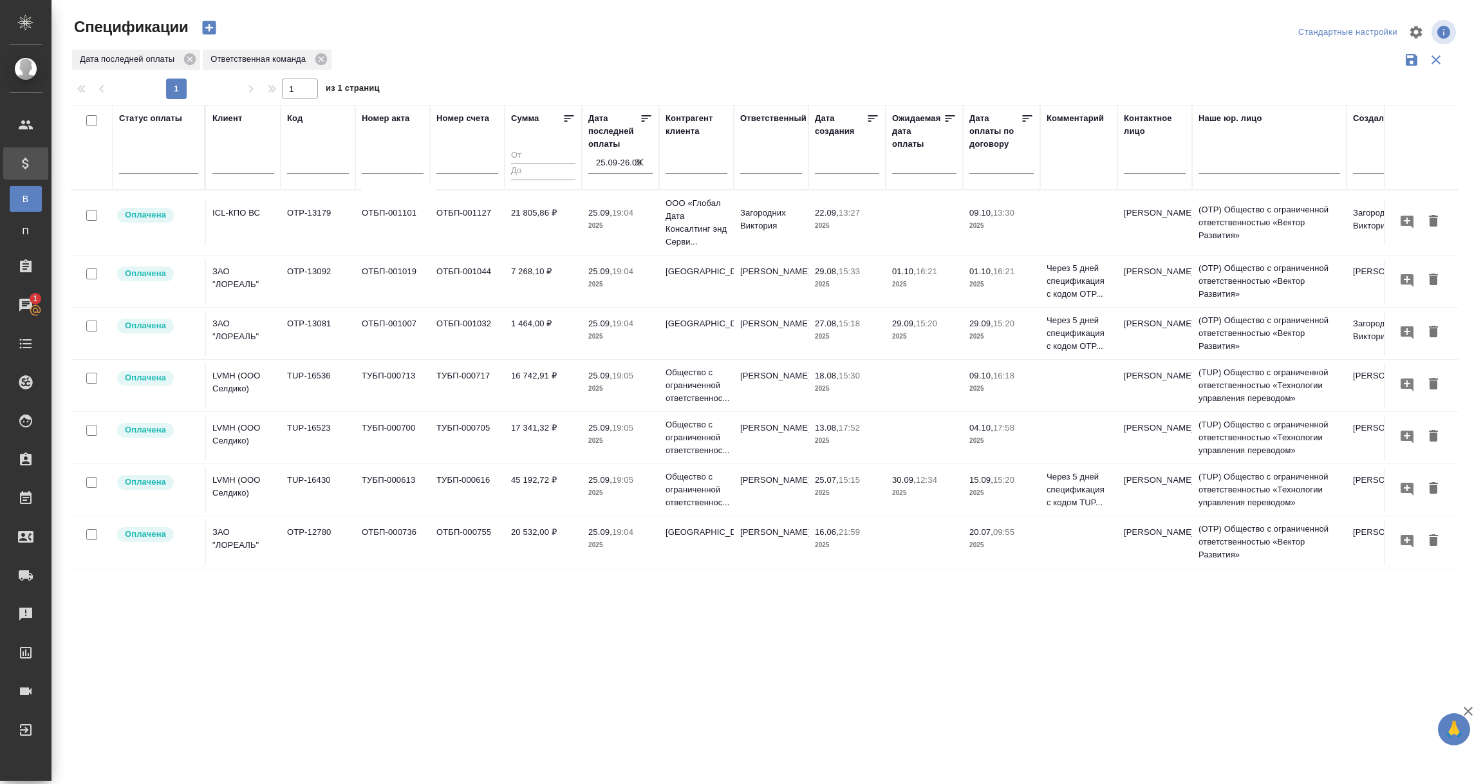
scroll to position [0, 297]
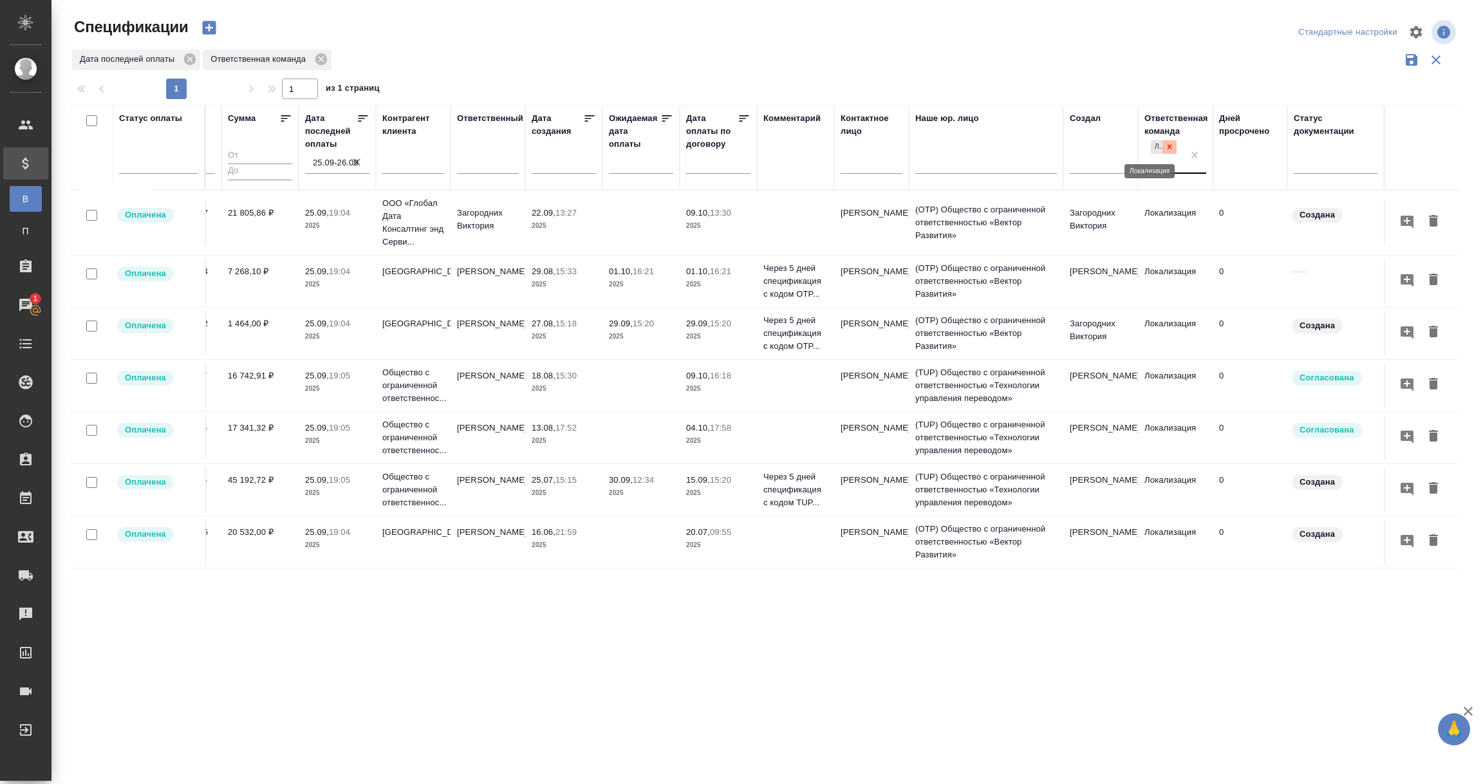
click at [1165, 148] on icon at bounding box center [1169, 146] width 9 height 9
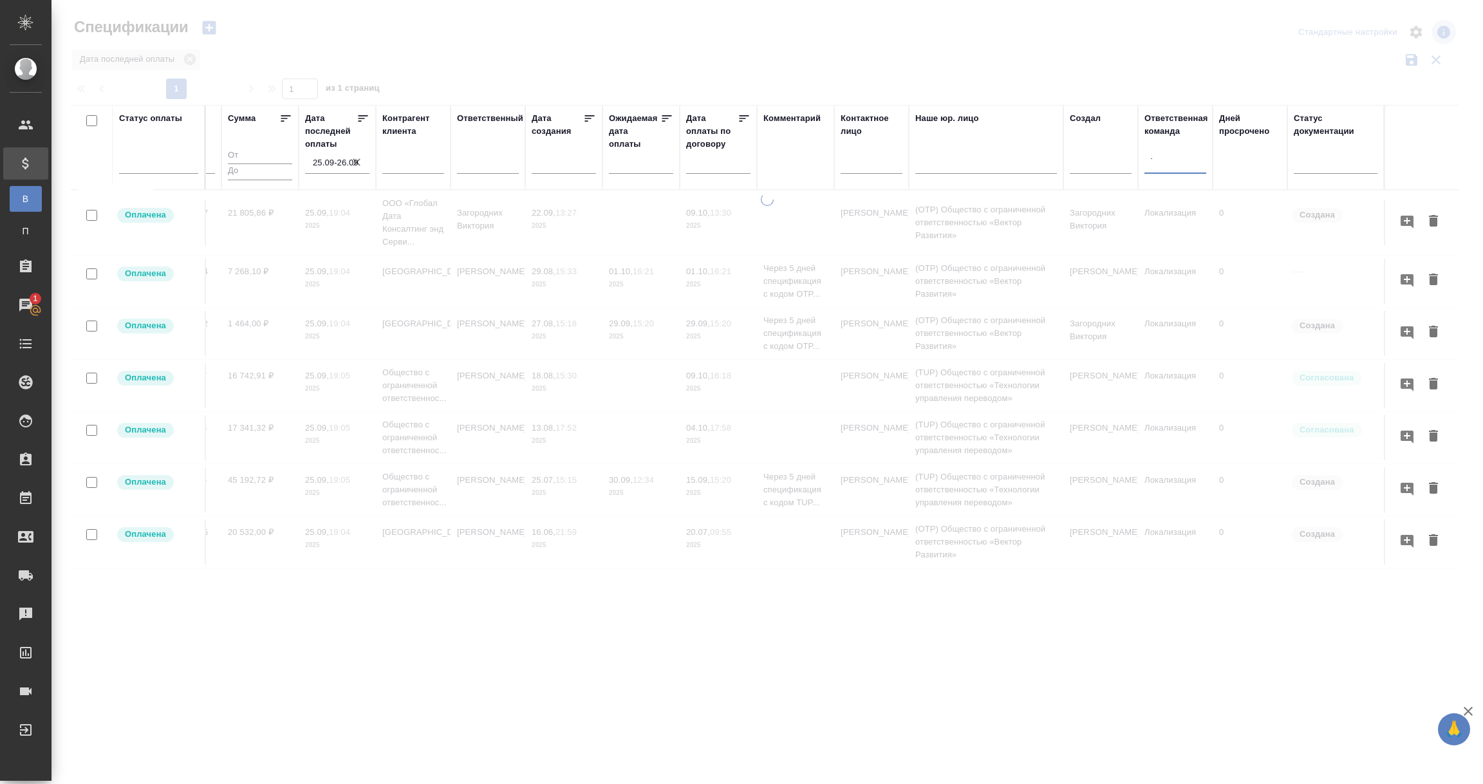
type input "тех"
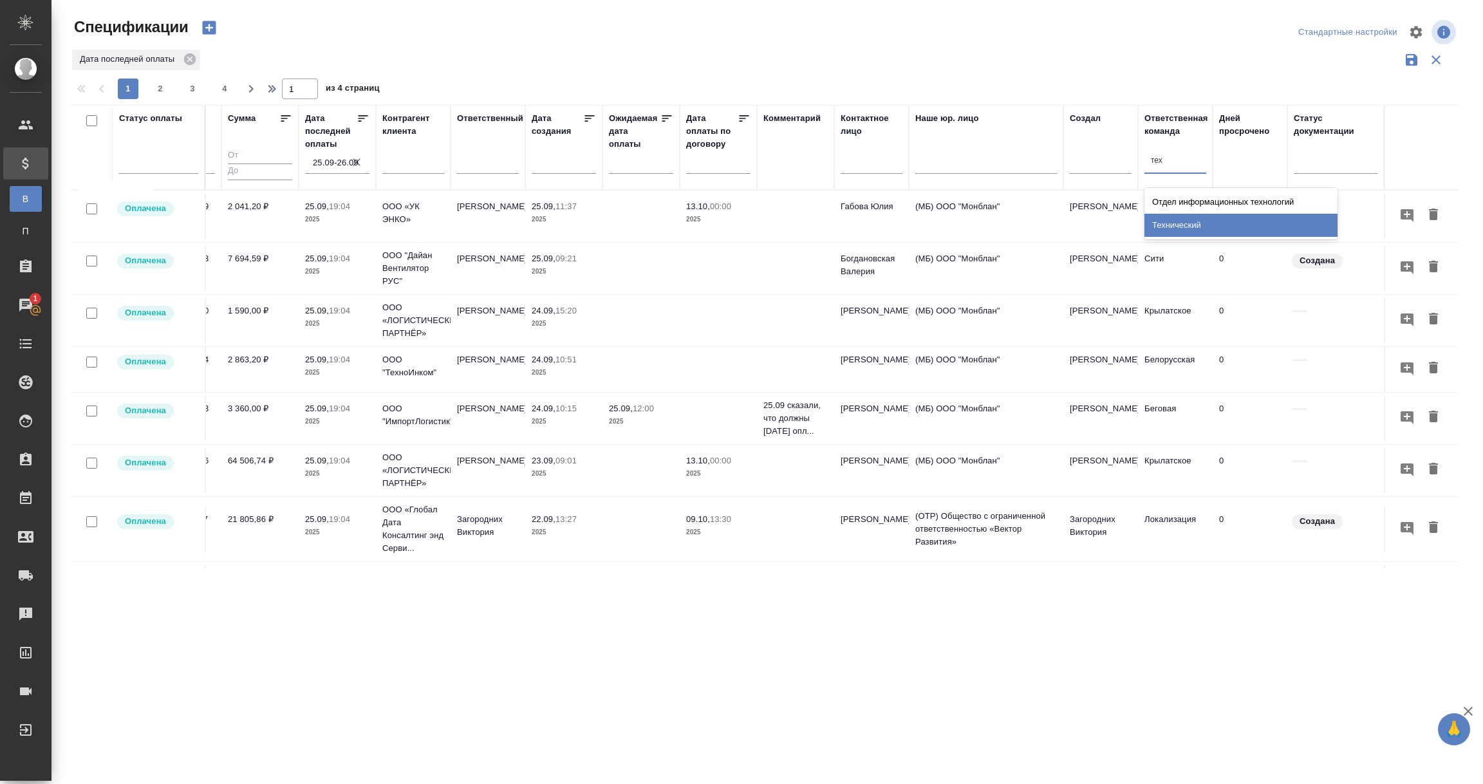
click at [1168, 230] on div "Технический" at bounding box center [1241, 225] width 193 height 23
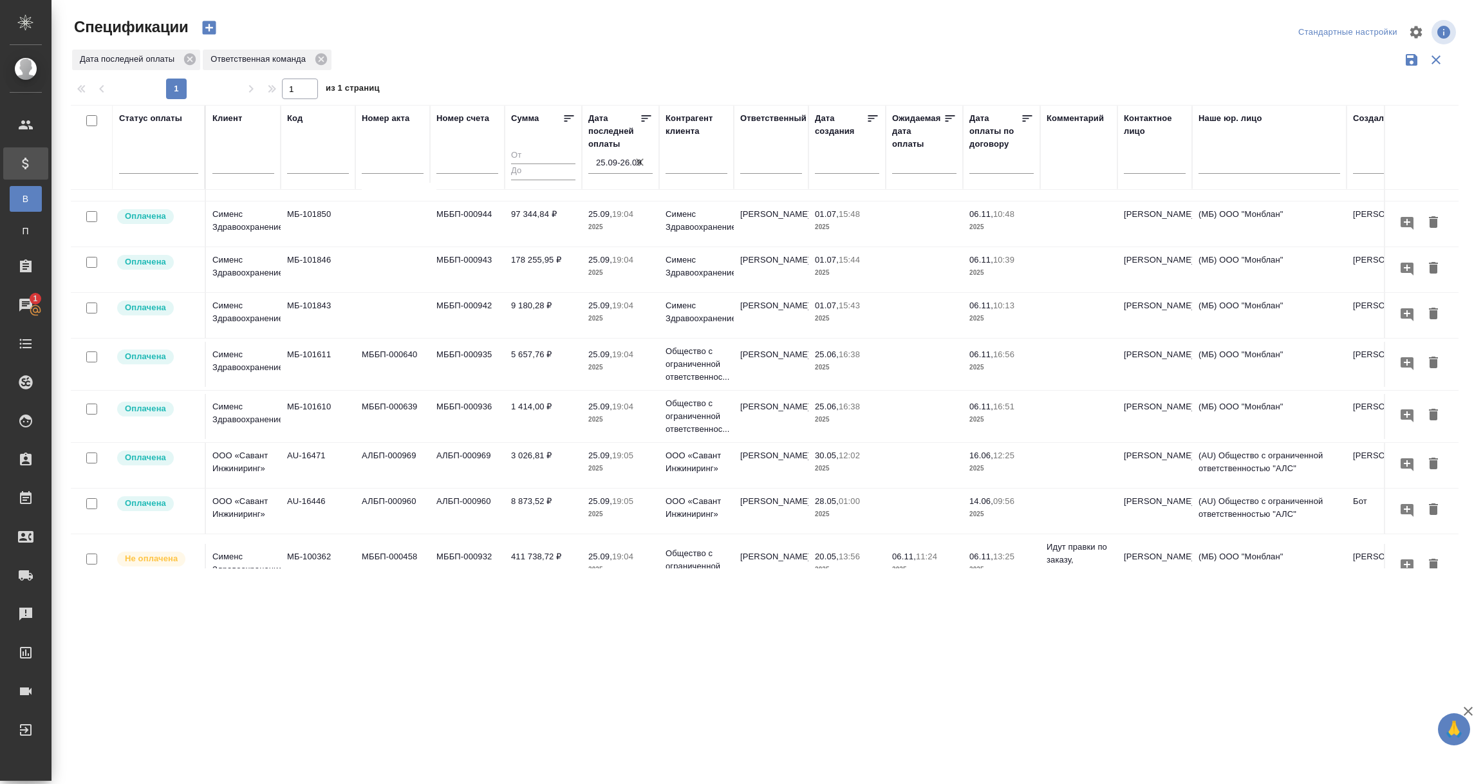
scroll to position [434, 0]
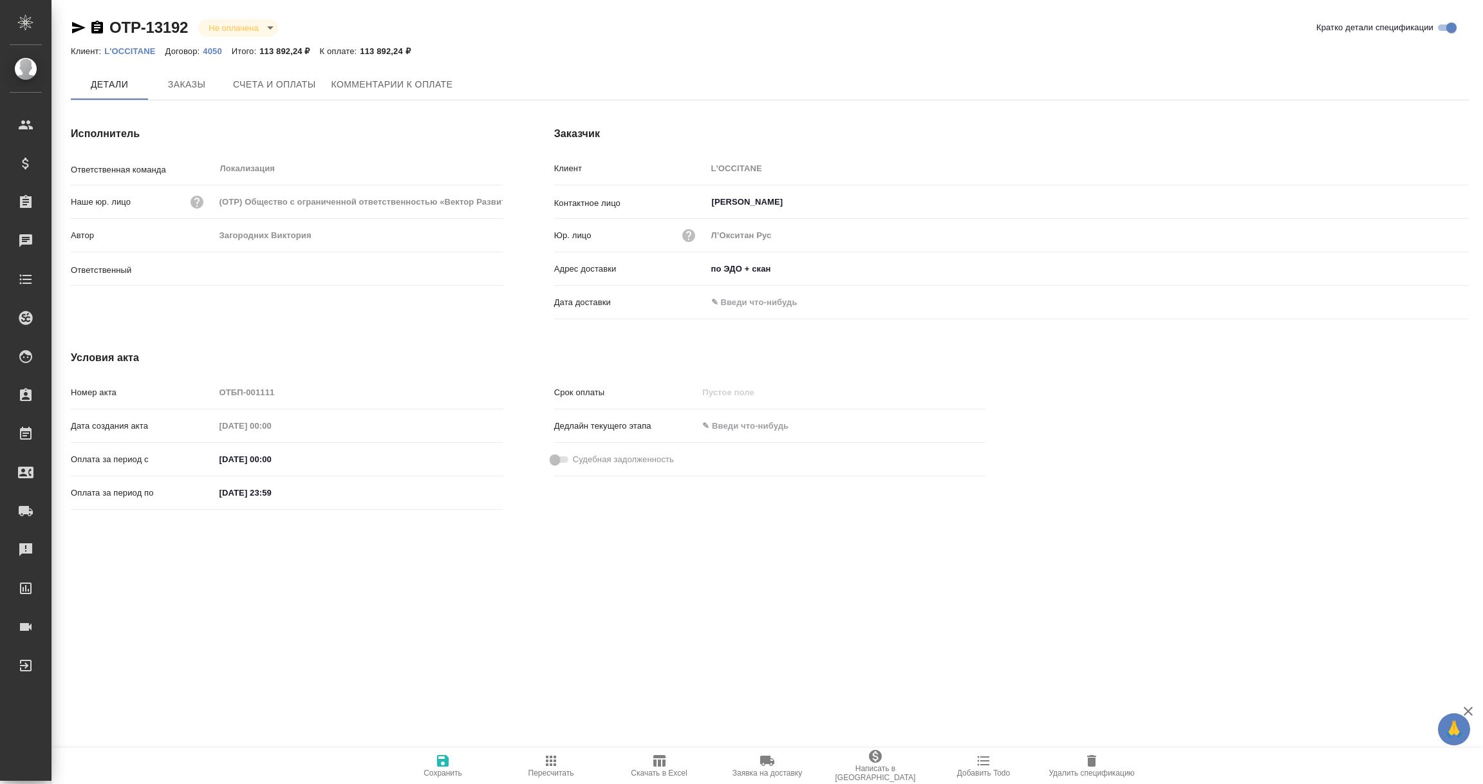
type input "Загородних Виктория"
click at [190, 93] on button "Заказы" at bounding box center [186, 85] width 77 height 32
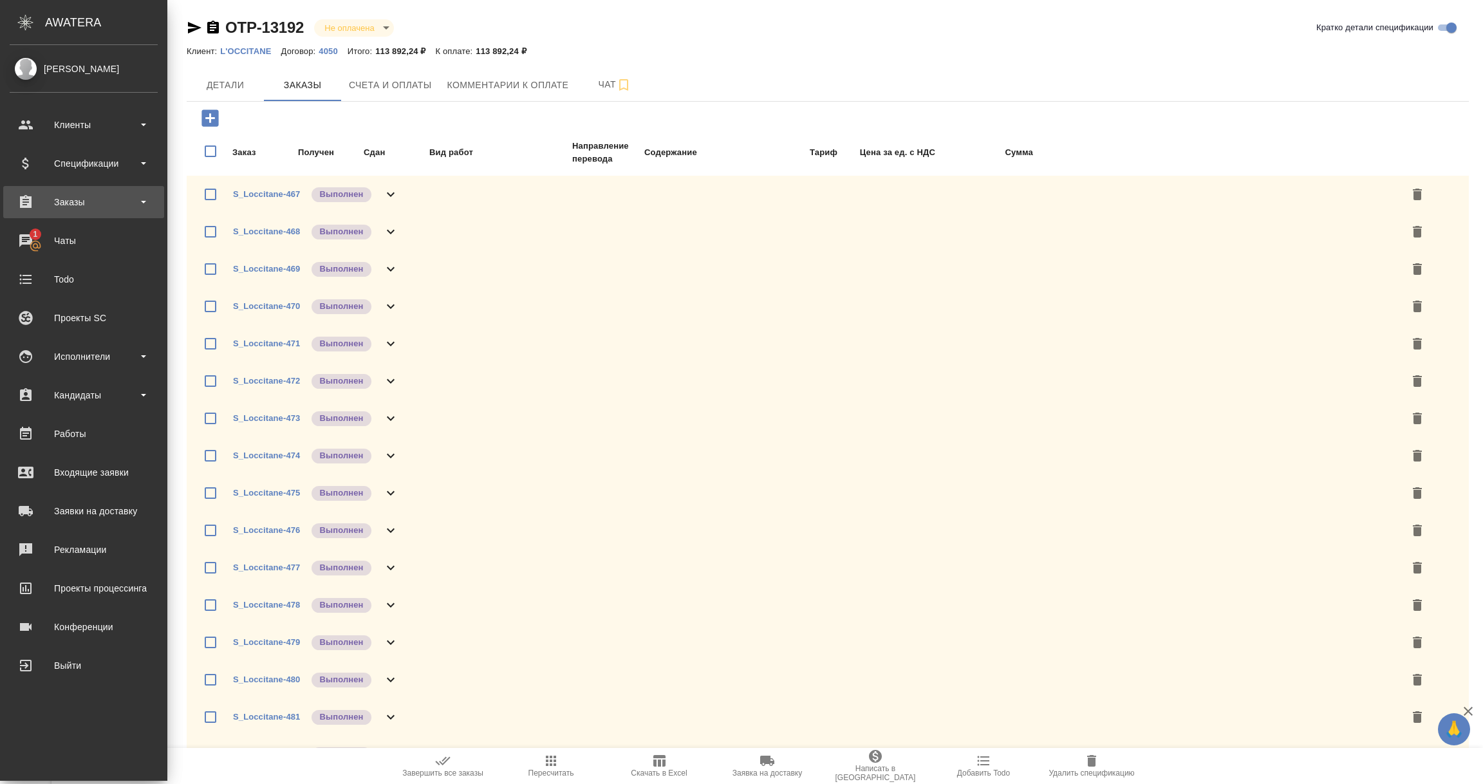
click at [70, 202] on div "Заказы" at bounding box center [84, 201] width 148 height 19
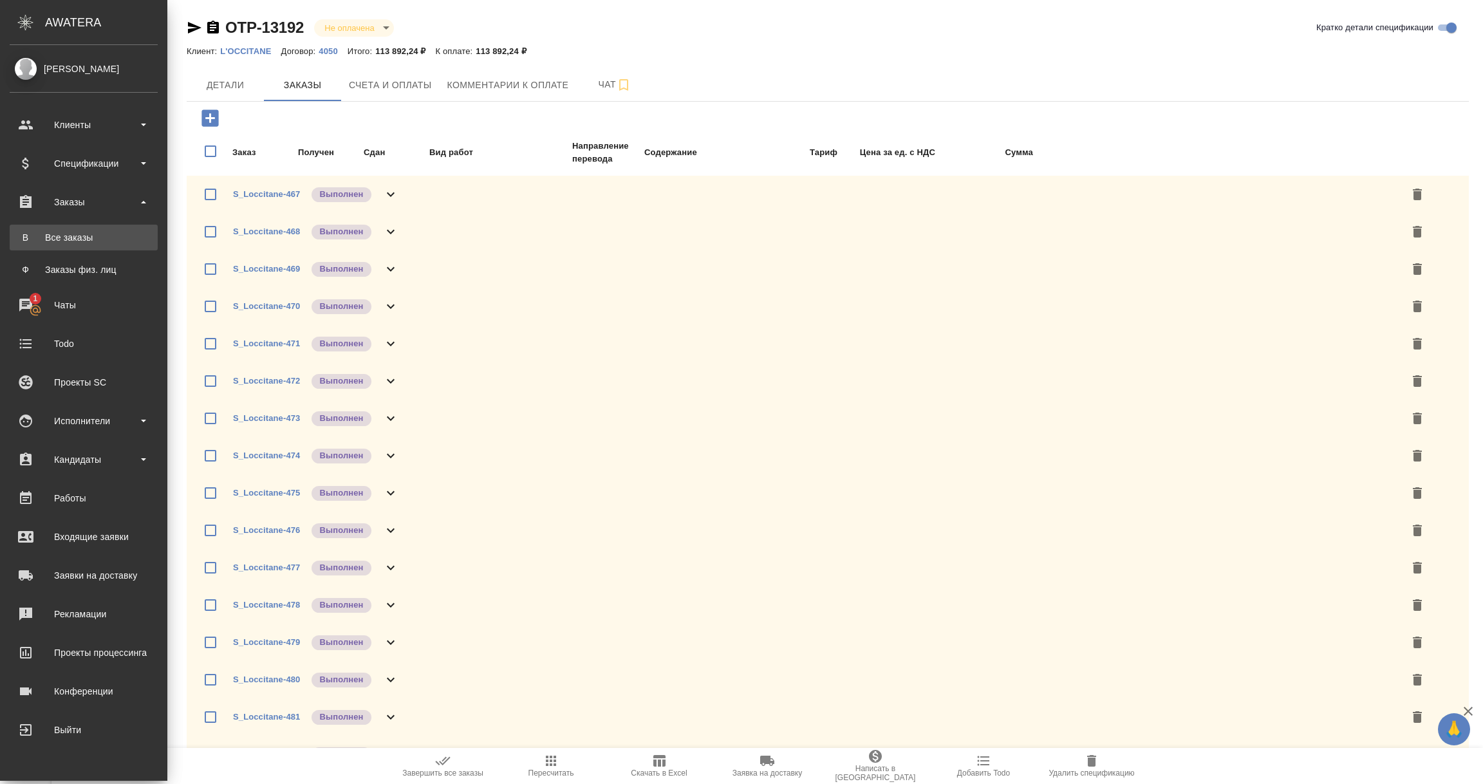
click at [75, 232] on div "Все заказы" at bounding box center [83, 237] width 135 height 13
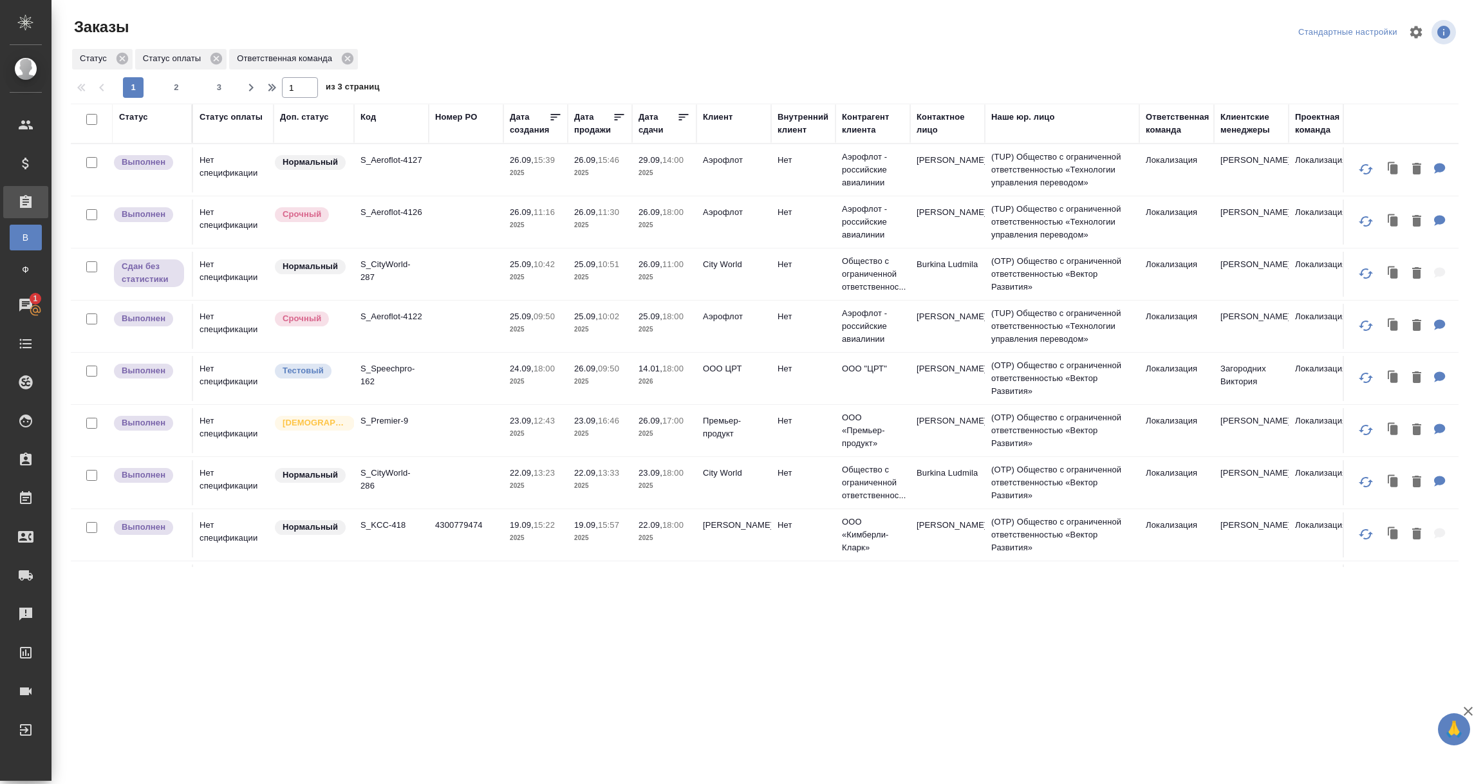
click at [238, 114] on div "Статус оплаты" at bounding box center [231, 117] width 63 height 13
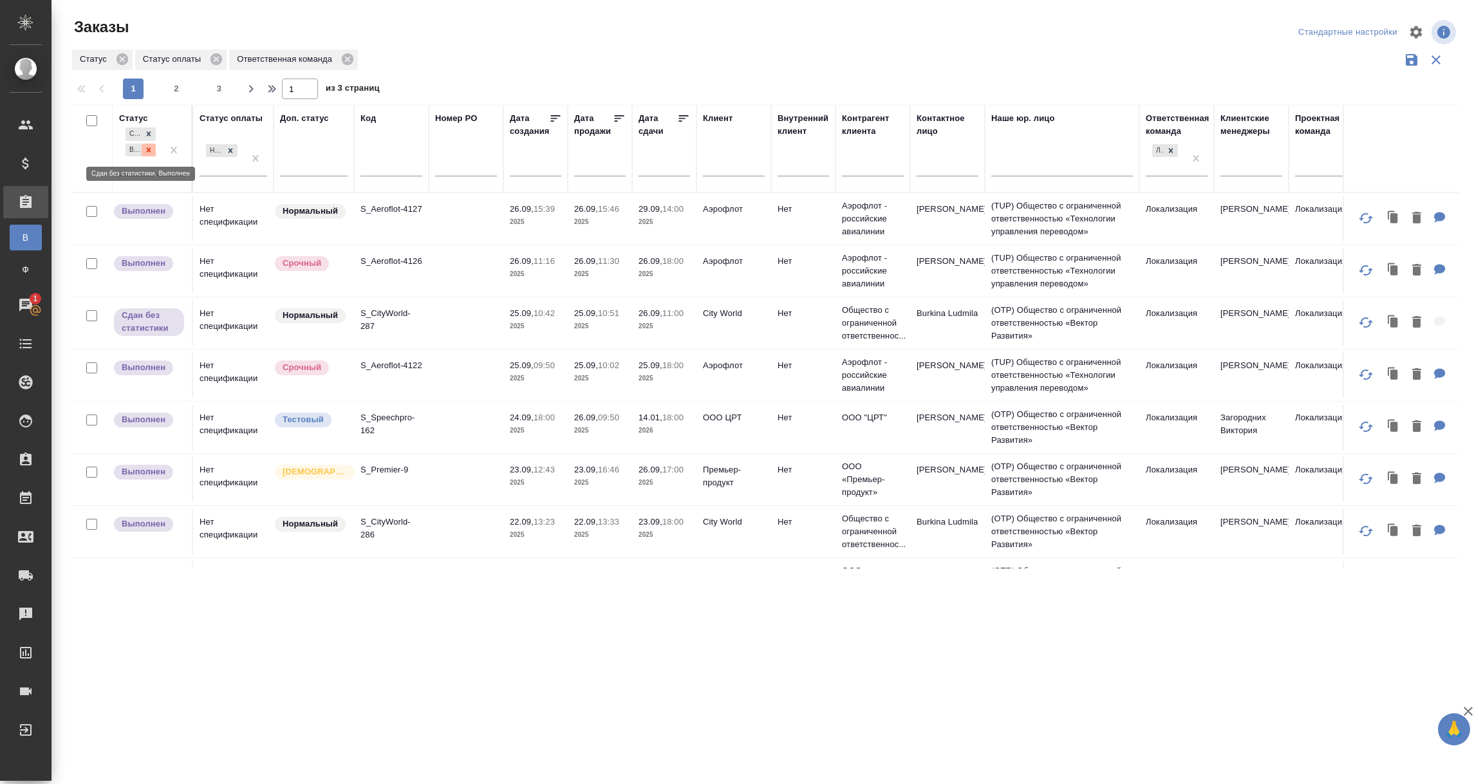
click at [149, 145] on icon at bounding box center [148, 149] width 9 height 9
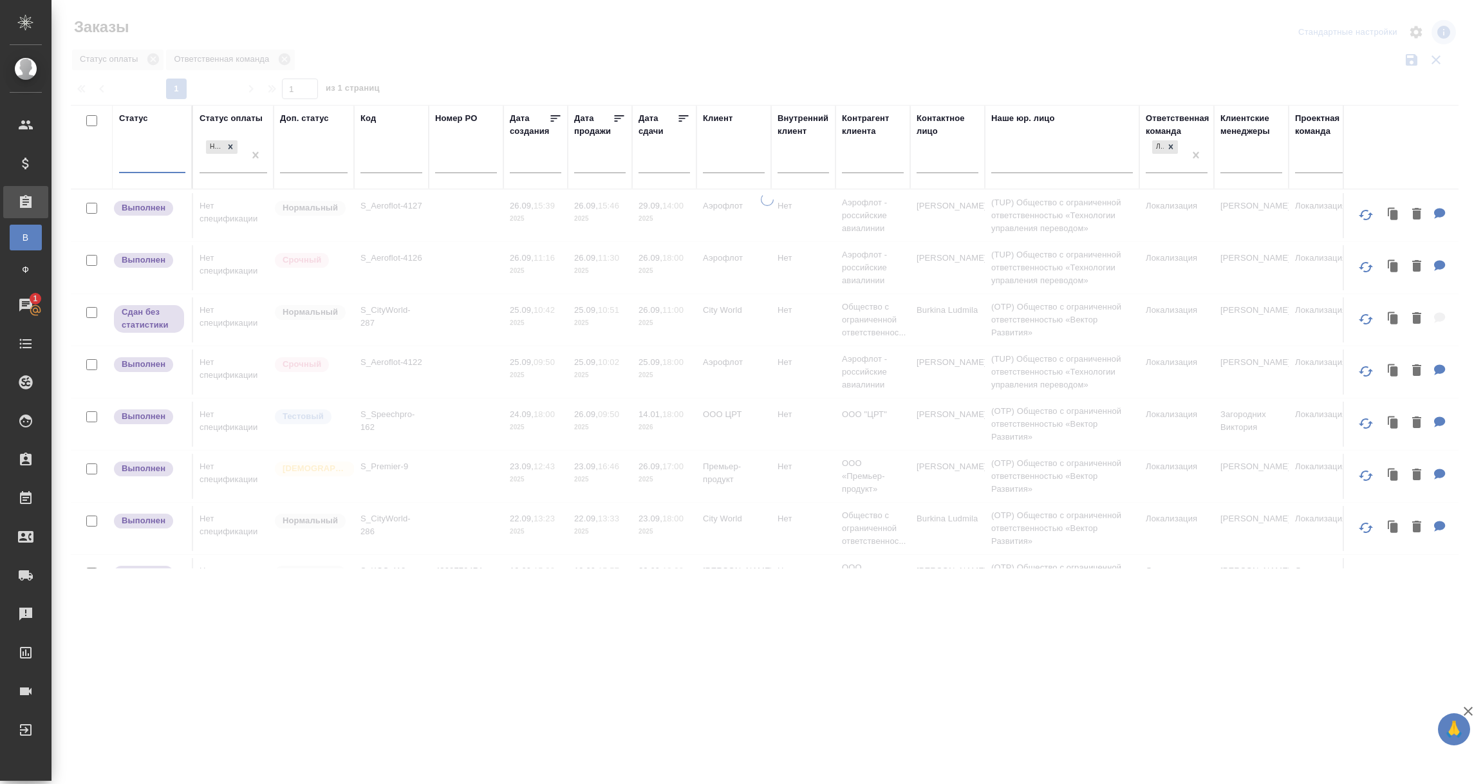
click at [149, 164] on div at bounding box center [152, 160] width 66 height 19
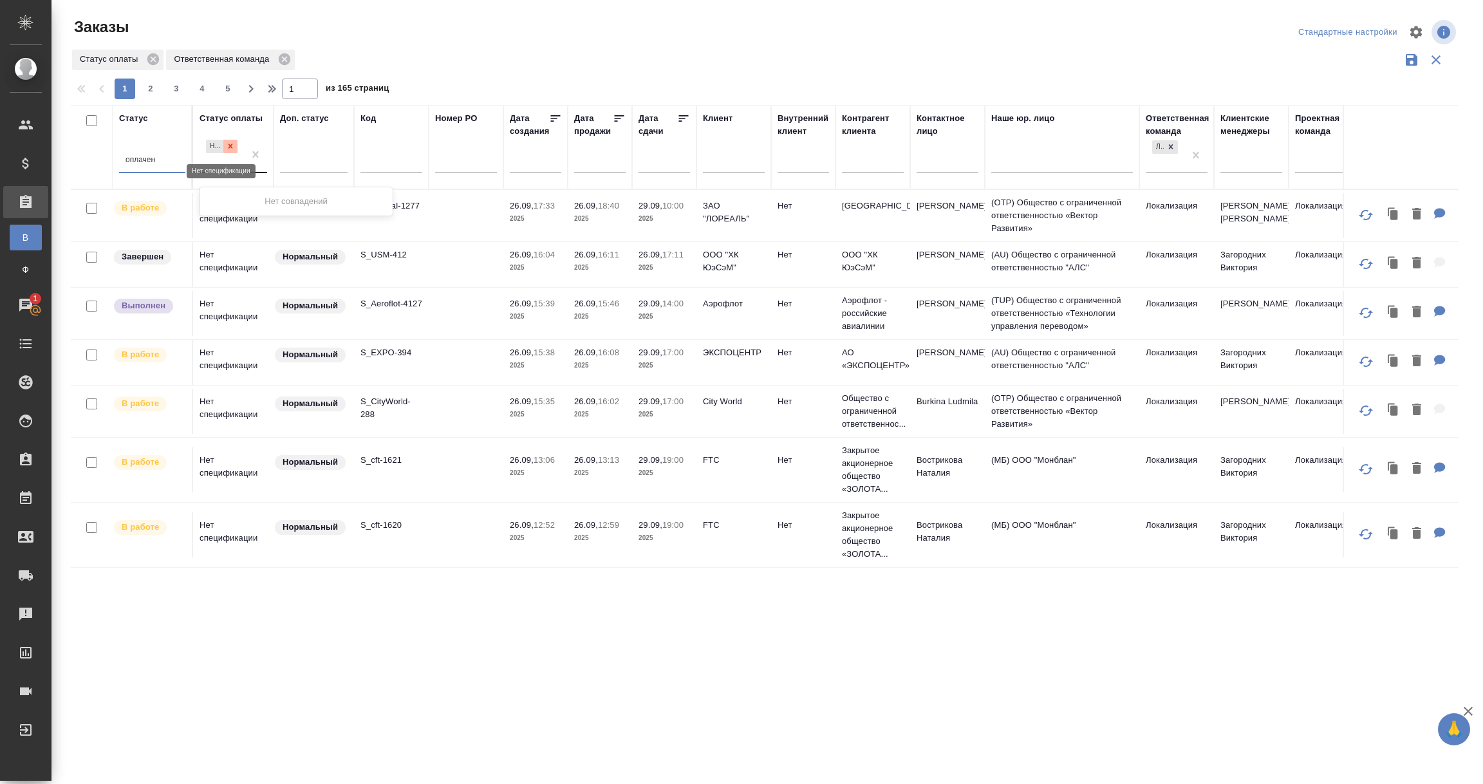
click at [235, 147] on div at bounding box center [230, 147] width 14 height 14
type input "оплачен"
click at [215, 248] on div "Оплачен" at bounding box center [296, 247] width 193 height 23
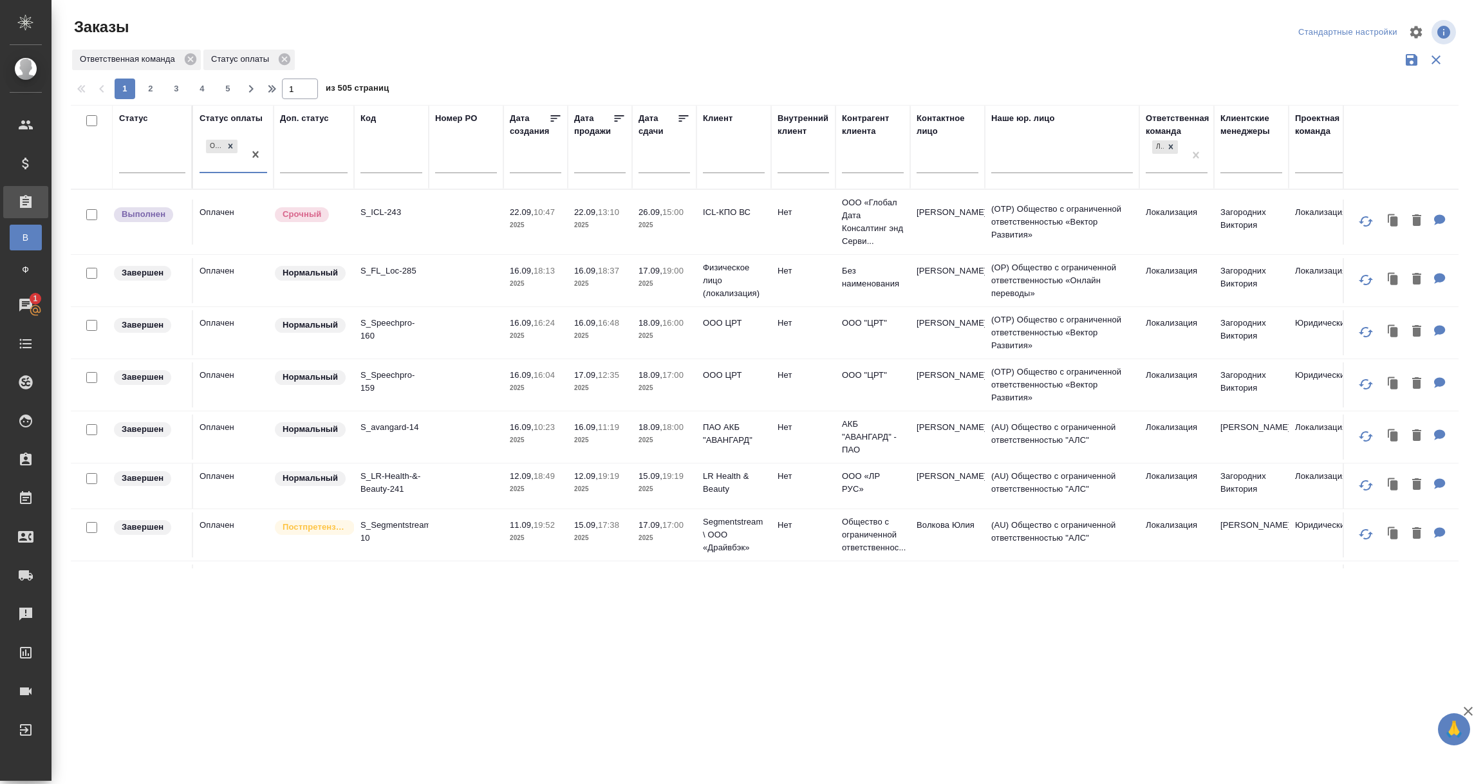
click at [239, 231] on td "Оплачен" at bounding box center [233, 222] width 80 height 45
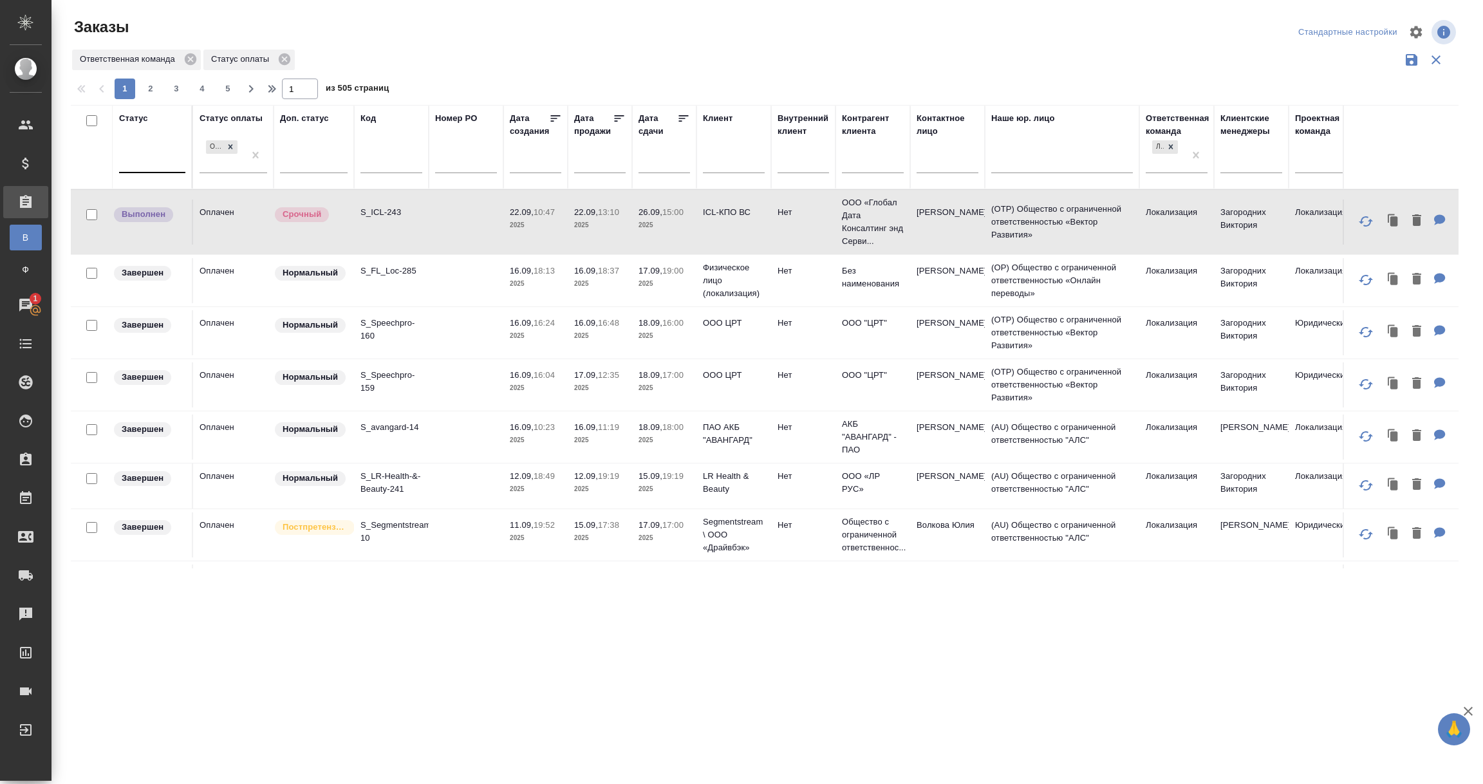
click at [142, 160] on div at bounding box center [152, 160] width 66 height 19
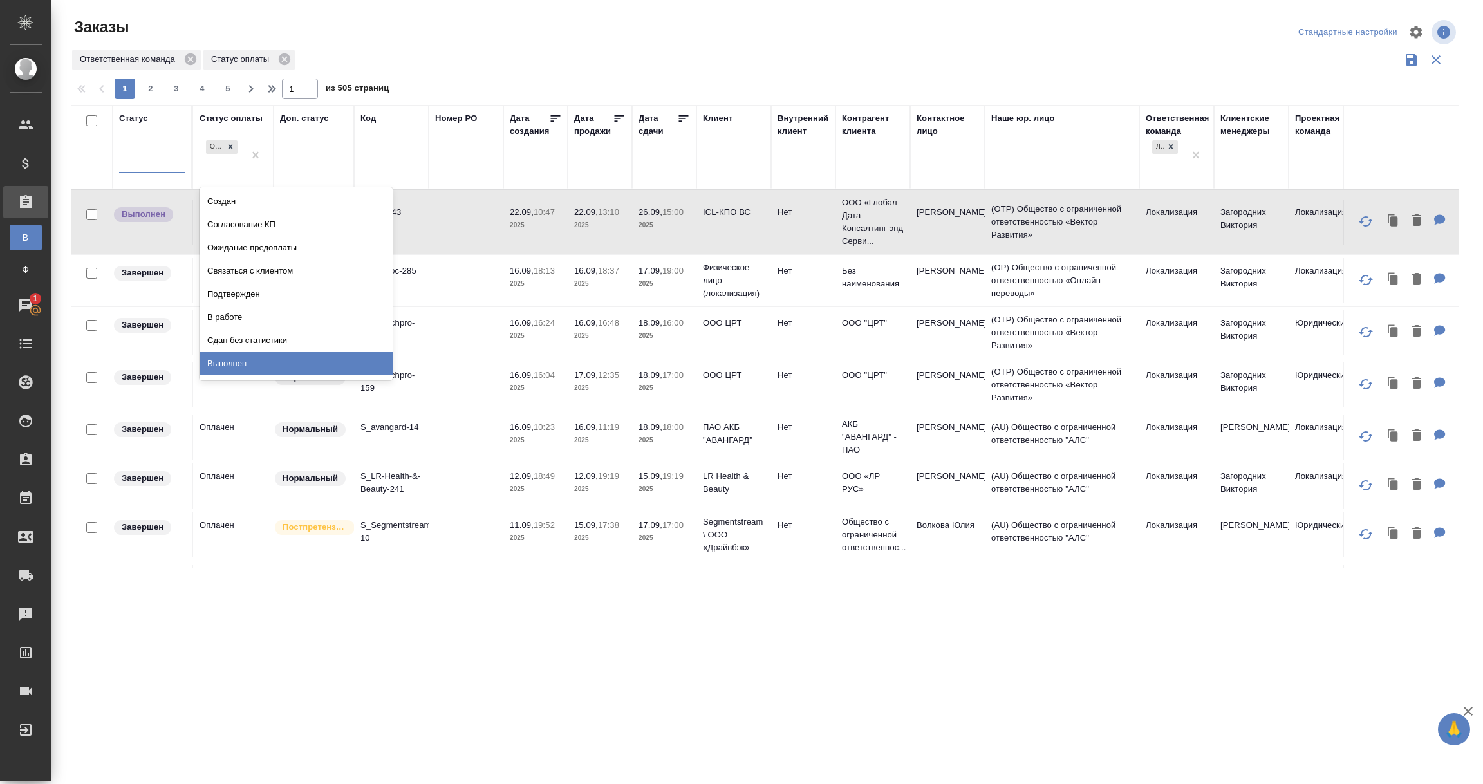
click at [225, 364] on div "Выполнен" at bounding box center [296, 363] width 193 height 23
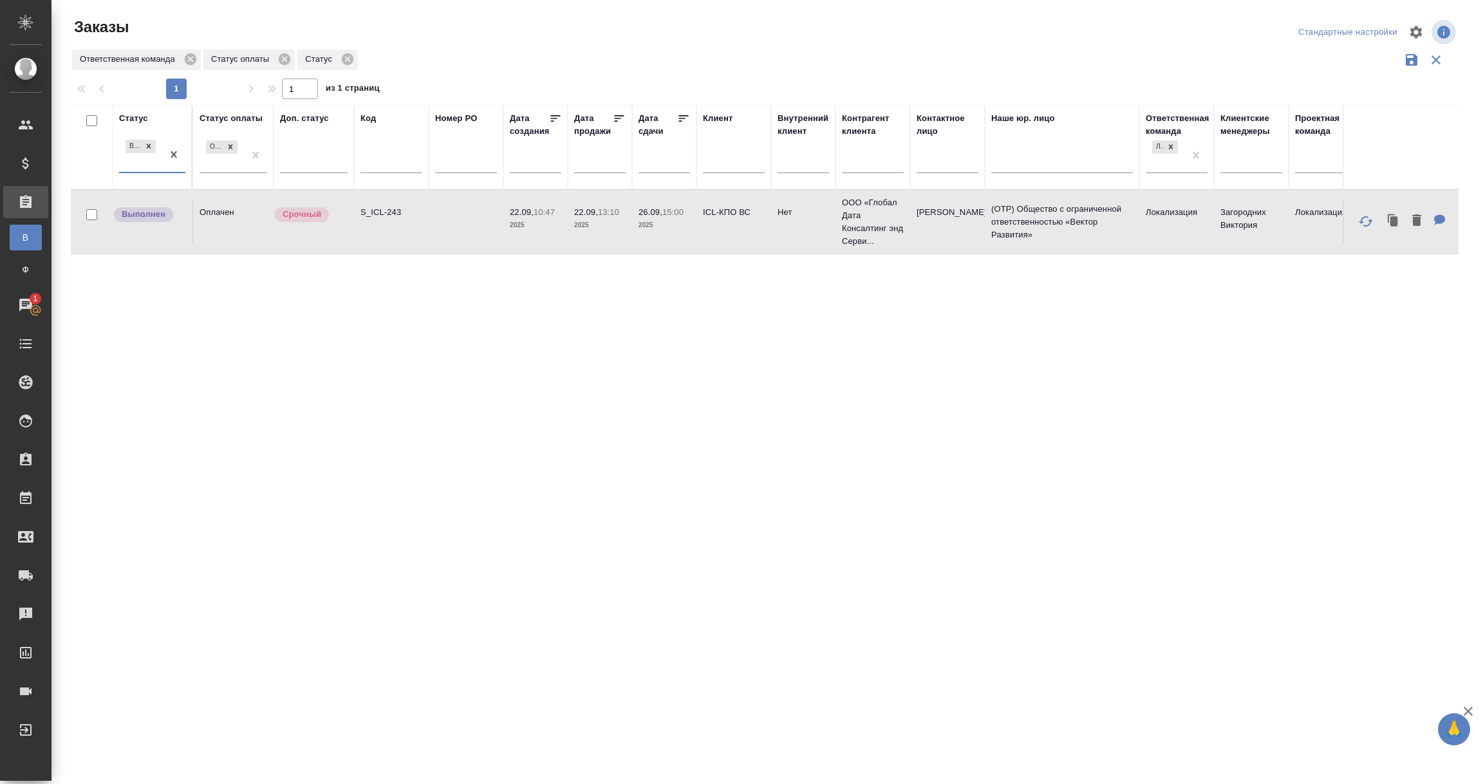
click at [135, 167] on div "Выполнен" at bounding box center [140, 154] width 43 height 35
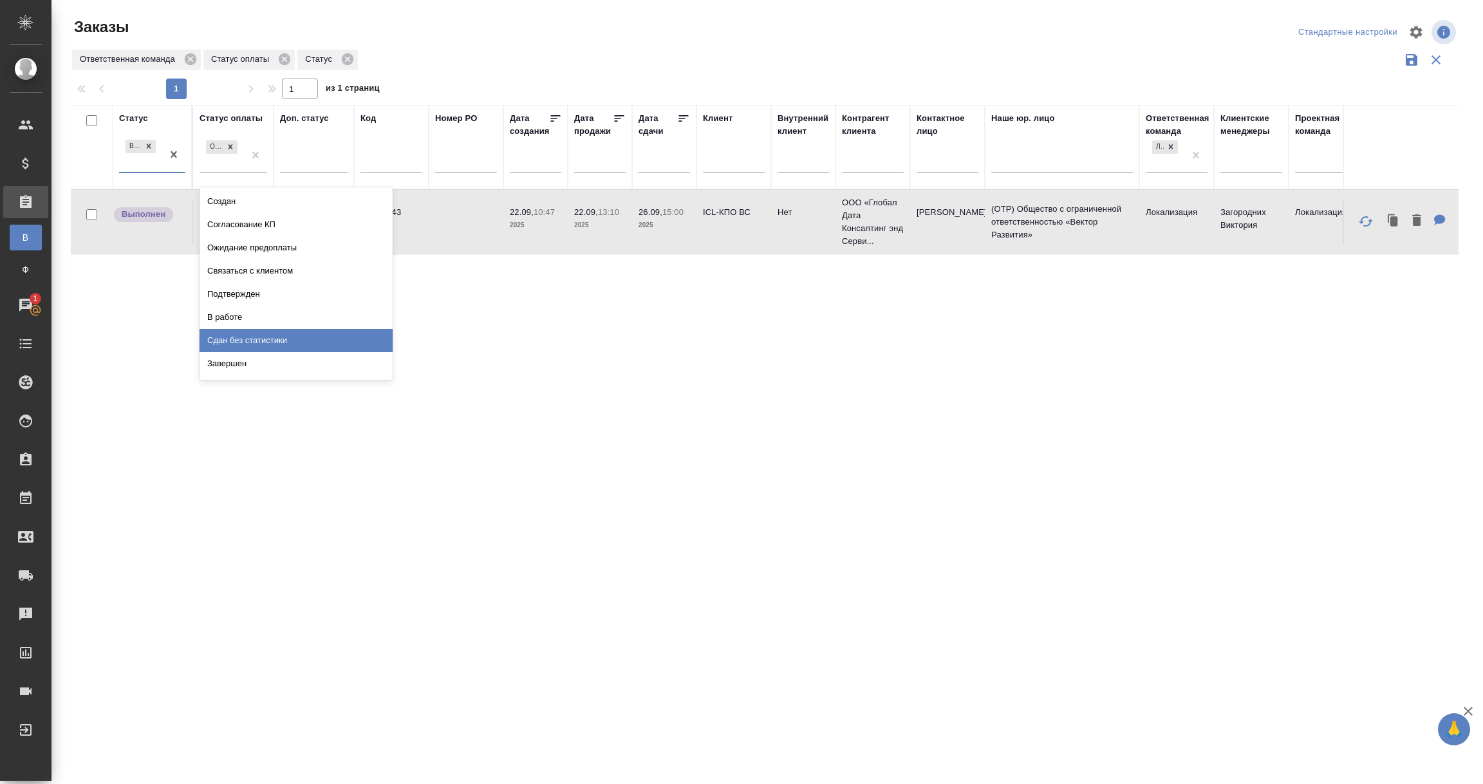
click at [236, 342] on div "Сдан без статистики" at bounding box center [296, 340] width 193 height 23
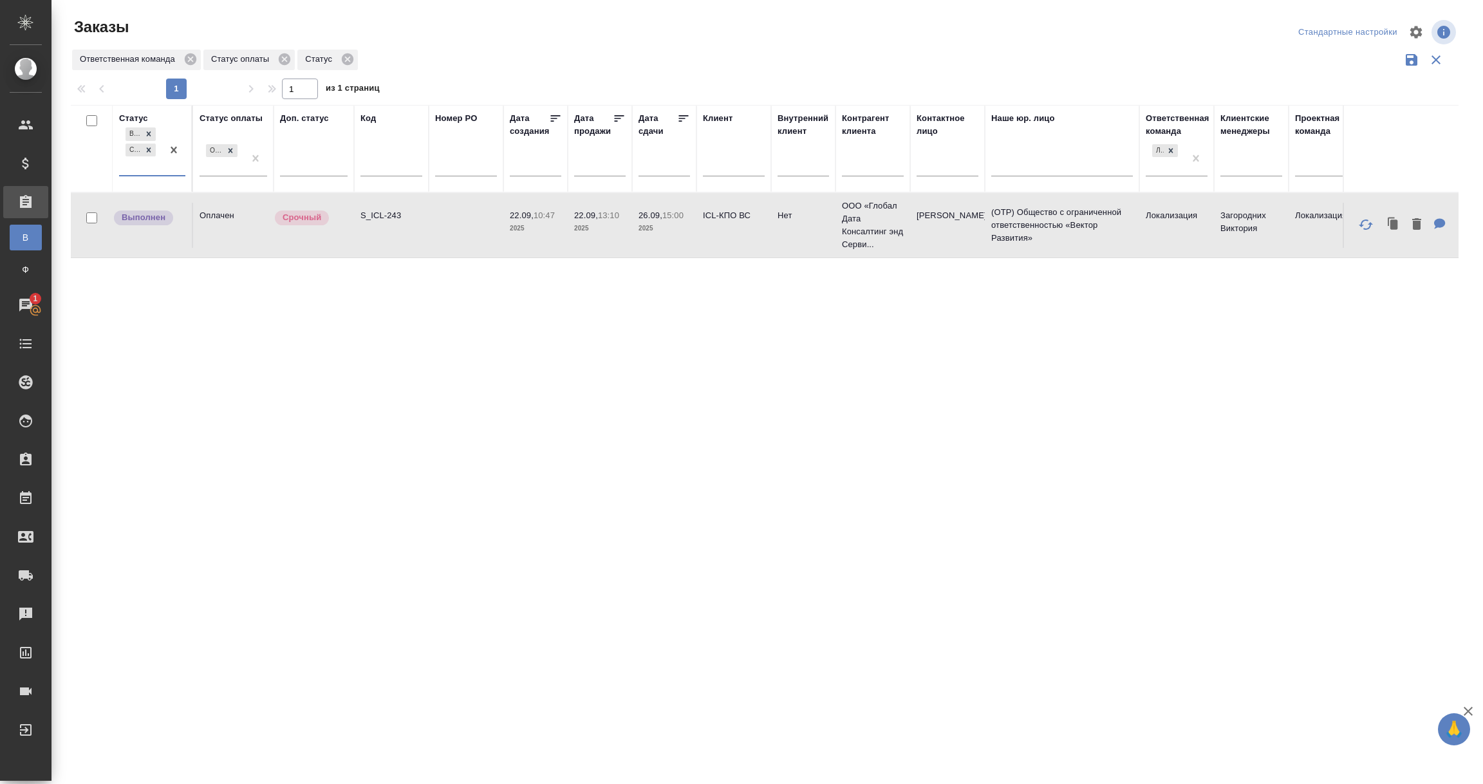
click at [138, 167] on div "Выполнен Сдан без статистики" at bounding box center [140, 150] width 43 height 50
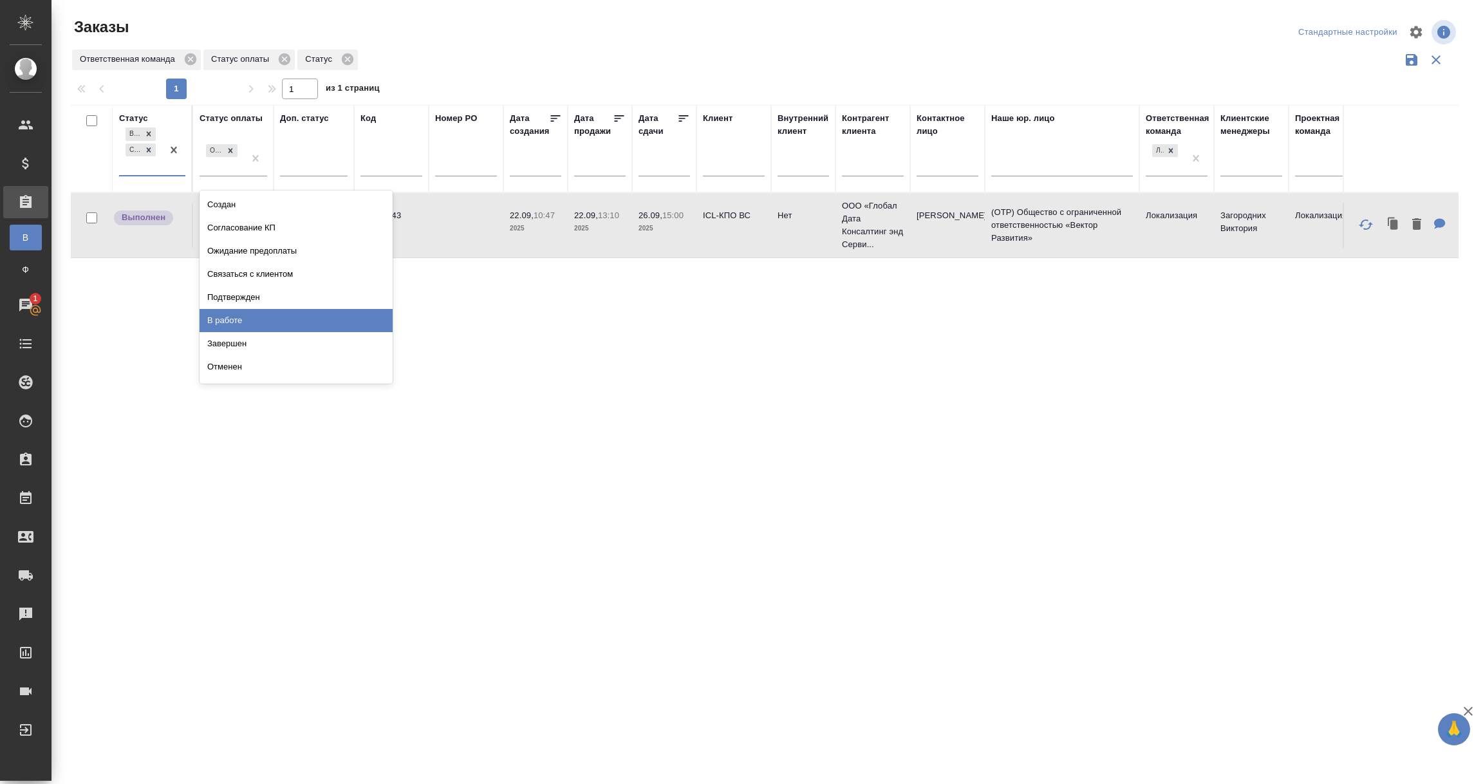
click at [226, 323] on div "В работе" at bounding box center [296, 320] width 193 height 23
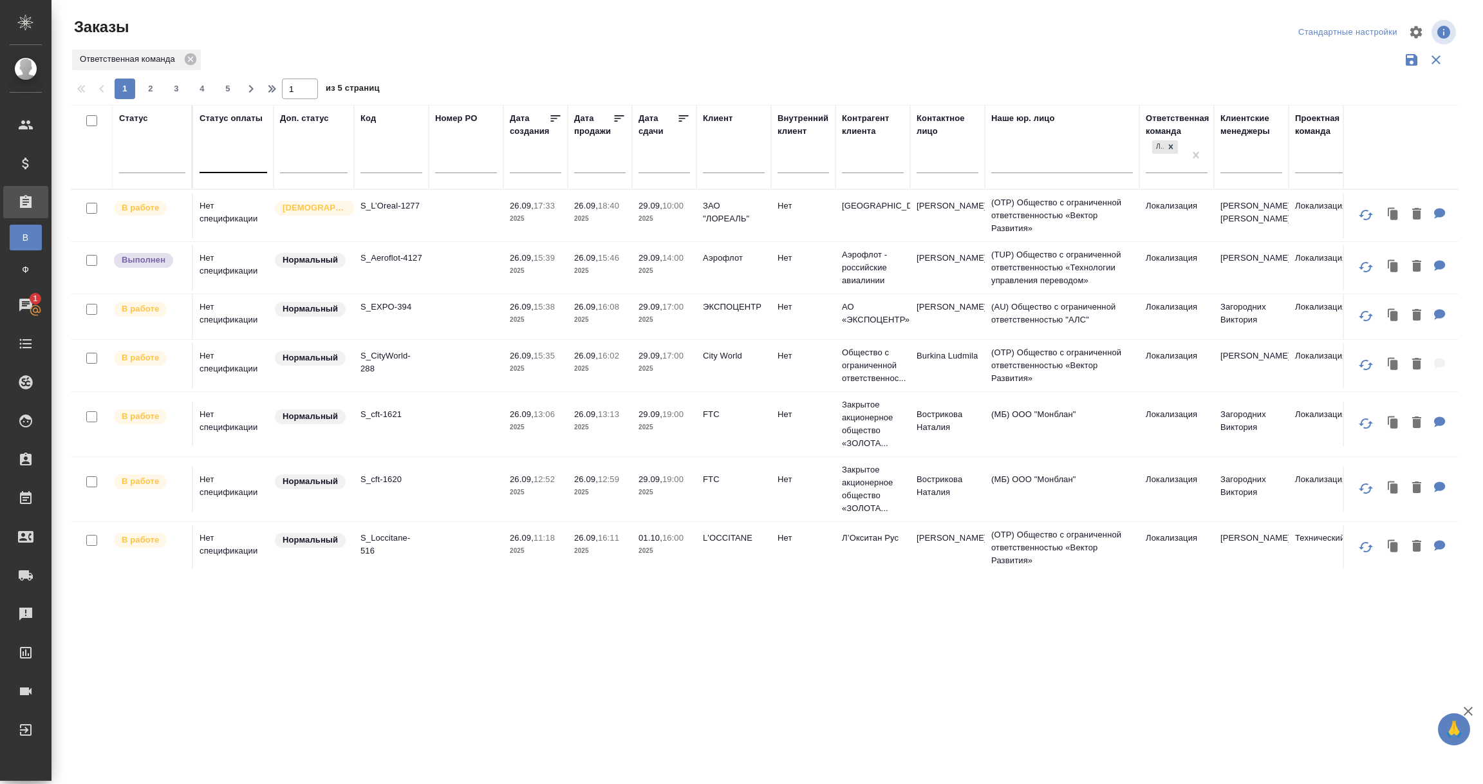
click at [604, 411] on p "13:13" at bounding box center [608, 414] width 21 height 10
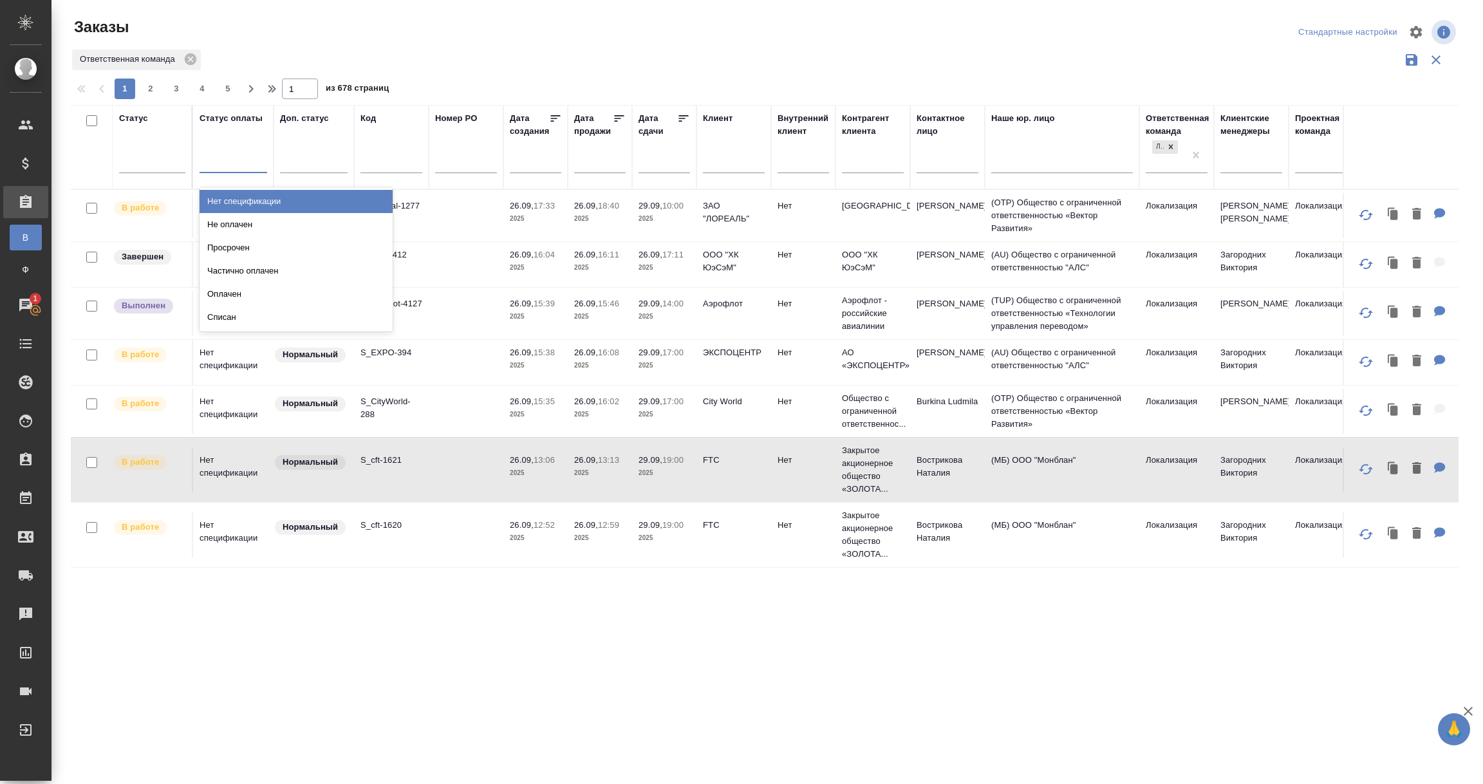
click at [234, 160] on div at bounding box center [234, 160] width 68 height 19
click at [247, 206] on div "Нет спецификации" at bounding box center [296, 201] width 193 height 23
click at [155, 158] on div at bounding box center [152, 160] width 66 height 19
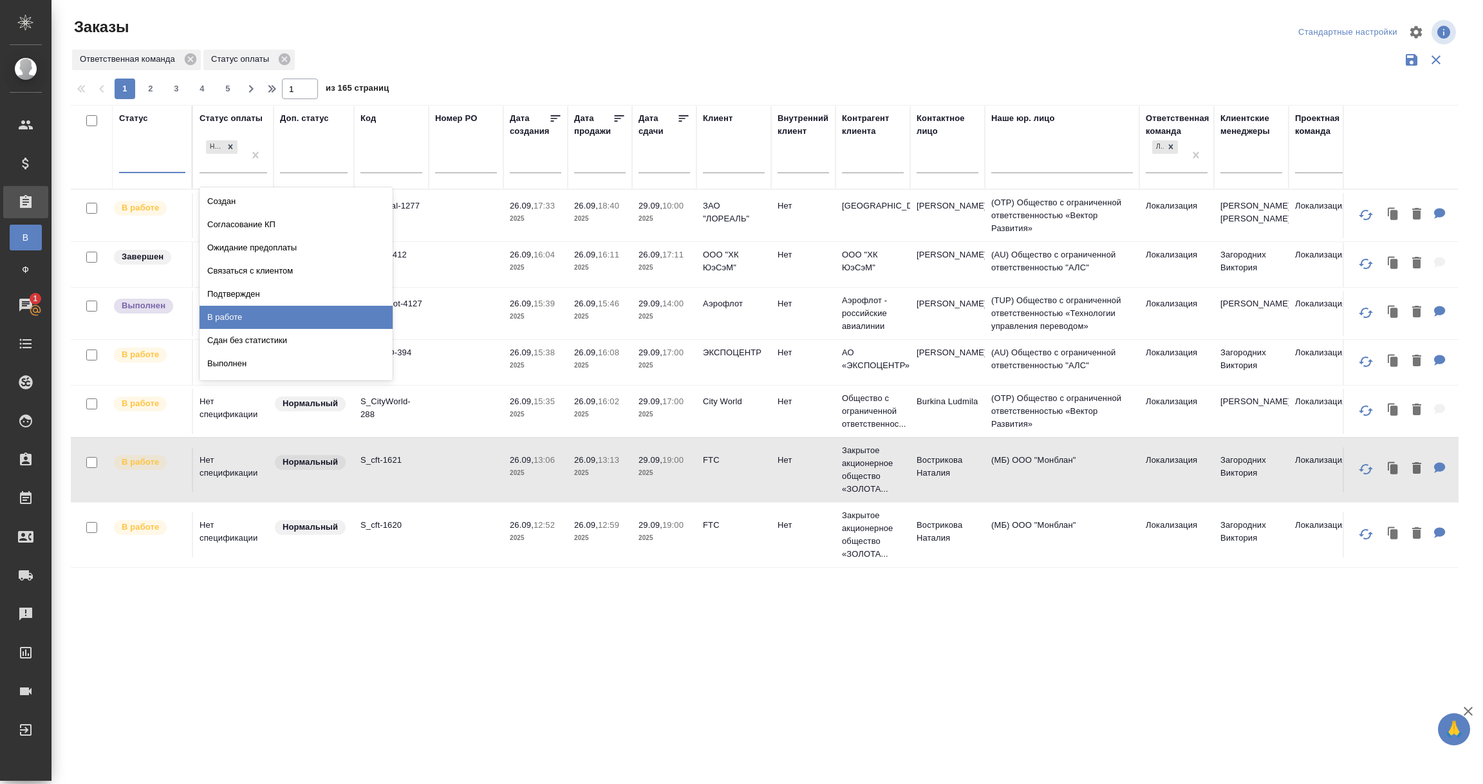
click at [219, 319] on div "В работе" at bounding box center [296, 317] width 193 height 23
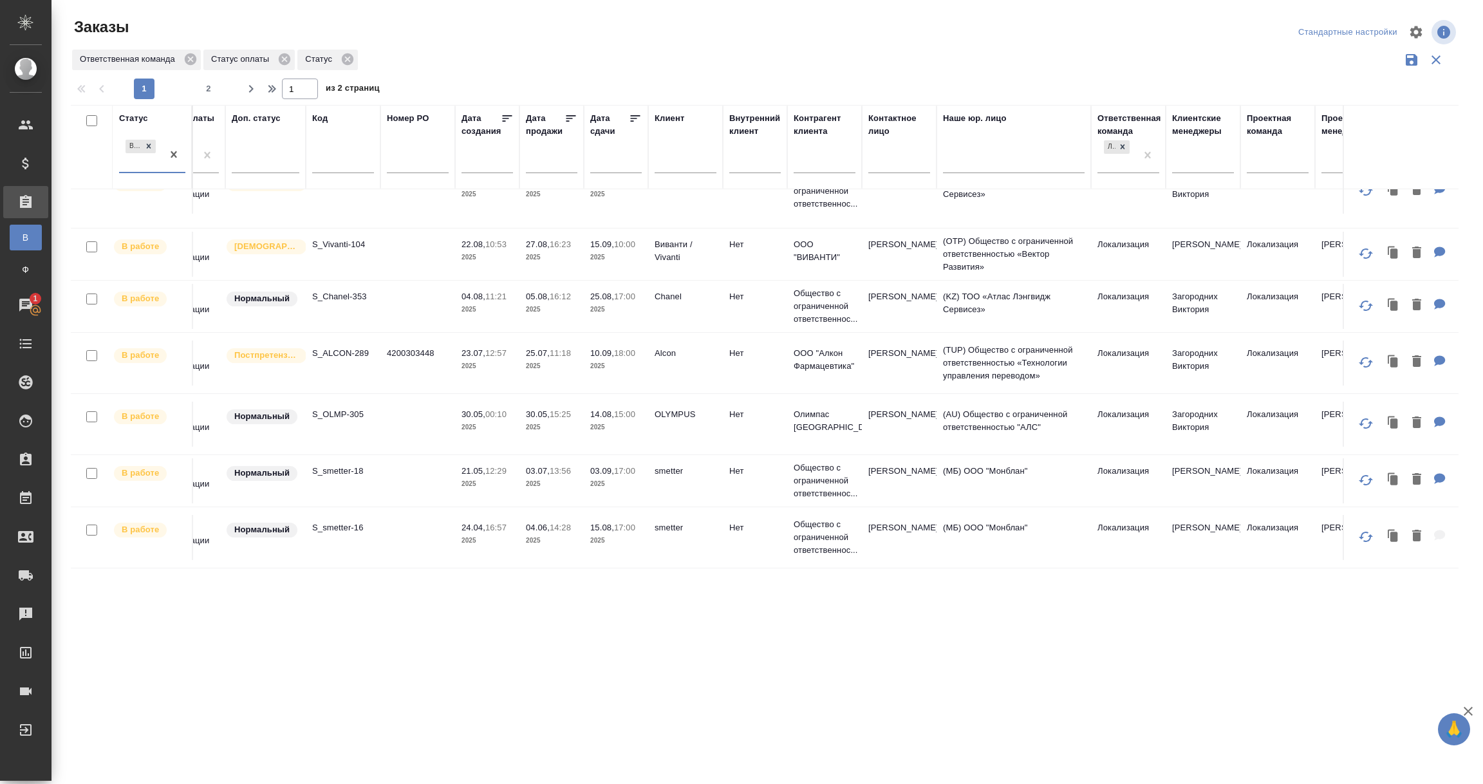
scroll to position [1087, 0]
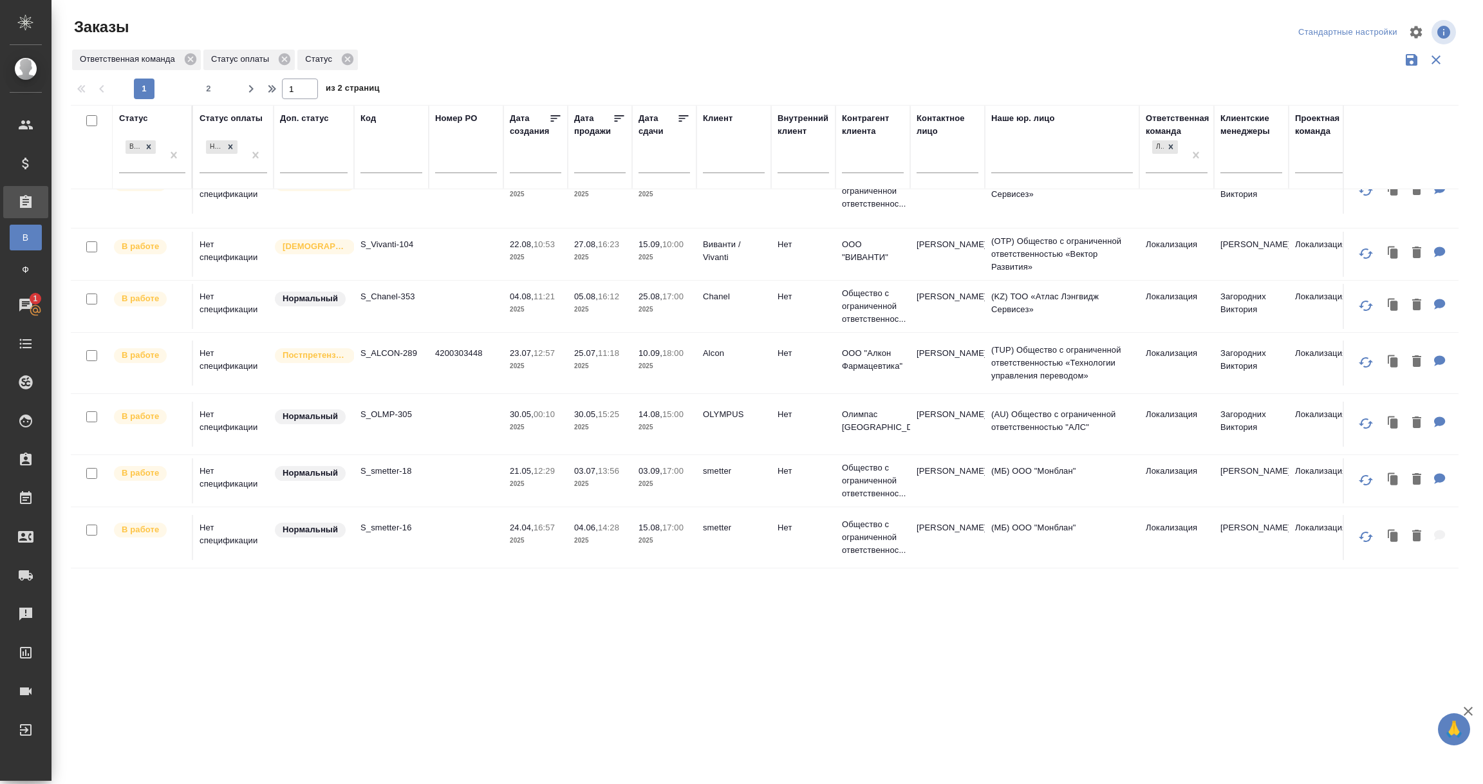
click at [383, 415] on td "S_OLMP-305" at bounding box center [391, 424] width 75 height 45
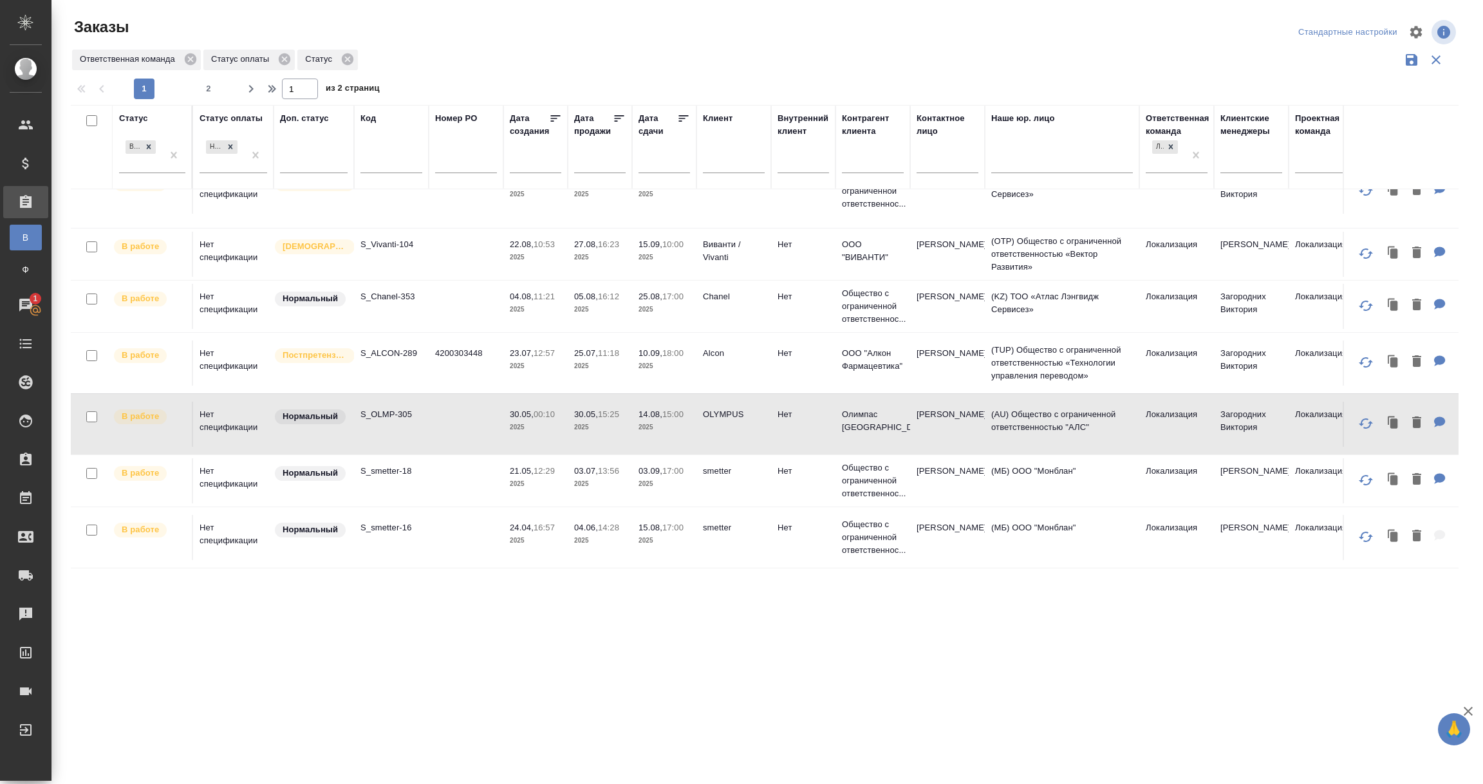
click at [443, 407] on td at bounding box center [466, 424] width 75 height 45
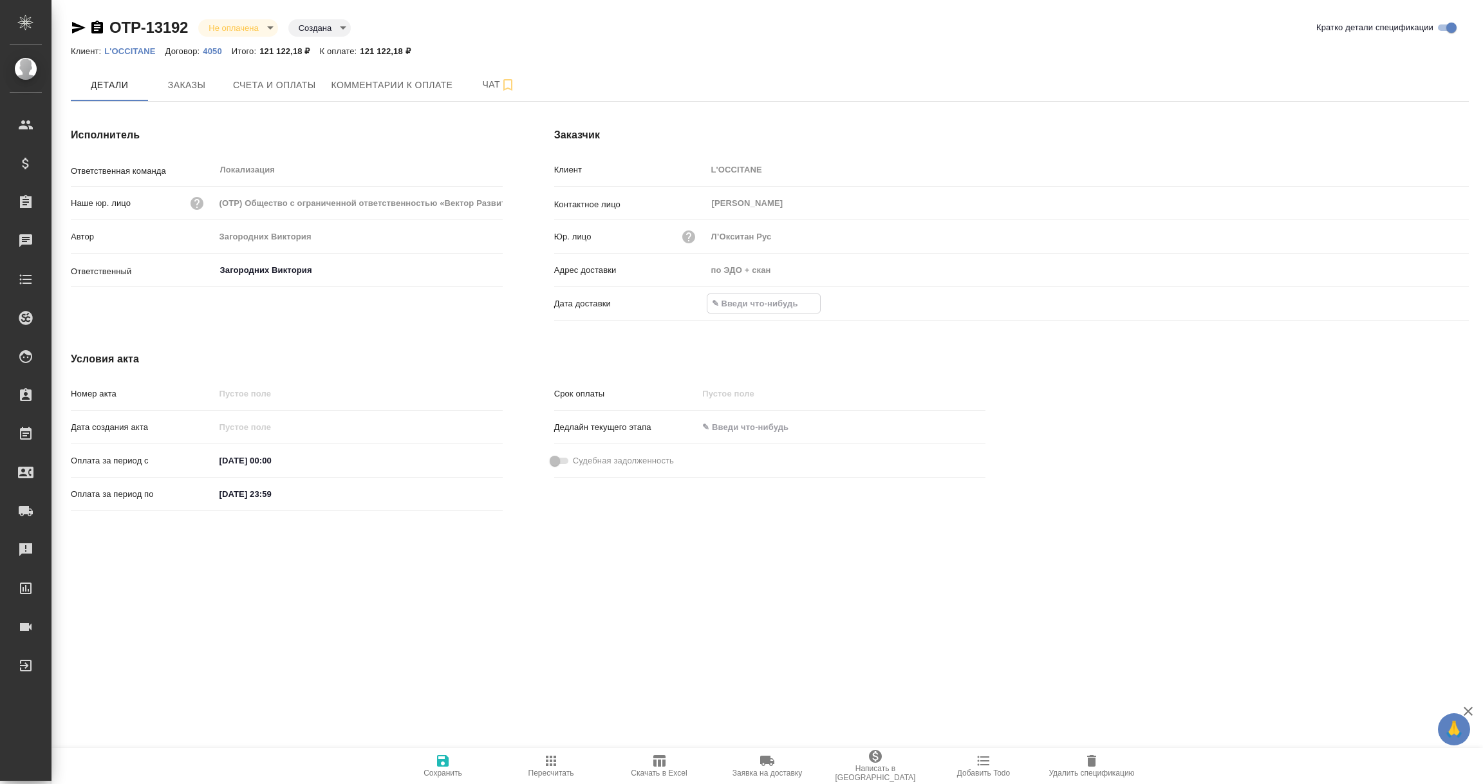
click at [751, 295] on input "text" at bounding box center [763, 303] width 113 height 19
click at [1437, 301] on icon "button" at bounding box center [1431, 302] width 15 height 15
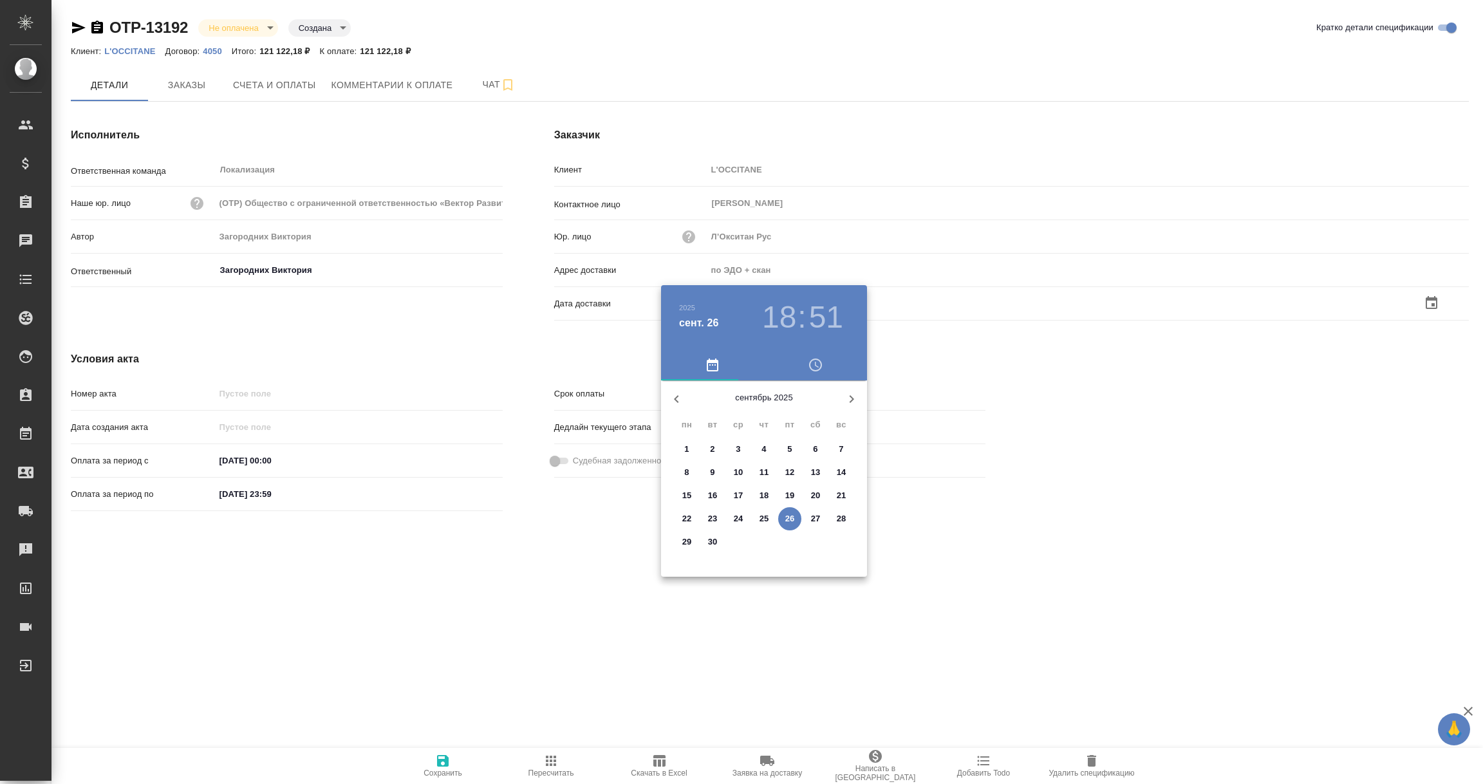
click at [793, 524] on p "26" at bounding box center [790, 518] width 10 height 13
type input "[DATE] 18:51"
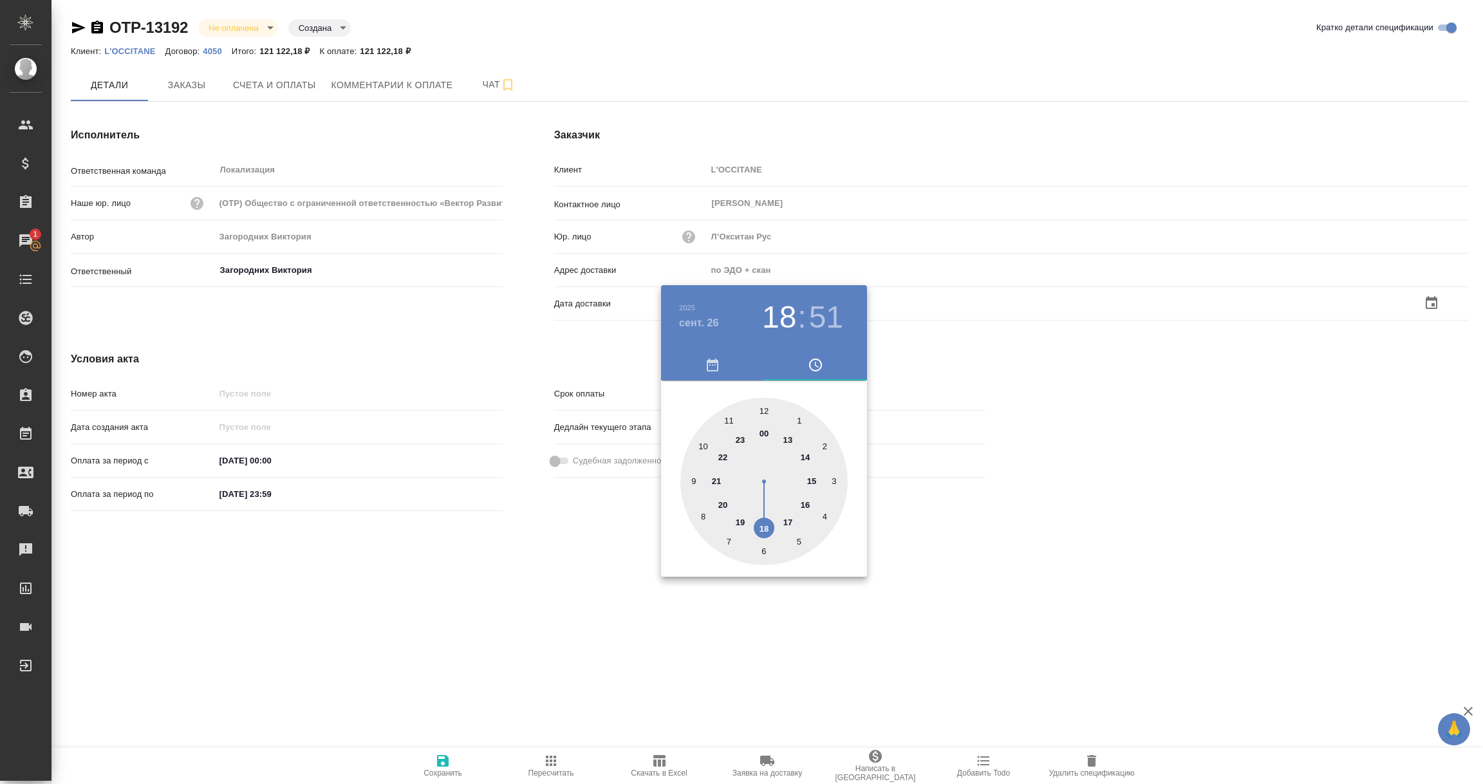
click at [663, 592] on div at bounding box center [741, 392] width 1483 height 784
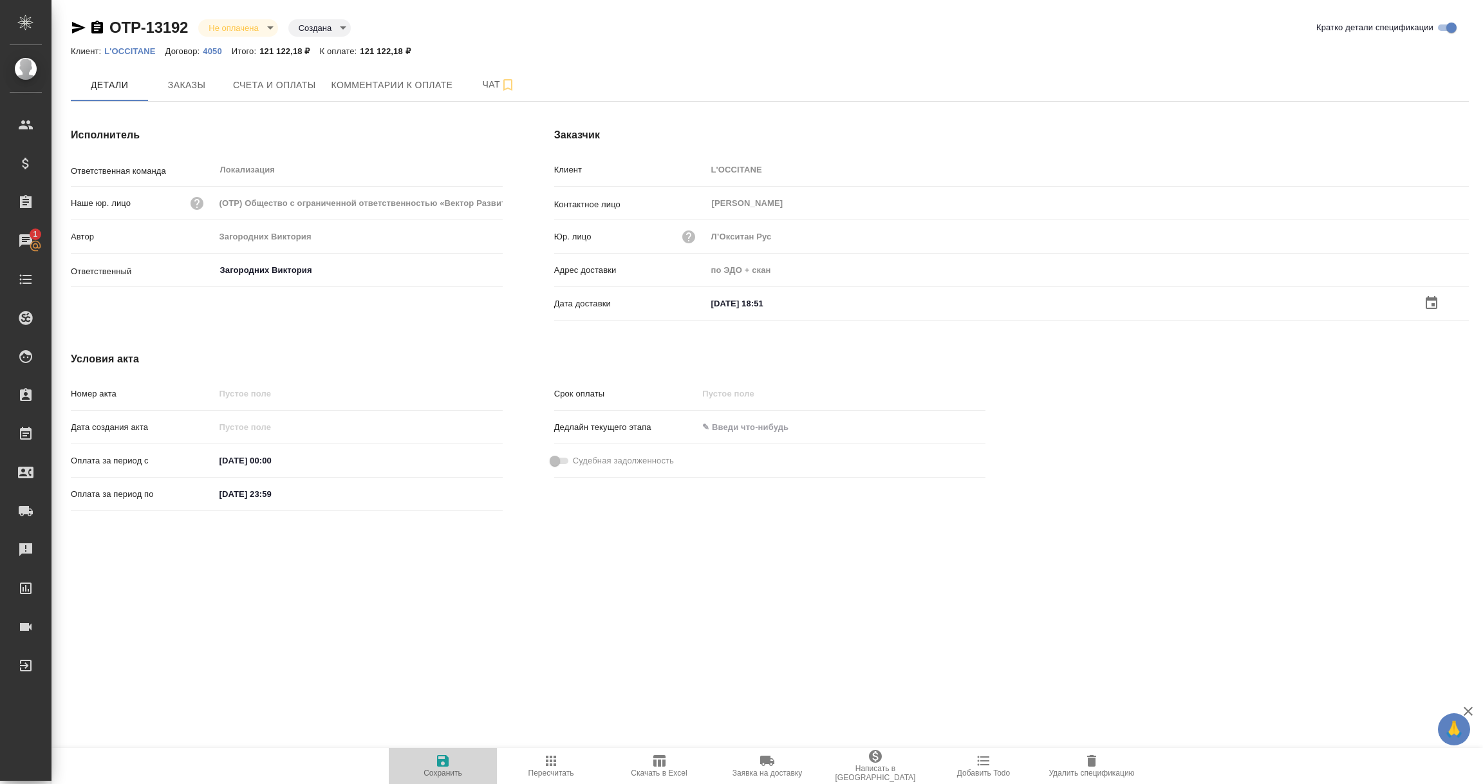
click at [444, 763] on icon "button" at bounding box center [442, 760] width 15 height 15
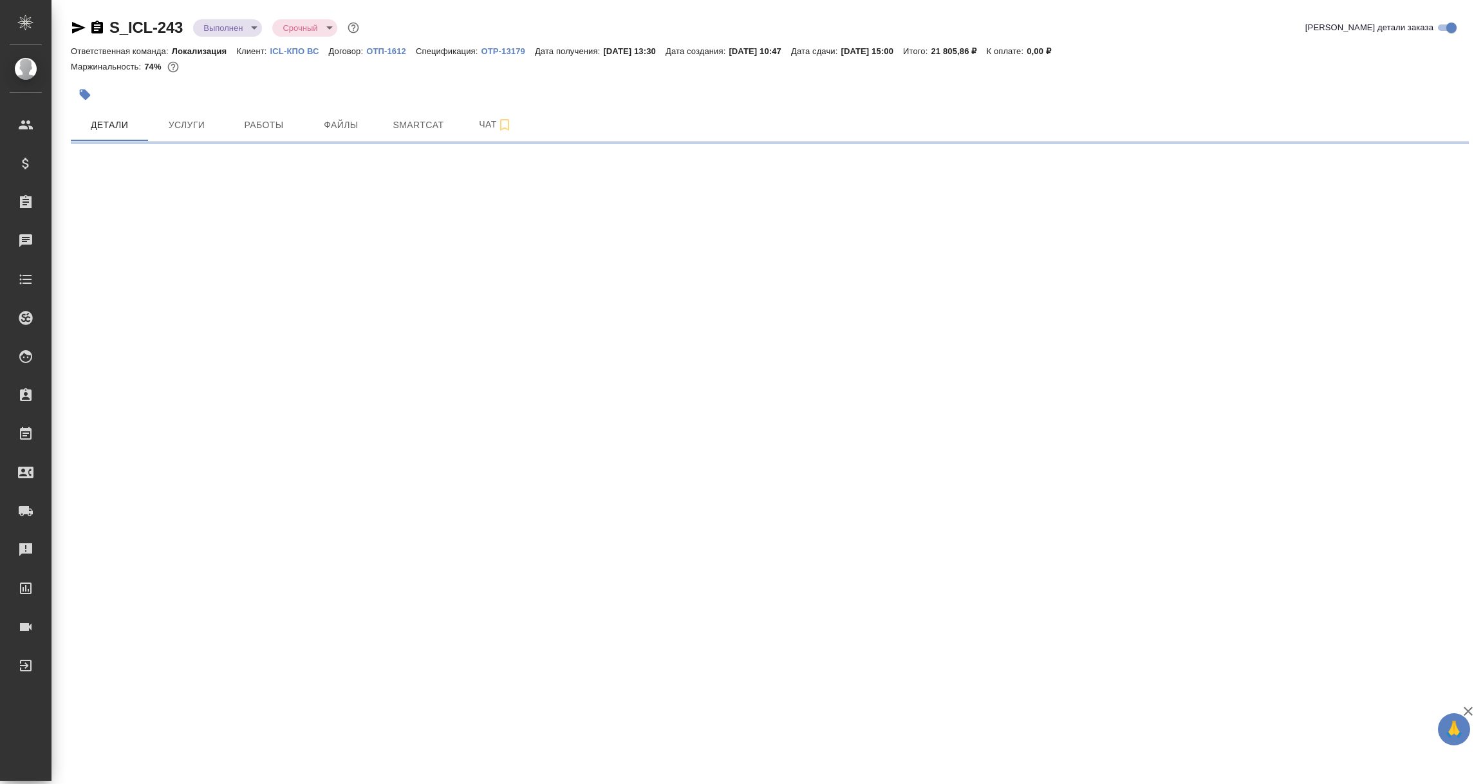
select select "RU"
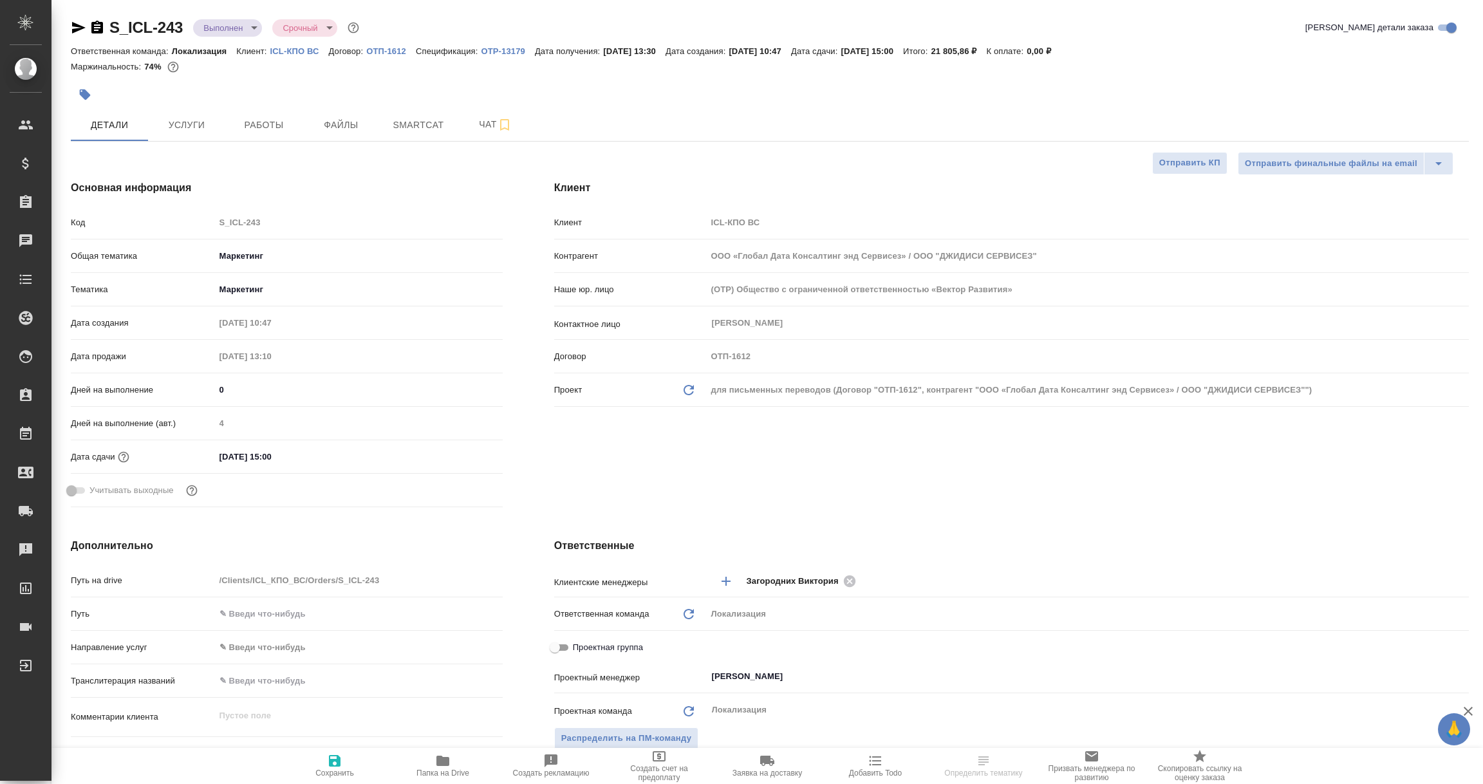
type textarea "x"
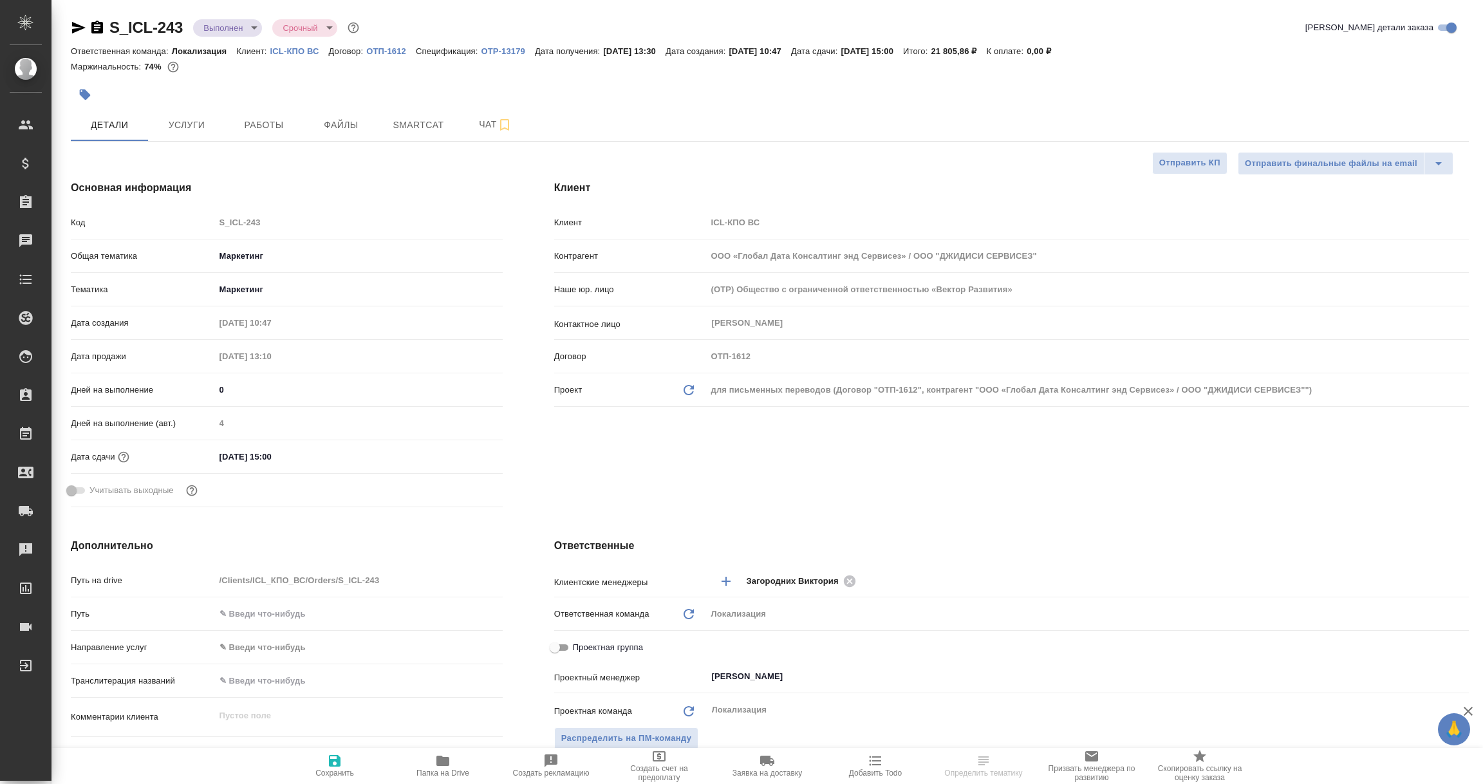
type textarea "x"
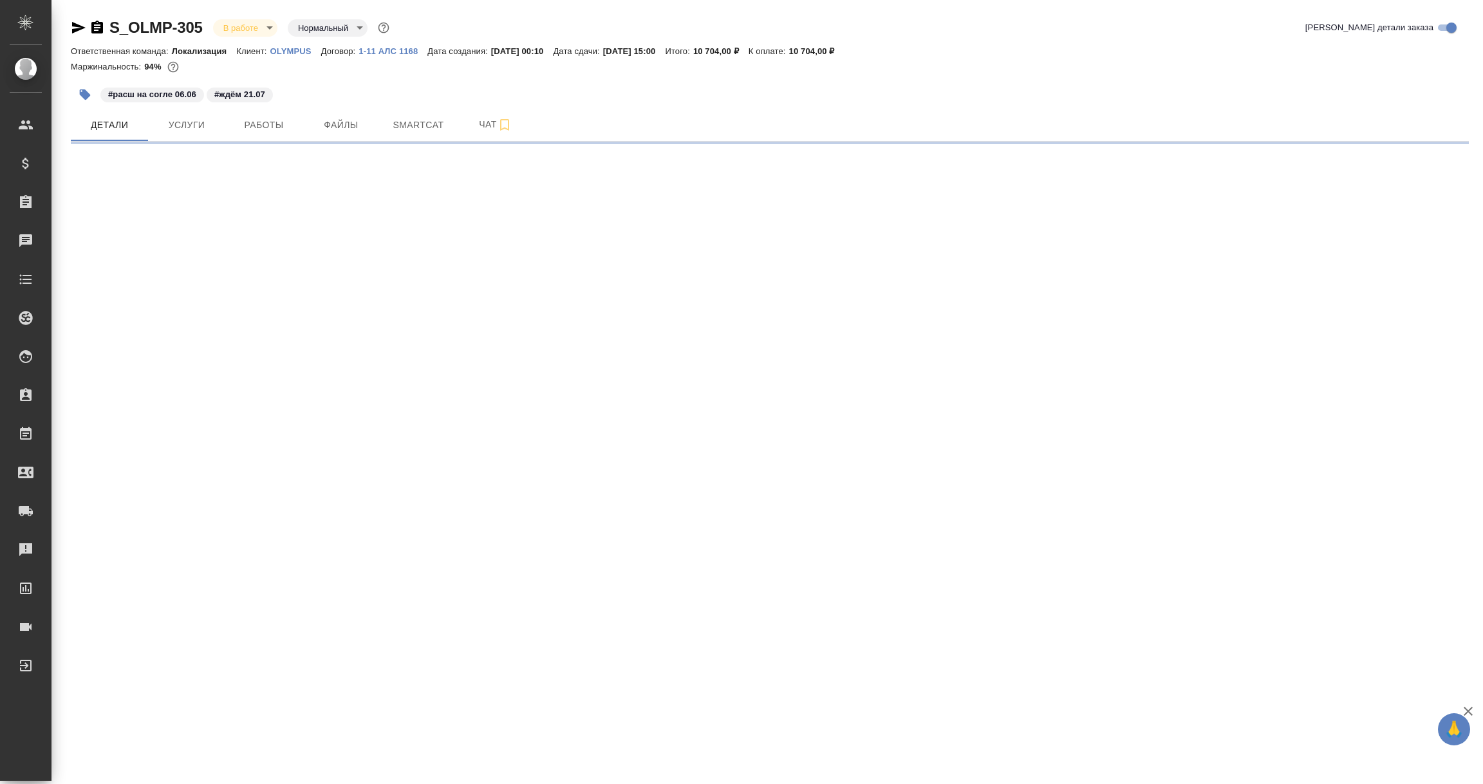
select select "RU"
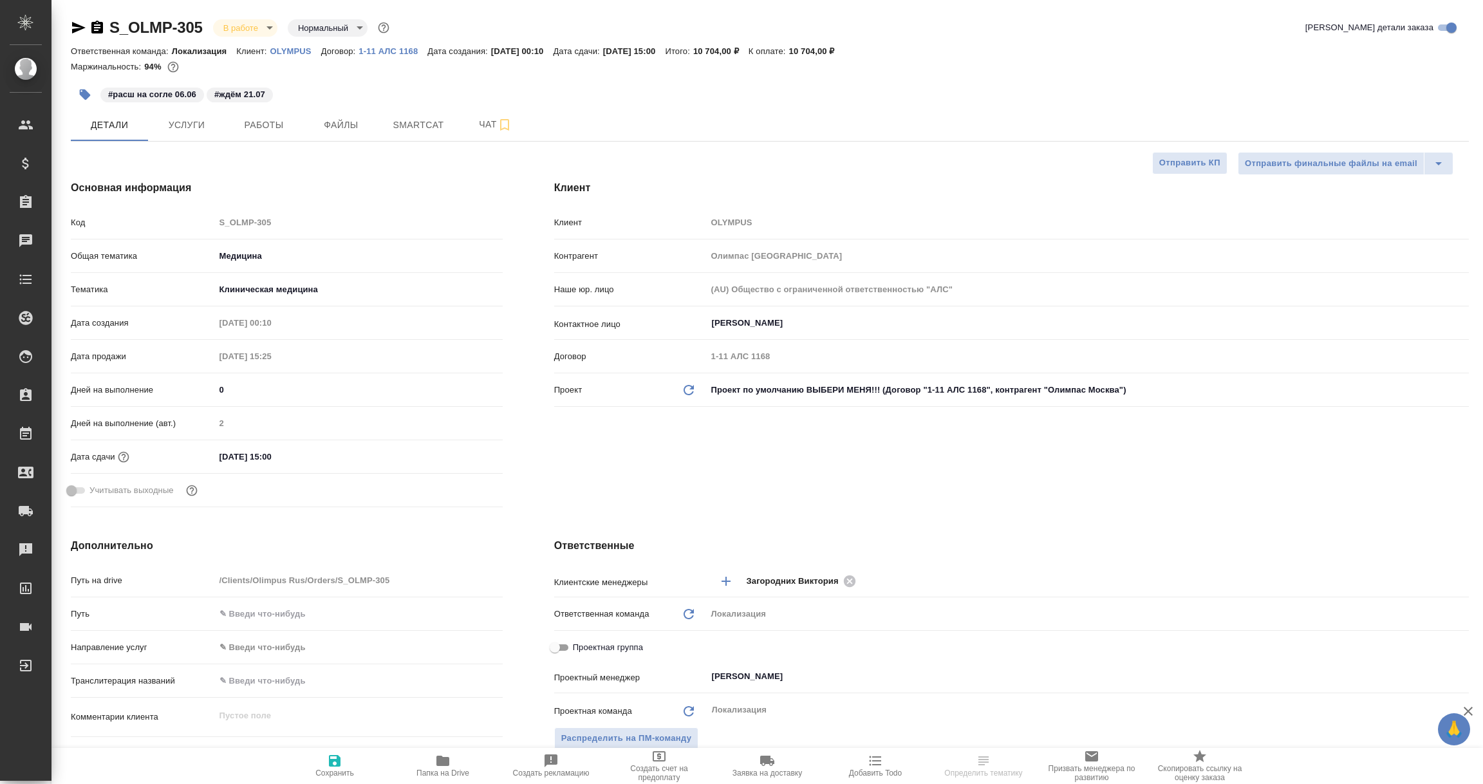
type textarea "x"
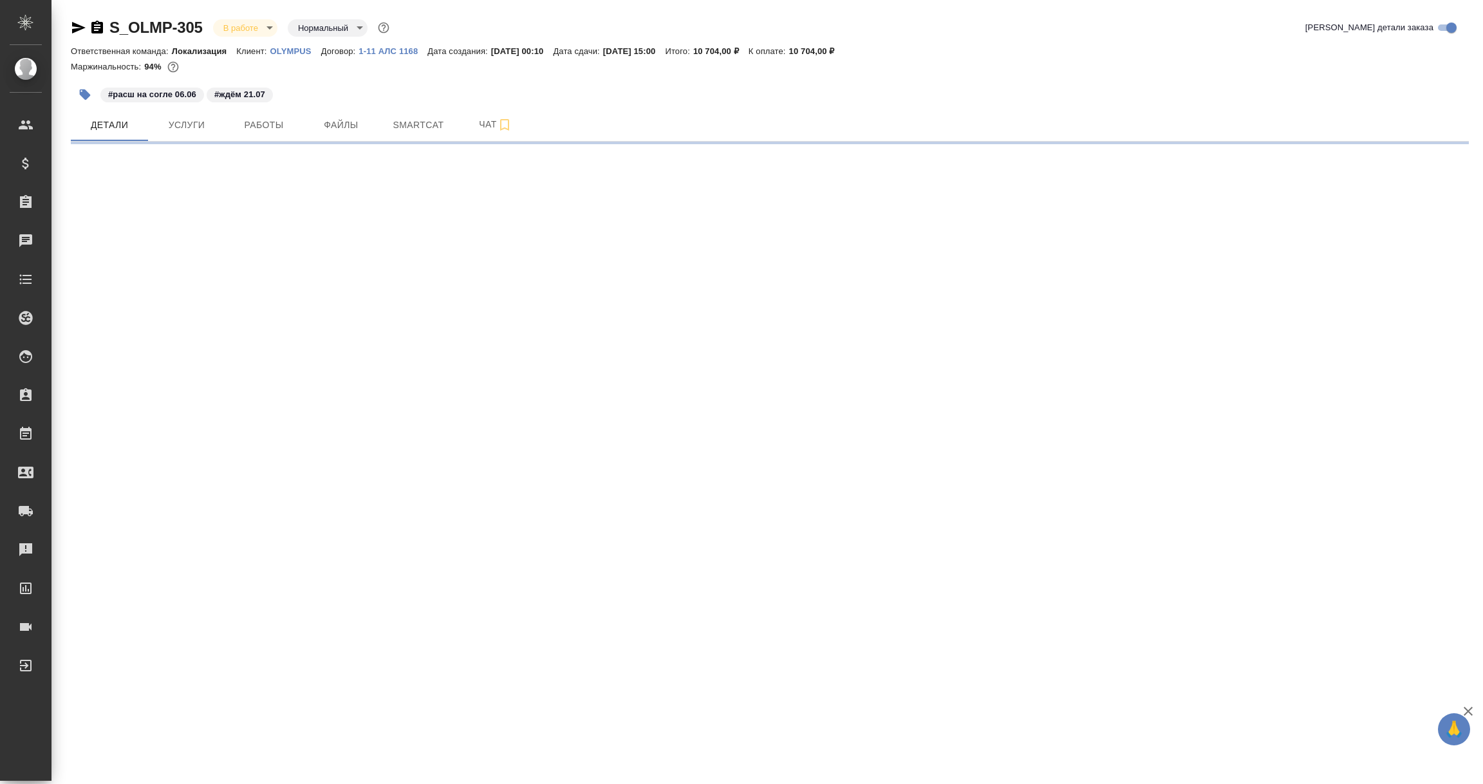
select select "RU"
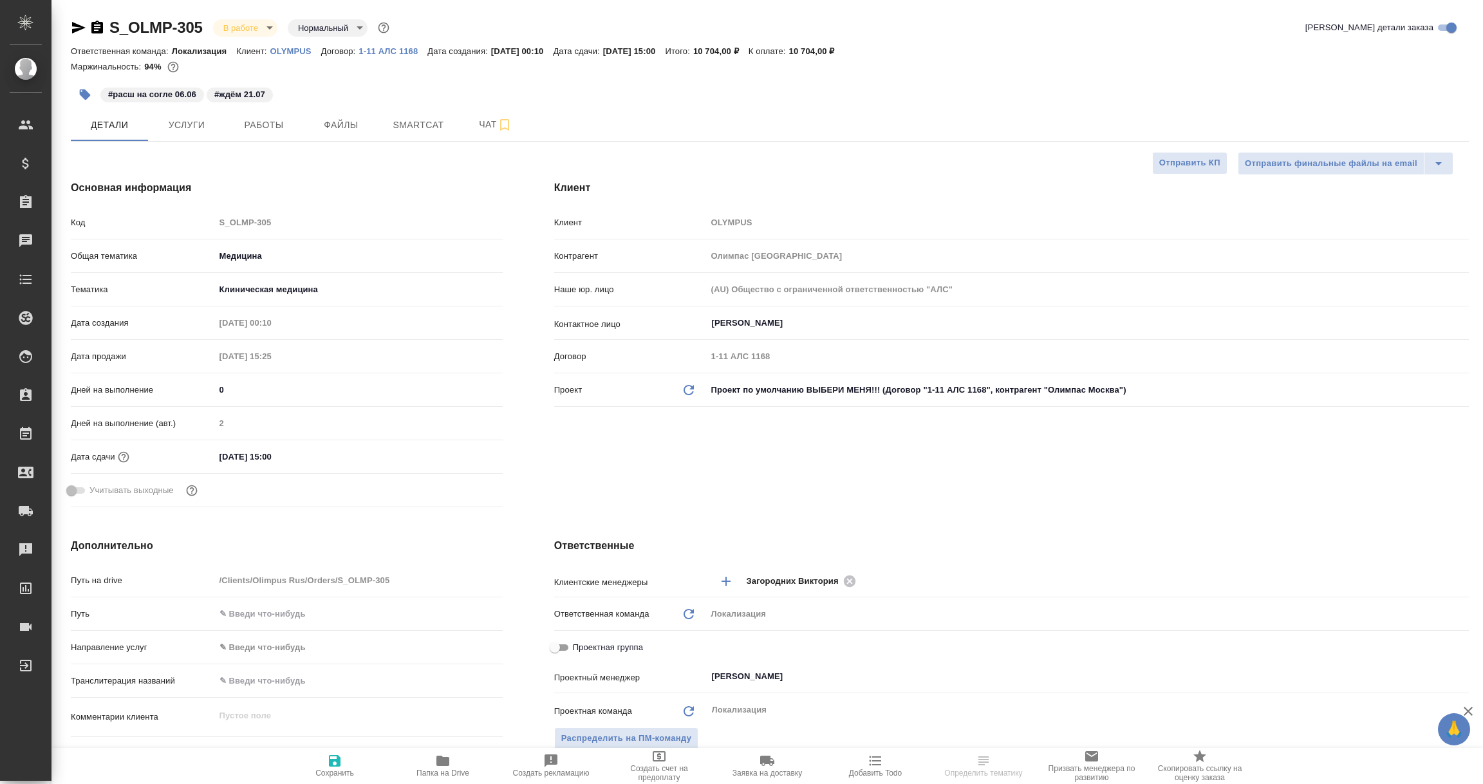
type textarea "x"
click at [74, 24] on icon "button" at bounding box center [79, 28] width 14 height 12
type textarea "x"
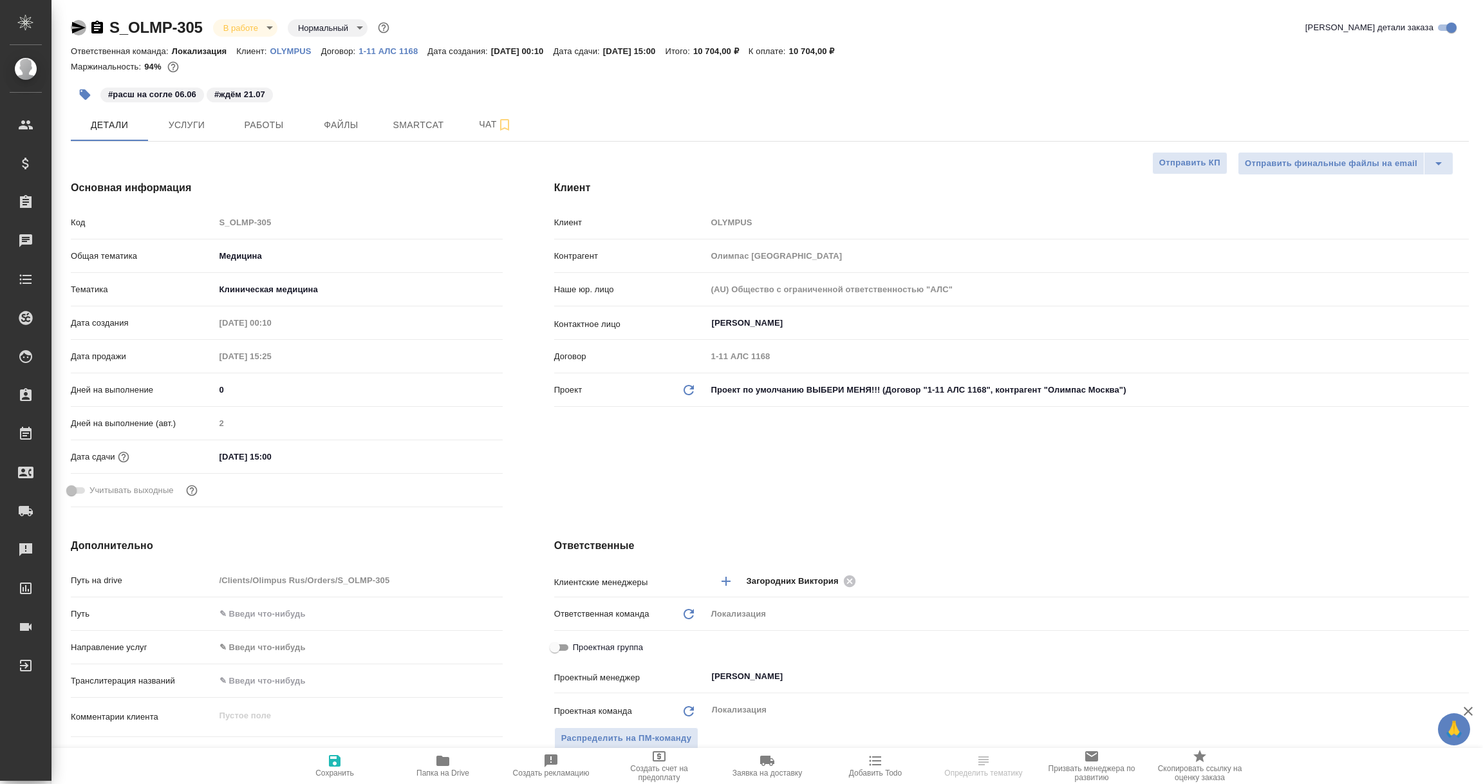
type textarea "x"
